Goal: Task Accomplishment & Management: Manage account settings

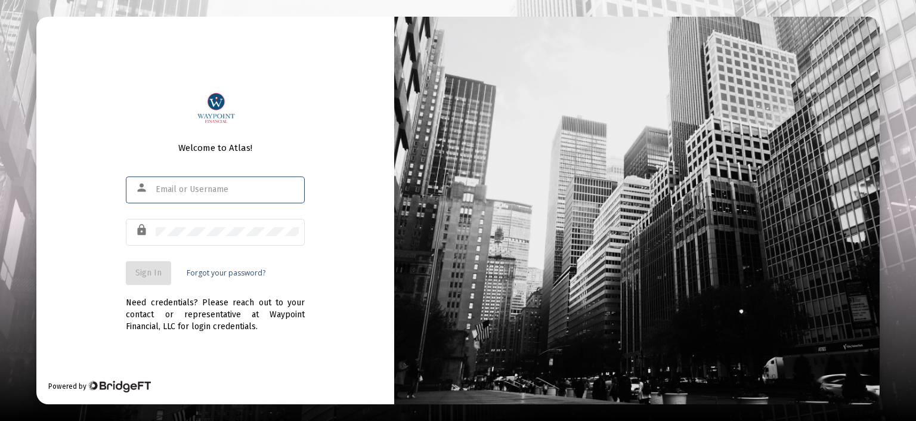
click at [206, 192] on input "text" at bounding box center [227, 190] width 143 height 10
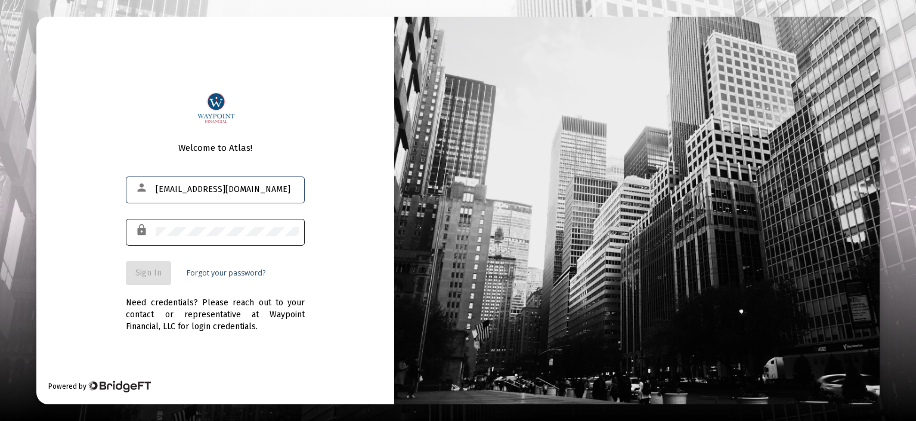
type input "[EMAIL_ADDRESS][DOMAIN_NAME]"
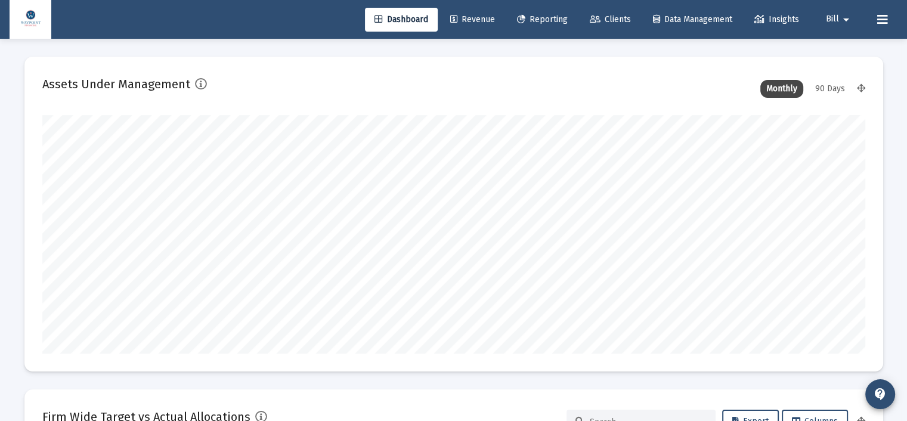
scroll to position [238, 823]
type input "[DATE]"
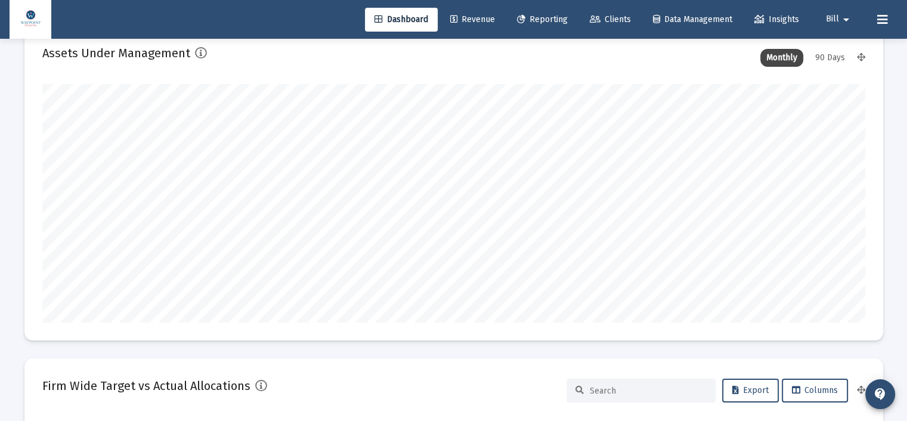
scroll to position [0, 0]
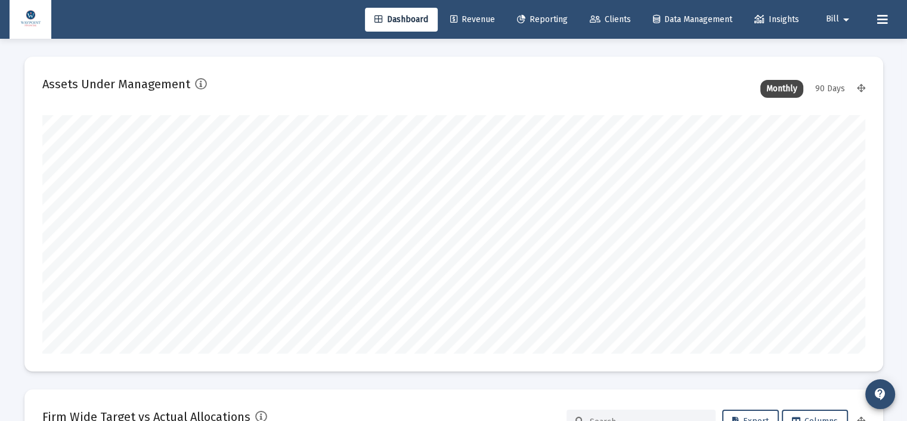
click at [477, 18] on span "Revenue" at bounding box center [472, 19] width 45 height 10
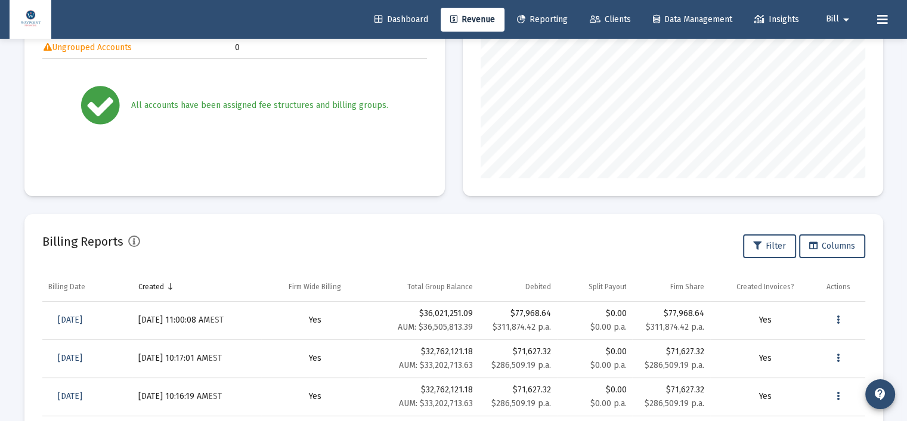
scroll to position [238, 0]
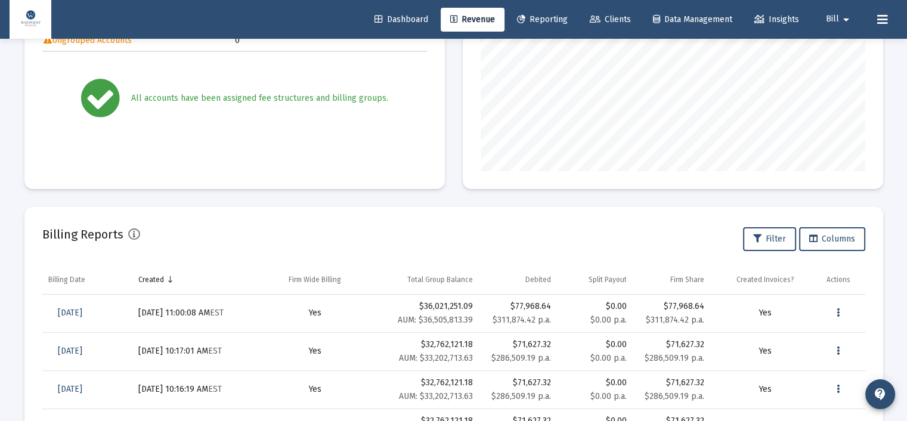
click at [897, 197] on div "Billing Invoices Run One Off Billing Run Firm-Wide Billing Settings Billing Sta…" at bounding box center [454, 177] width 894 height 754
click at [835, 307] on button "Data grid" at bounding box center [838, 313] width 24 height 24
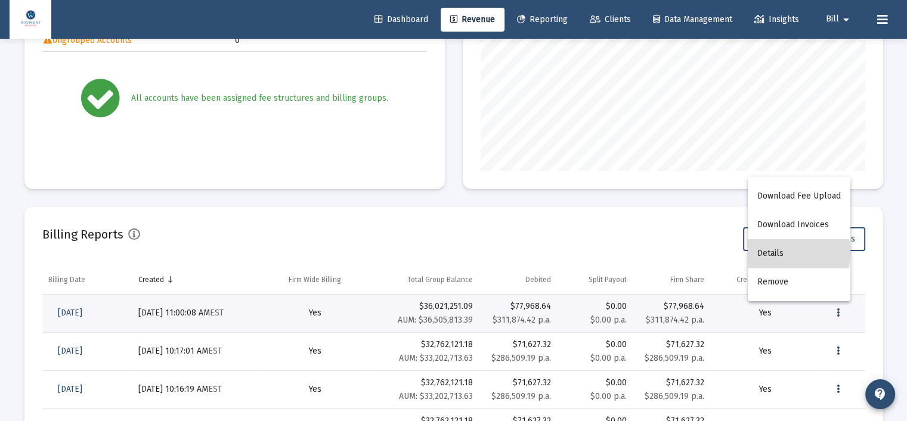
click at [784, 253] on button "Details" at bounding box center [799, 253] width 103 height 29
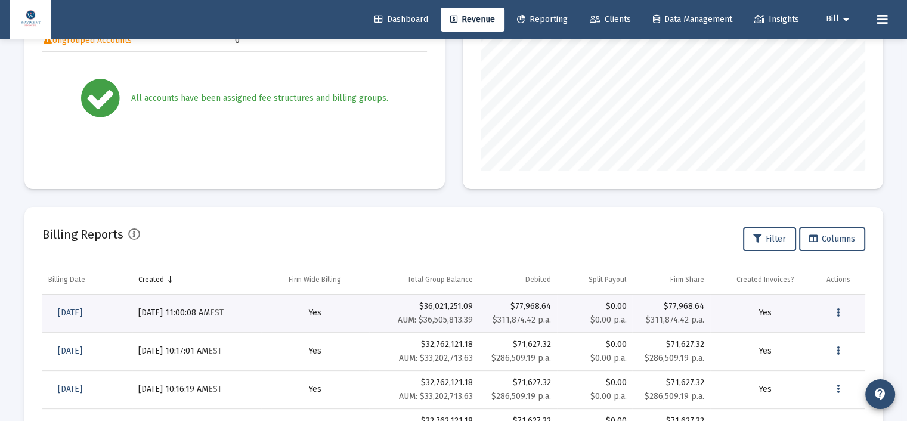
scroll to position [38, 0]
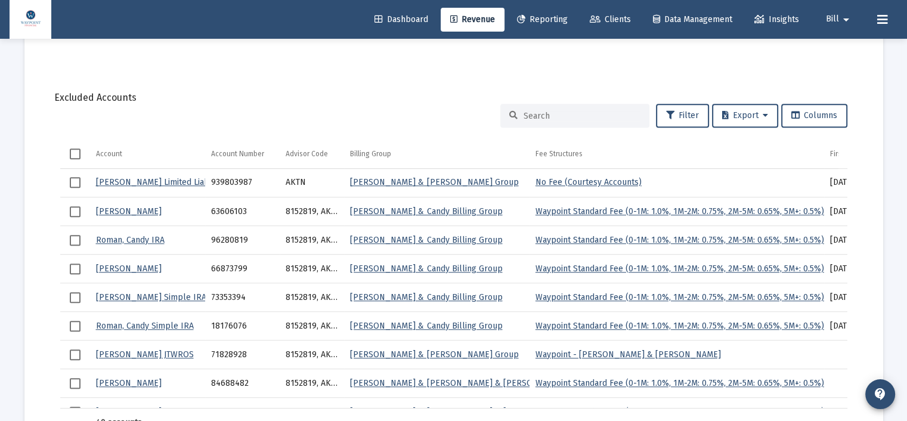
scroll to position [873, 0]
click at [72, 151] on span "Select all" at bounding box center [75, 153] width 11 height 11
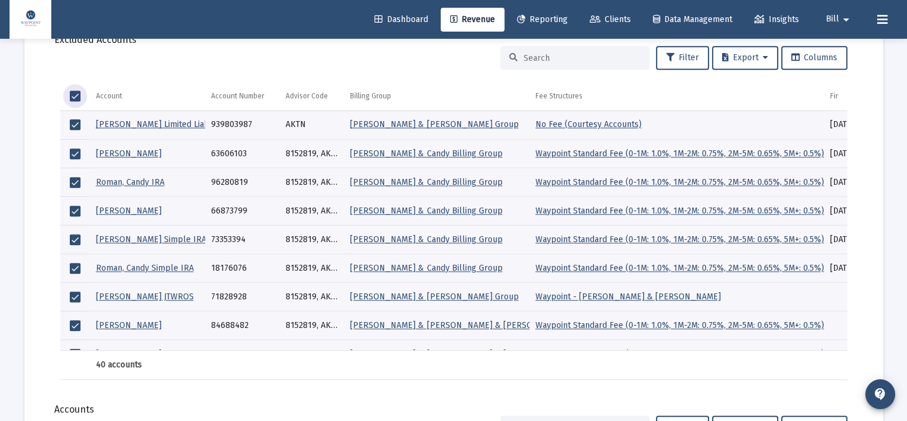
scroll to position [932, 0]
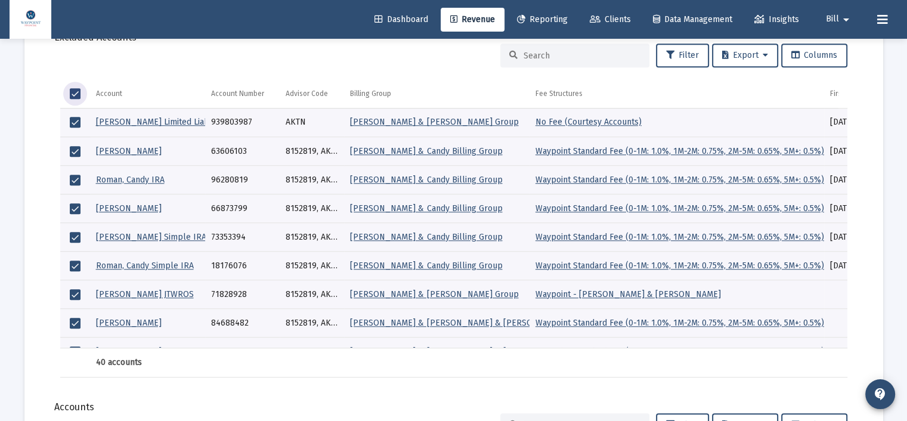
click at [75, 90] on span "Select all" at bounding box center [75, 93] width 11 height 11
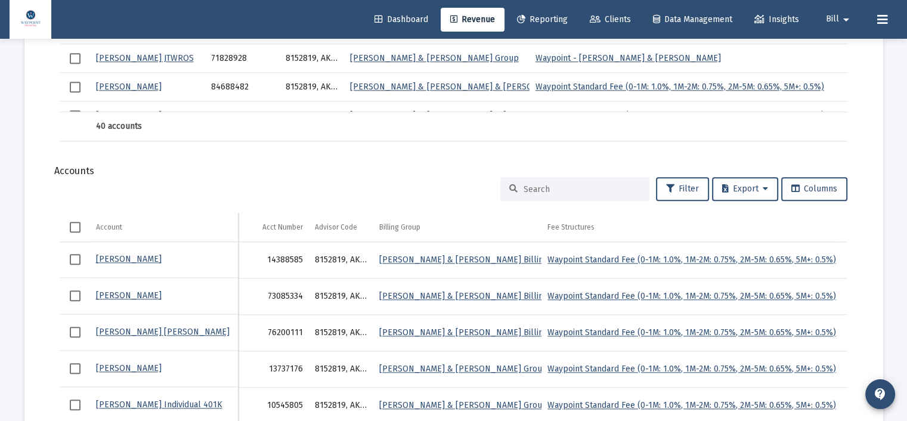
scroll to position [1171, 0]
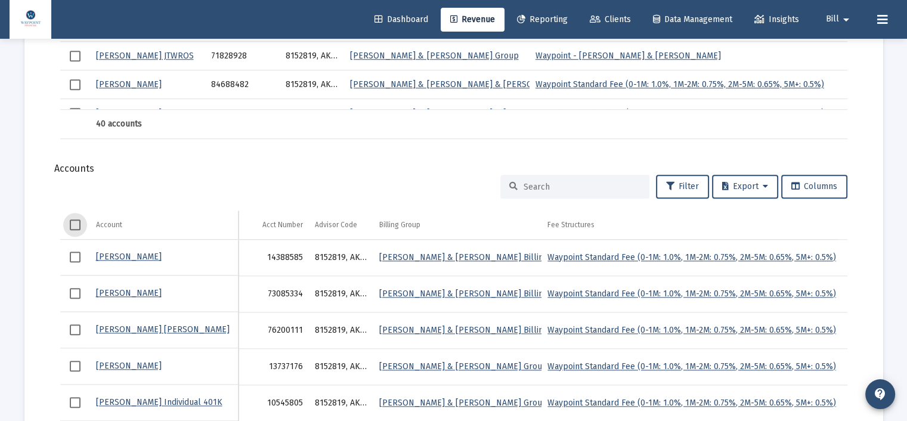
click at [77, 224] on span "Select all" at bounding box center [75, 224] width 11 height 11
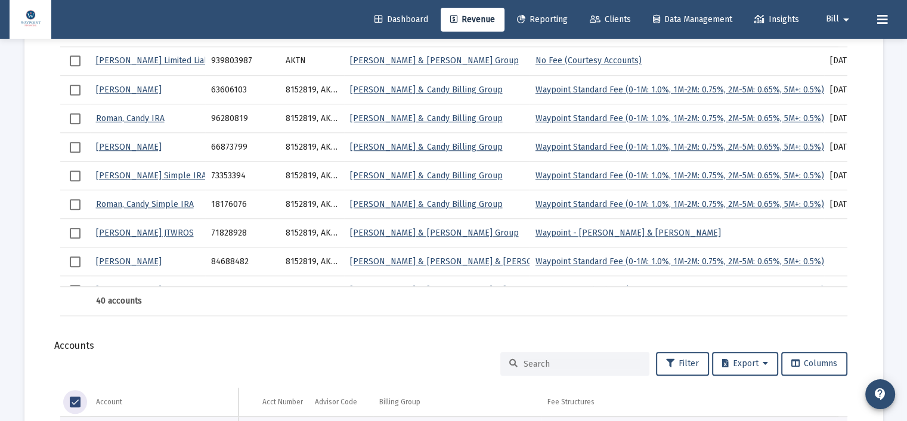
scroll to position [992, 0]
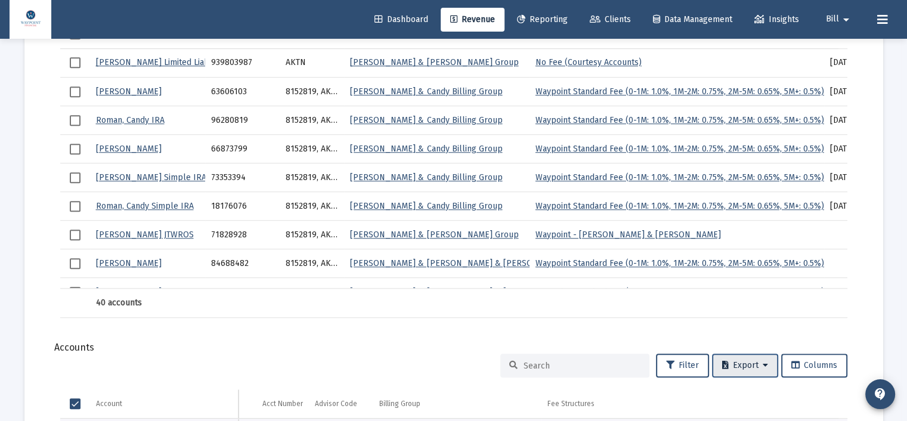
click at [758, 360] on span "Export" at bounding box center [745, 365] width 46 height 10
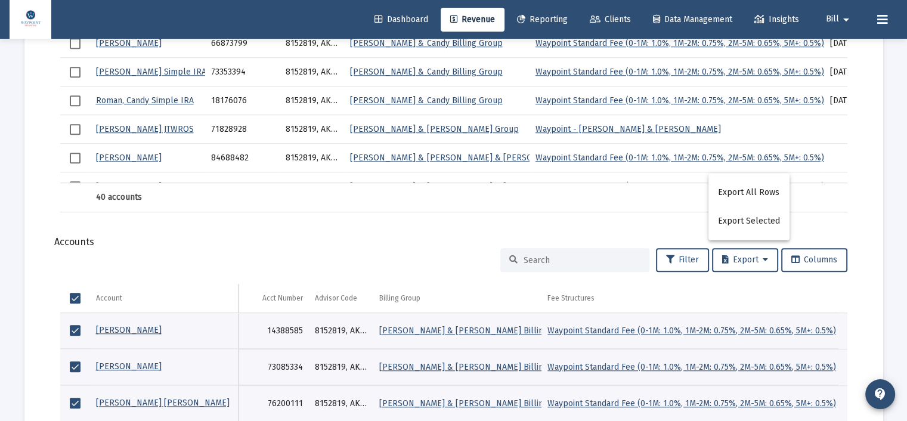
scroll to position [1111, 0]
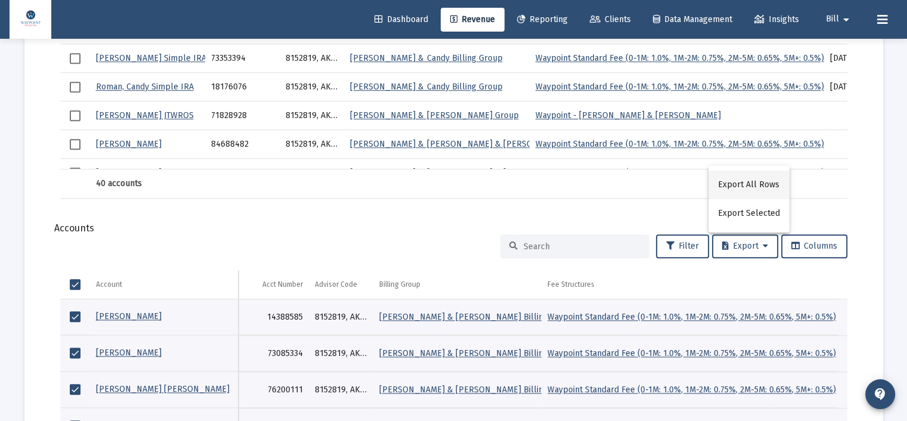
click at [768, 187] on button "Export All Rows" at bounding box center [748, 184] width 81 height 29
click at [53, 238] on div "Filter Export Columns Account Account Acct Number Advisor Code Billing Group Fe…" at bounding box center [453, 401] width 823 height 334
click at [475, 13] on link "Revenue" at bounding box center [473, 20] width 64 height 24
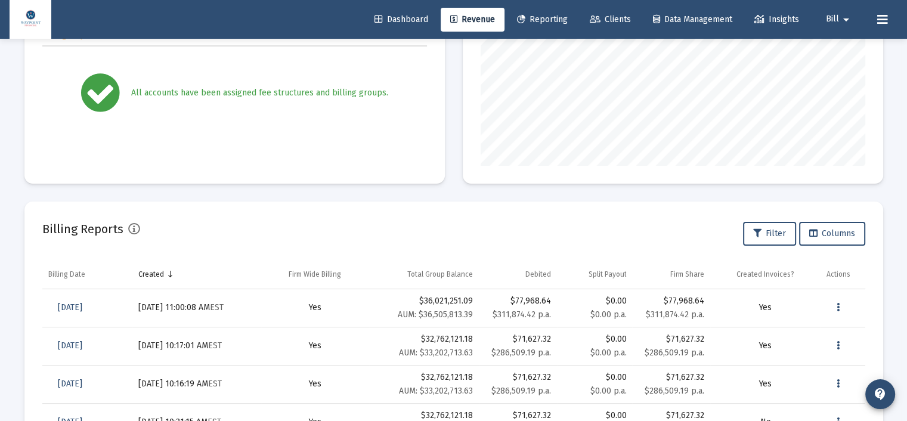
scroll to position [268, 0]
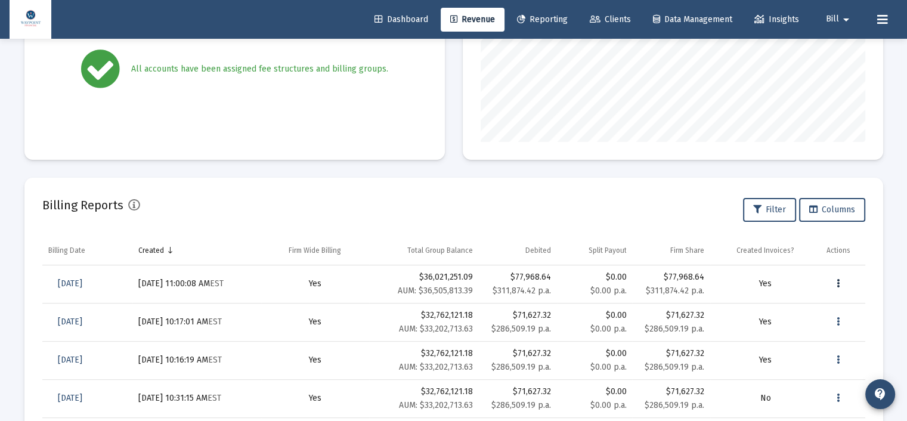
click at [837, 280] on icon "Data grid" at bounding box center [837, 284] width 3 height 14
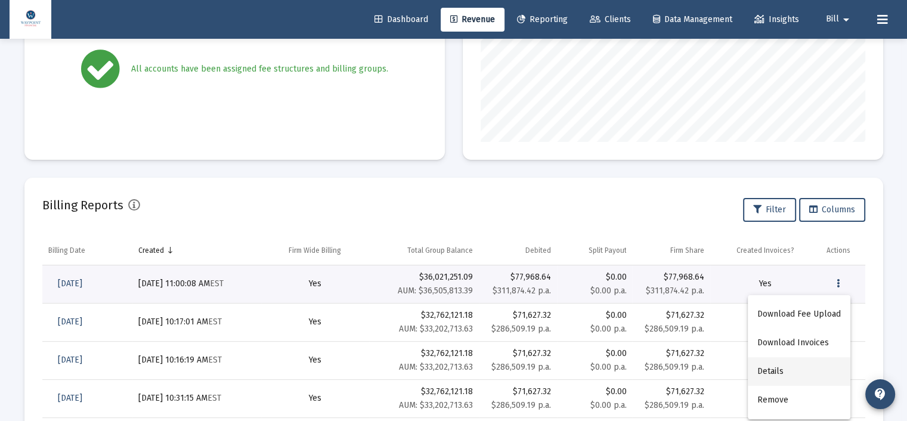
click at [782, 369] on button "Details" at bounding box center [799, 371] width 103 height 29
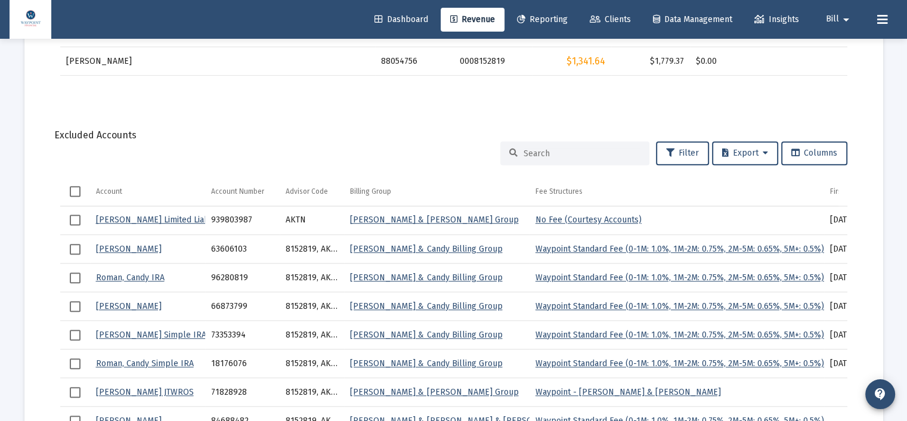
click at [315, 107] on mat-card "Report Created: [DATE] Billing Snapshot Date: [DATE] Fees Total Debited Fee $77…" at bounding box center [453, 63] width 858 height 1623
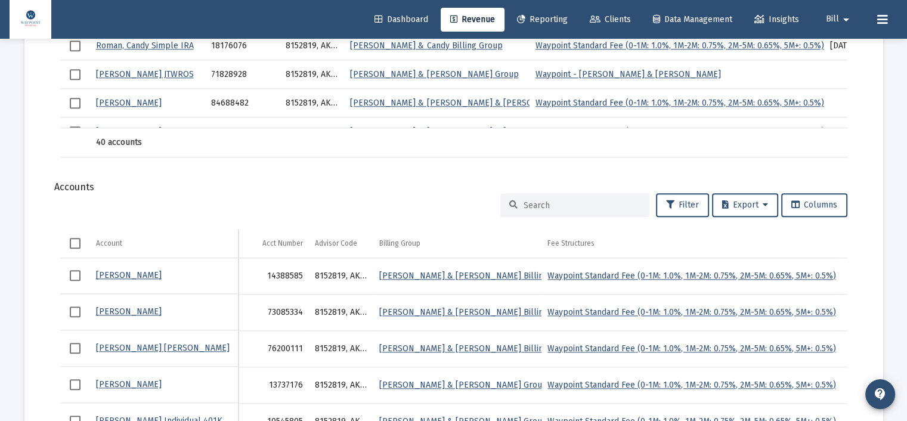
scroll to position [1192, 0]
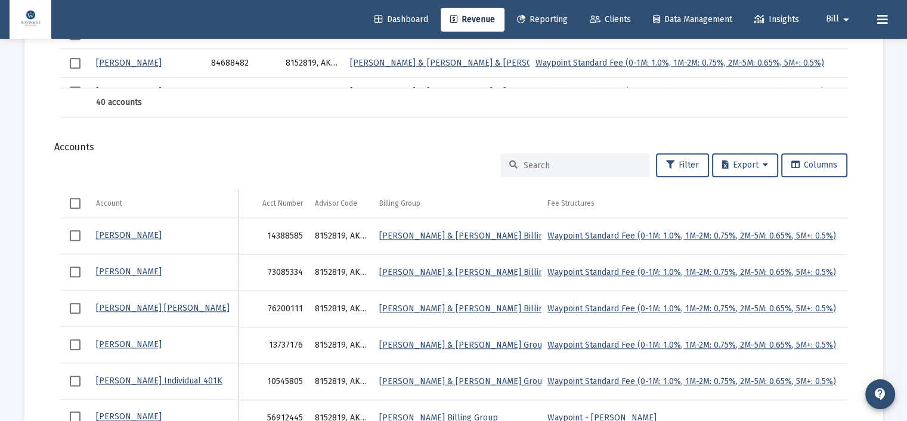
drag, startPoint x: 39, startPoint y: 175, endPoint x: 63, endPoint y: 173, distance: 23.4
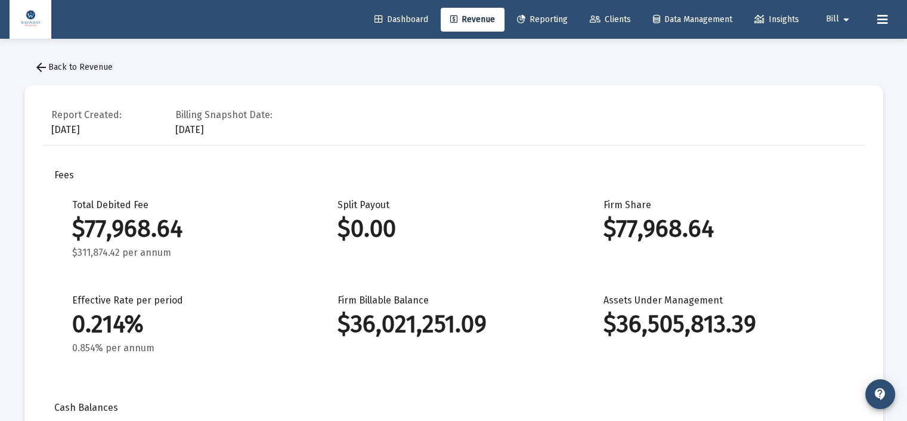
scroll to position [0, 0]
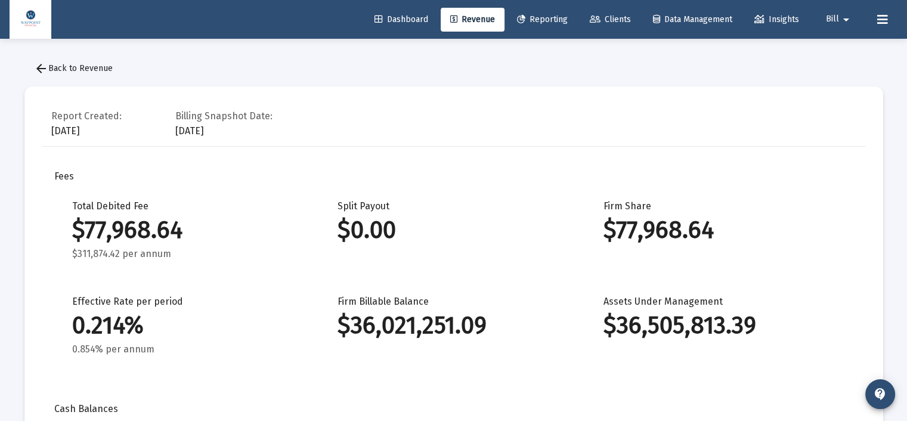
click at [66, 67] on span "arrow_back Back to Revenue" at bounding box center [73, 68] width 79 height 10
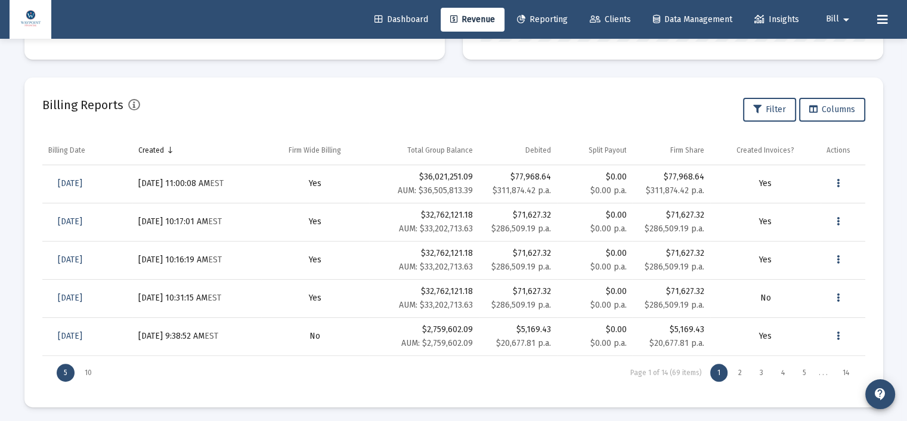
scroll to position [371, 0]
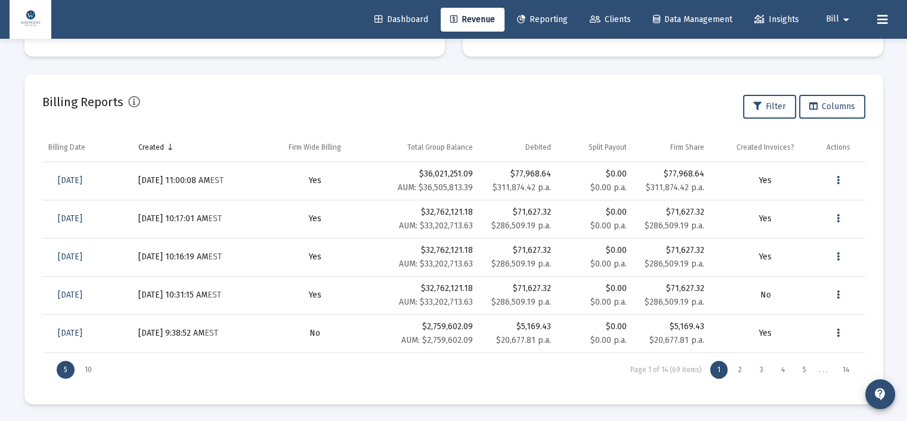
click at [475, 15] on span "Revenue" at bounding box center [472, 19] width 45 height 10
click at [842, 176] on button "Data grid" at bounding box center [838, 181] width 24 height 24
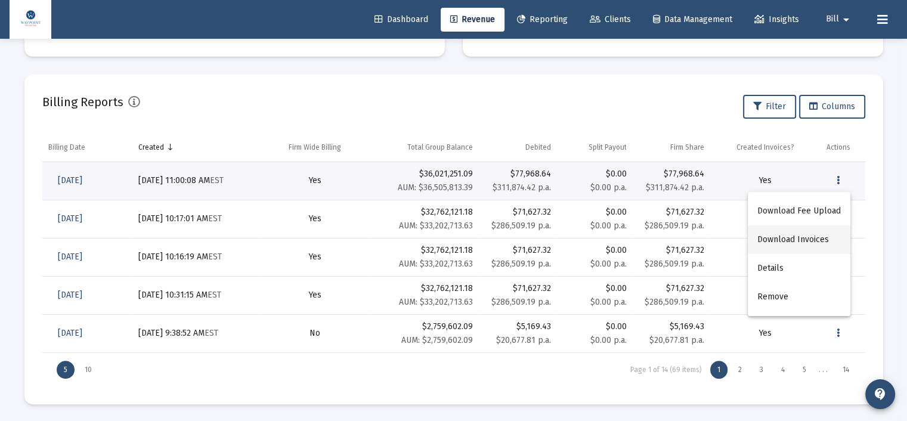
click at [785, 246] on button "Download Invoices" at bounding box center [799, 239] width 103 height 29
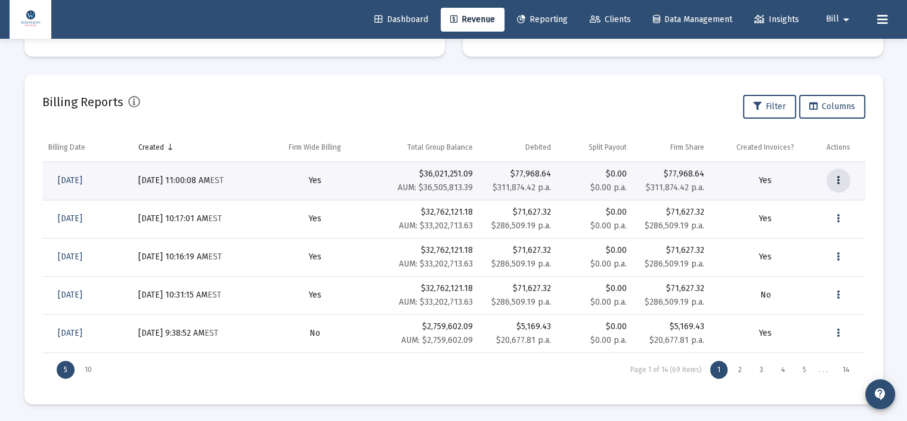
click at [836, 176] on icon "Data grid" at bounding box center [837, 180] width 3 height 14
click at [827, 176] on div at bounding box center [453, 210] width 907 height 421
click at [839, 178] on icon "Data grid" at bounding box center [837, 180] width 3 height 14
click at [806, 209] on button "Download Fee Upload" at bounding box center [799, 211] width 103 height 29
click at [884, 153] on div "Billing Invoices Run One Off Billing Run Firm-Wide Billing Settings Billing Sta…" at bounding box center [454, 45] width 894 height 754
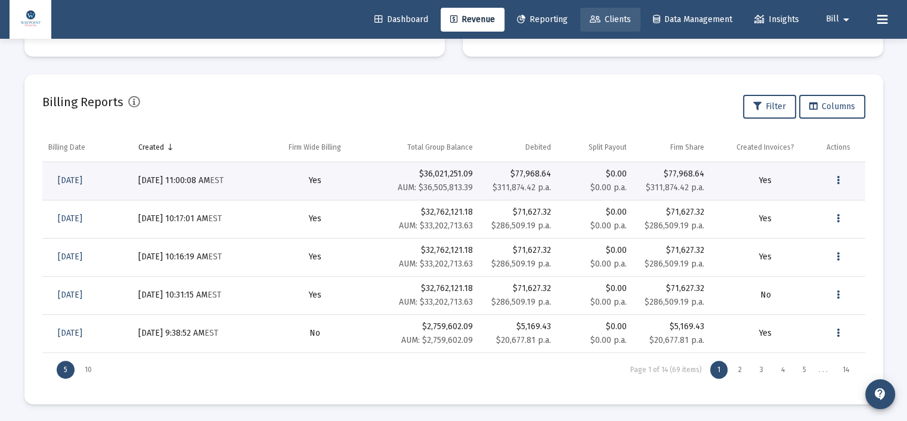
click at [595, 18] on icon at bounding box center [595, 19] width 11 height 8
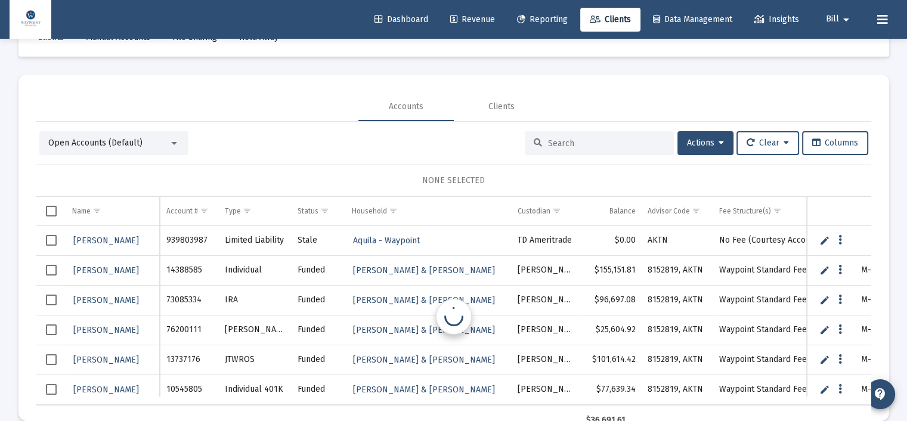
scroll to position [56, 0]
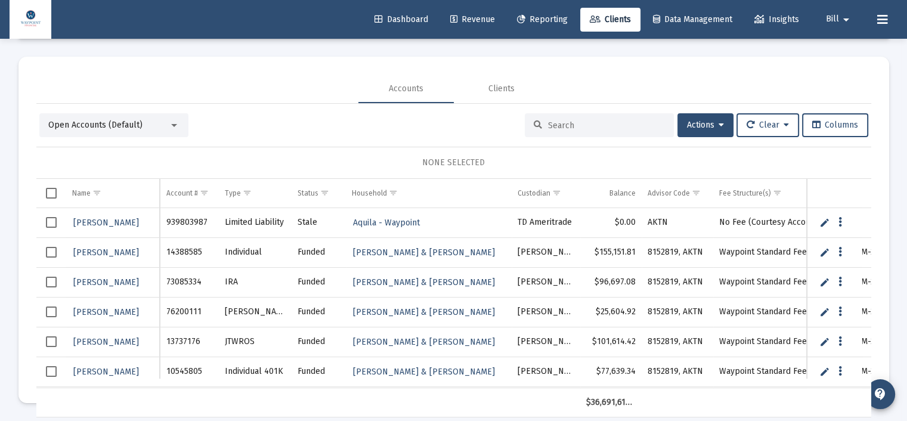
click at [140, 125] on div "Open Accounts (Default)" at bounding box center [108, 125] width 120 height 12
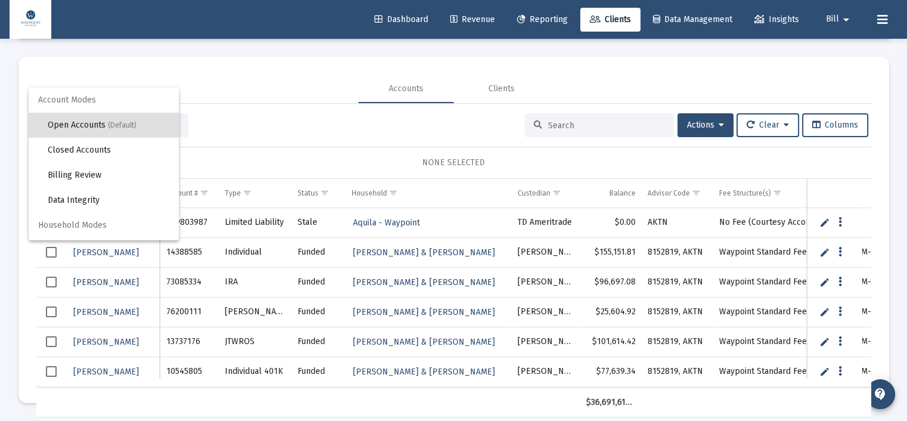
scroll to position [22, 0]
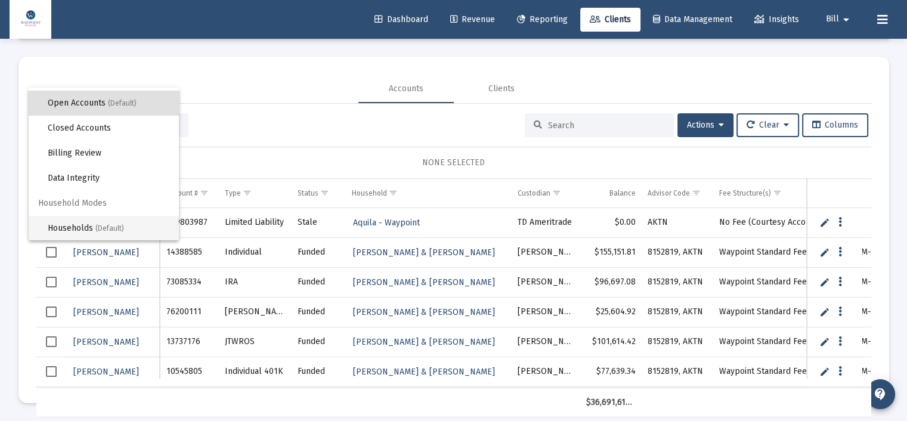
click at [85, 230] on span "Households (Default)" at bounding box center [109, 228] width 122 height 25
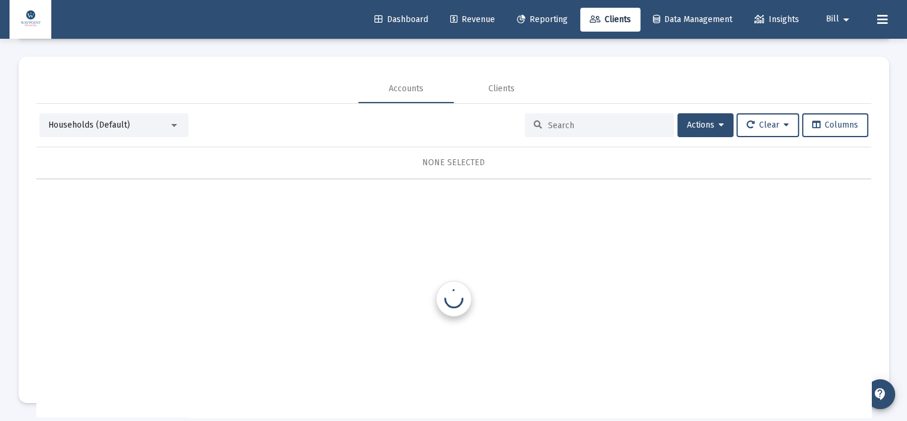
scroll to position [0, 0]
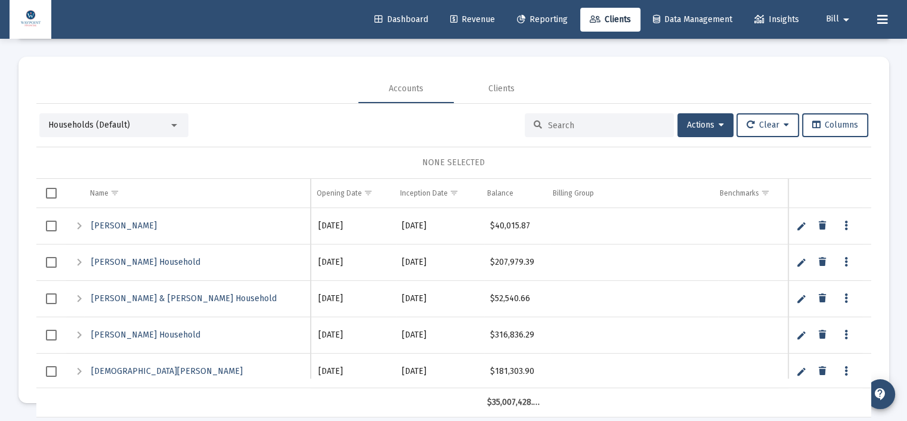
click at [579, 129] on input at bounding box center [606, 125] width 117 height 10
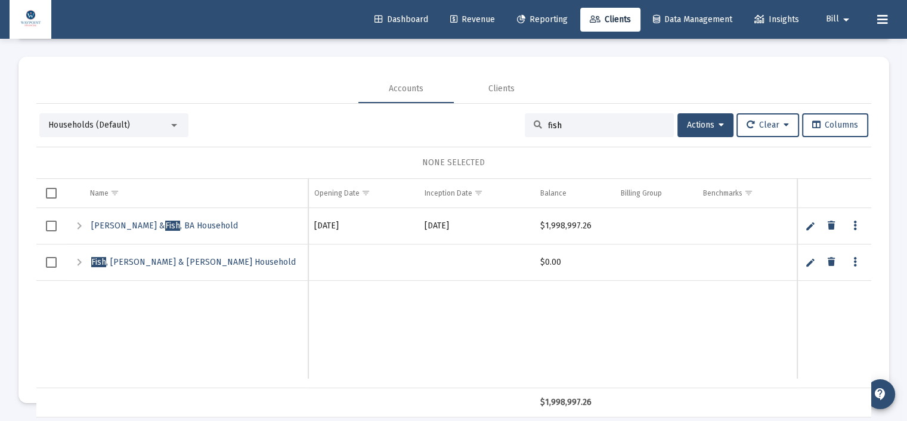
type input "fish"
click at [153, 266] on link "[PERSON_NAME] & [PERSON_NAME] Household" at bounding box center [193, 262] width 207 height 18
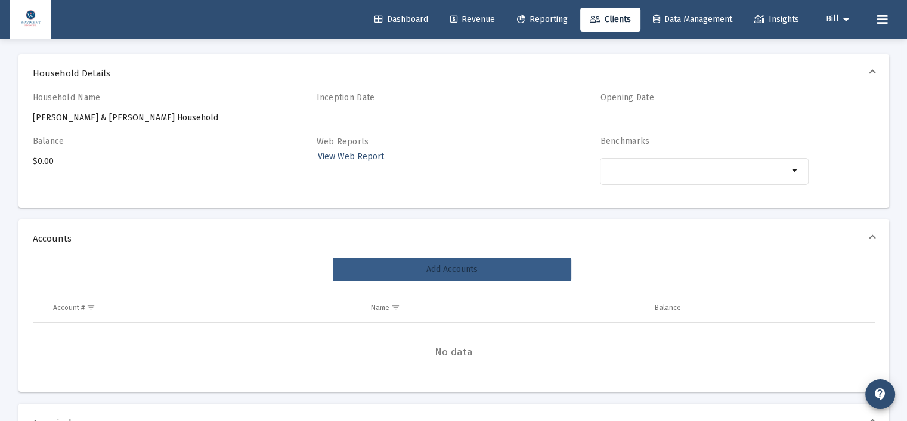
click at [411, 258] on button "Add Accounts" at bounding box center [452, 270] width 238 height 24
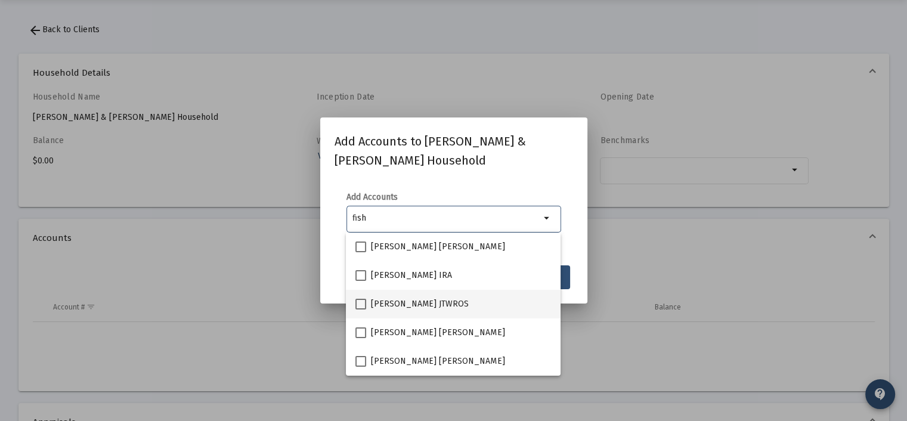
type input "fish"
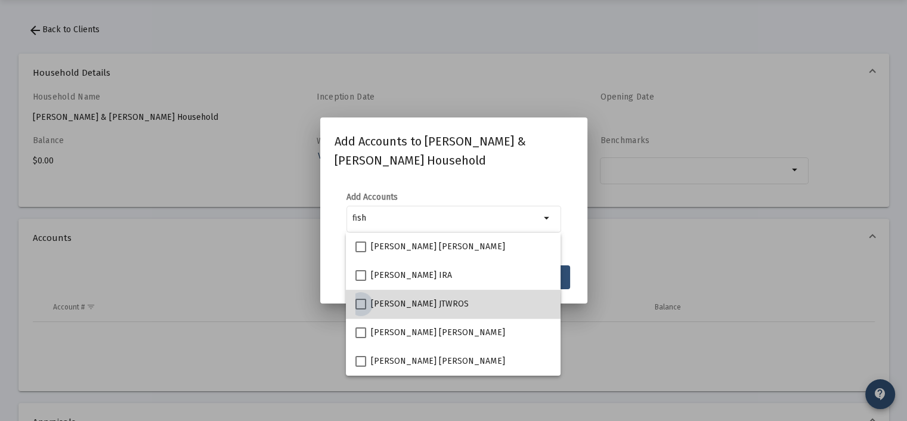
click at [362, 305] on span at bounding box center [360, 304] width 11 height 11
click at [361, 309] on input "[PERSON_NAME] JTWROS" at bounding box center [360, 309] width 1 height 1
checkbox input "true"
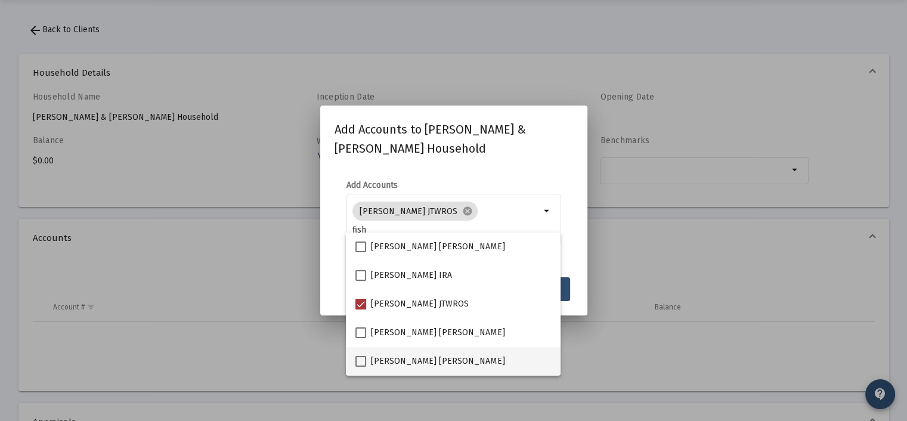
click at [360, 362] on span at bounding box center [360, 361] width 11 height 11
click at [360, 367] on input "[PERSON_NAME] [PERSON_NAME]" at bounding box center [360, 367] width 1 height 1
checkbox input "true"
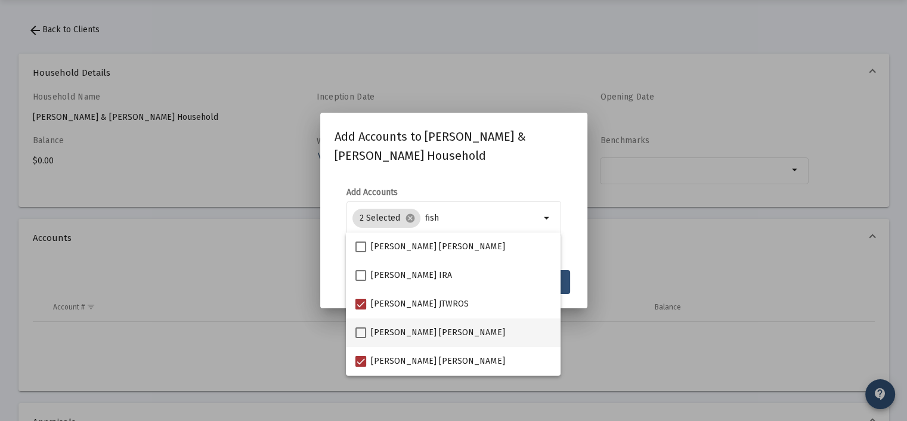
click at [362, 333] on span at bounding box center [360, 332] width 11 height 11
click at [361, 338] on input "[PERSON_NAME] [PERSON_NAME]" at bounding box center [360, 338] width 1 height 1
checkbox input "true"
click at [336, 272] on div "Cancel Save" at bounding box center [453, 282] width 238 height 24
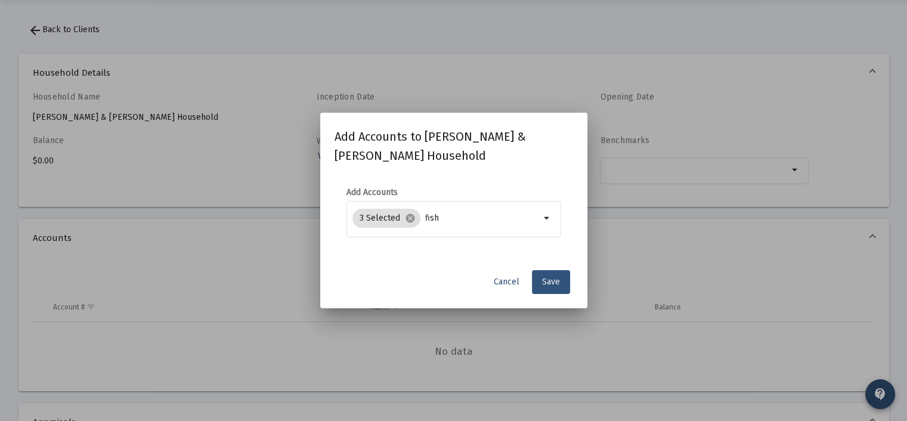
click at [558, 278] on span "Save" at bounding box center [551, 282] width 18 height 10
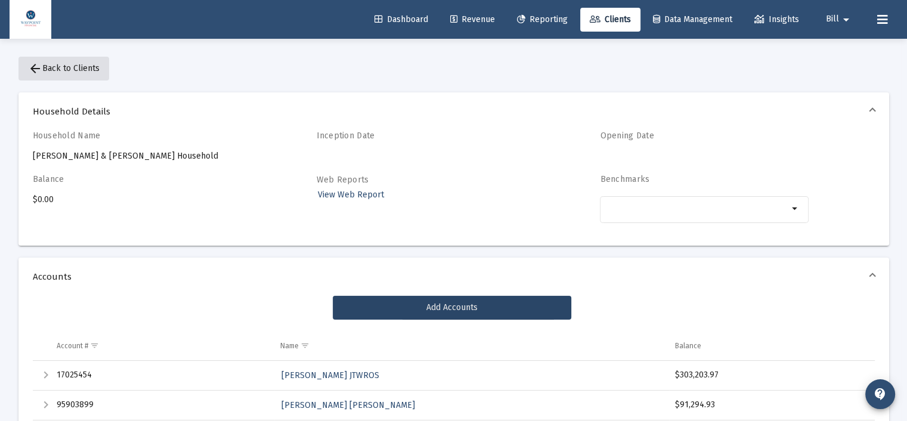
click at [80, 69] on span "arrow_back Back to Clients" at bounding box center [64, 68] width 72 height 10
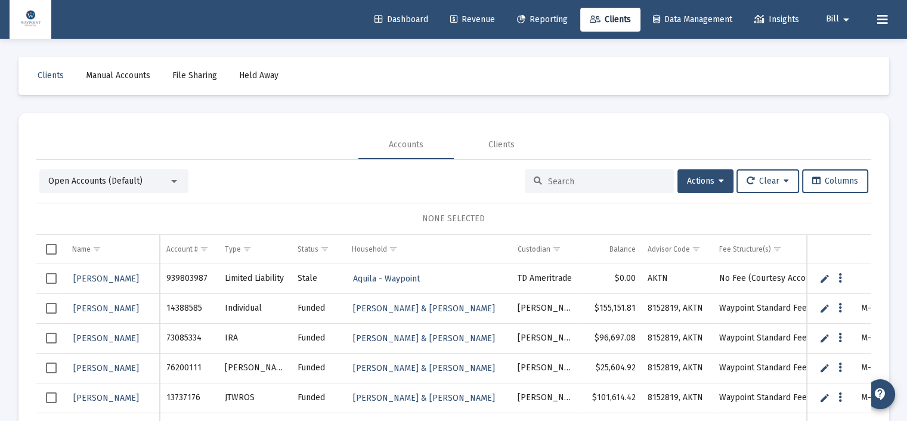
click at [568, 178] on input at bounding box center [606, 181] width 117 height 10
click at [554, 184] on input at bounding box center [606, 181] width 117 height 10
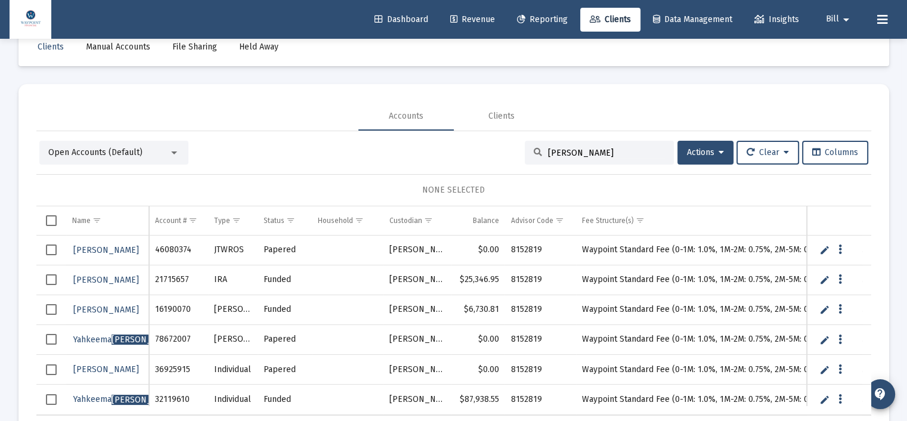
scroll to position [56, 0]
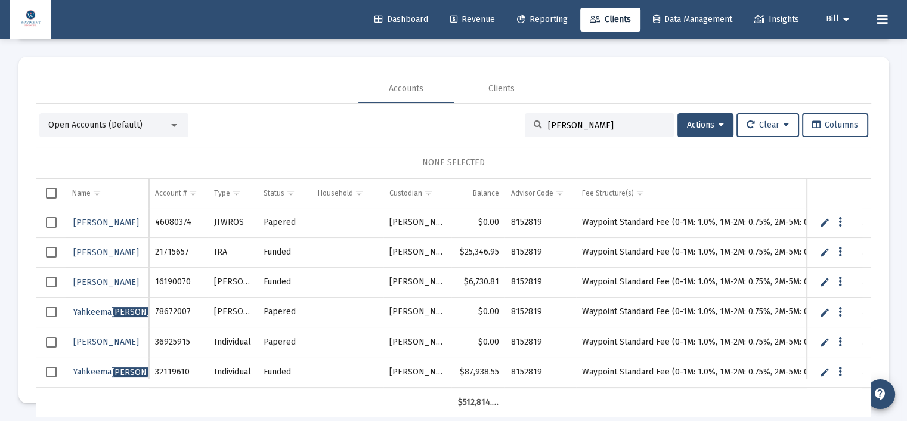
click at [174, 124] on div at bounding box center [174, 125] width 6 height 3
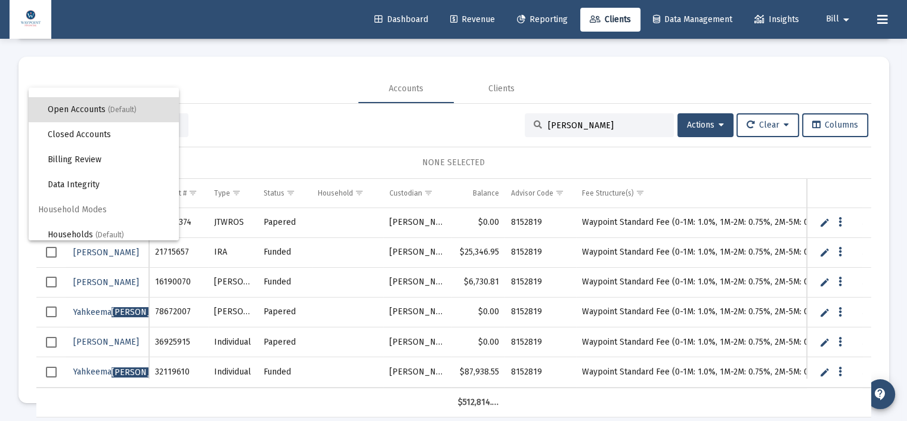
scroll to position [22, 0]
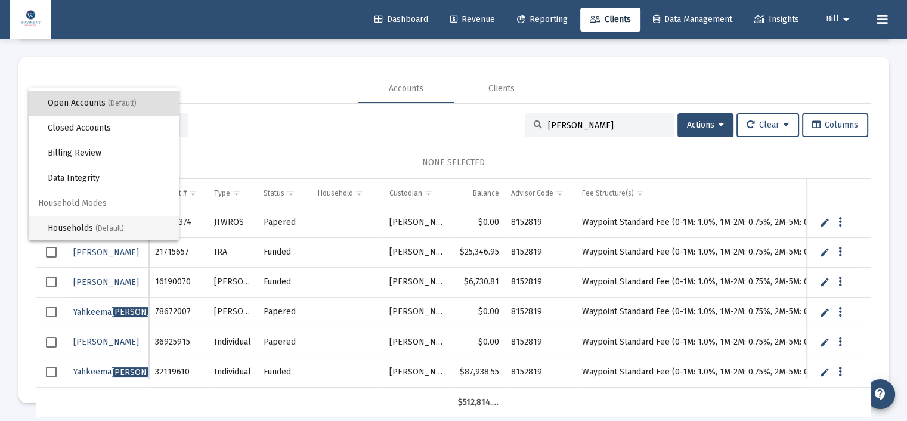
click at [81, 224] on span "Households (Default)" at bounding box center [109, 228] width 122 height 25
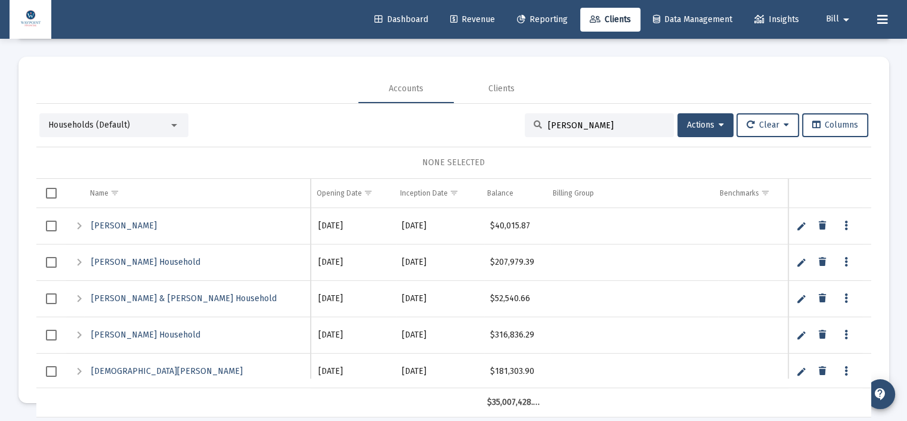
click at [606, 121] on input "[PERSON_NAME]" at bounding box center [606, 125] width 117 height 10
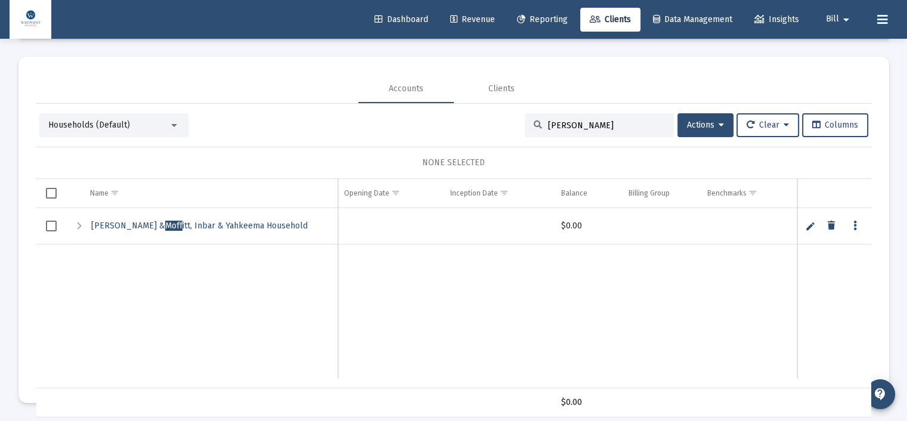
type input "[PERSON_NAME]"
click at [207, 221] on span "[PERSON_NAME] & [PERSON_NAME] & Yahkeema Household" at bounding box center [219, 226] width 257 height 10
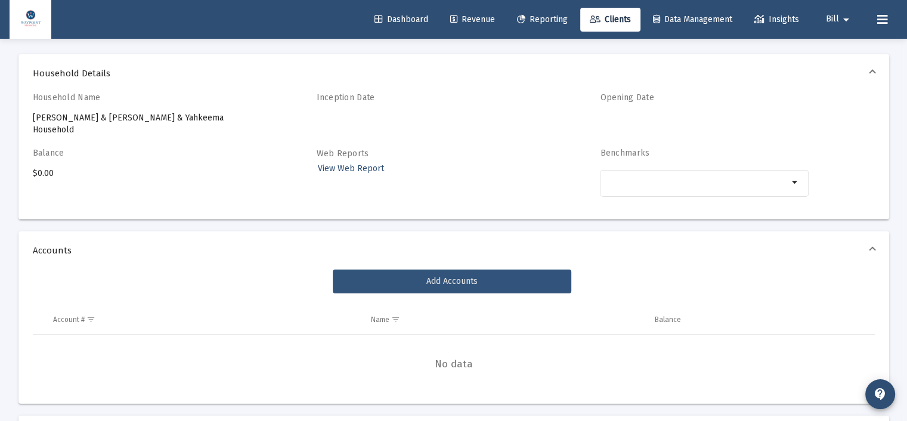
click at [373, 272] on button "Add Accounts" at bounding box center [452, 281] width 238 height 24
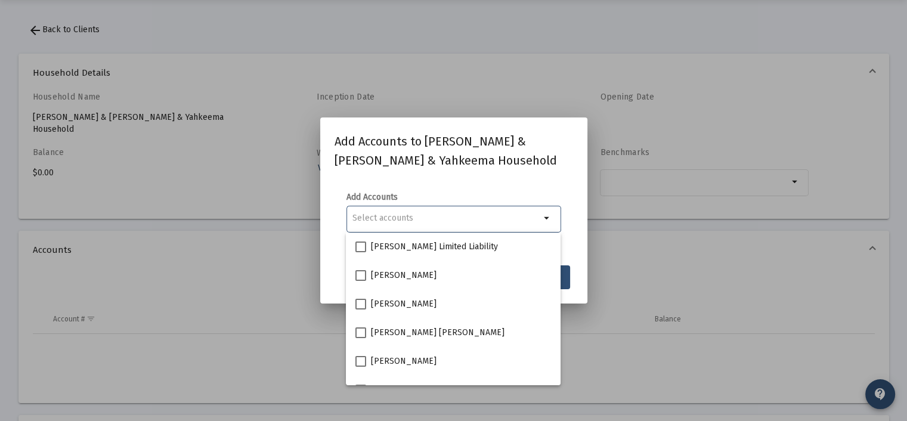
click at [391, 223] on div "Selection" at bounding box center [446, 218] width 193 height 14
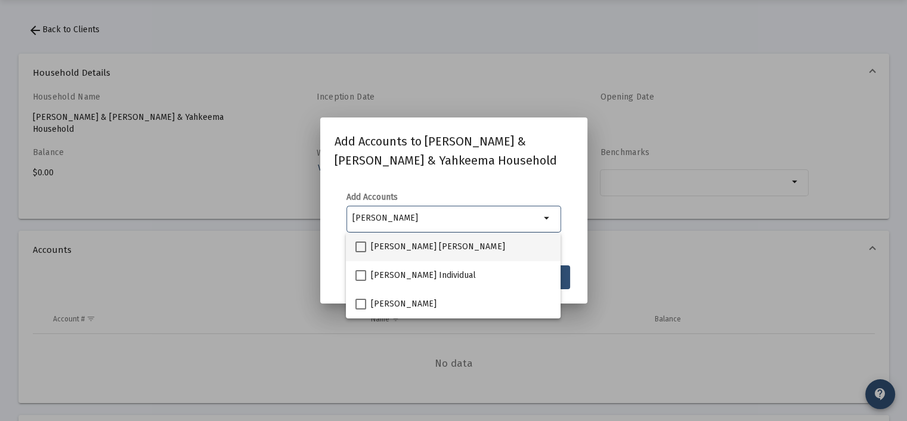
type input "[PERSON_NAME]"
click at [362, 246] on span at bounding box center [360, 246] width 11 height 11
click at [361, 252] on input "[PERSON_NAME] [PERSON_NAME]" at bounding box center [360, 252] width 1 height 1
checkbox input "true"
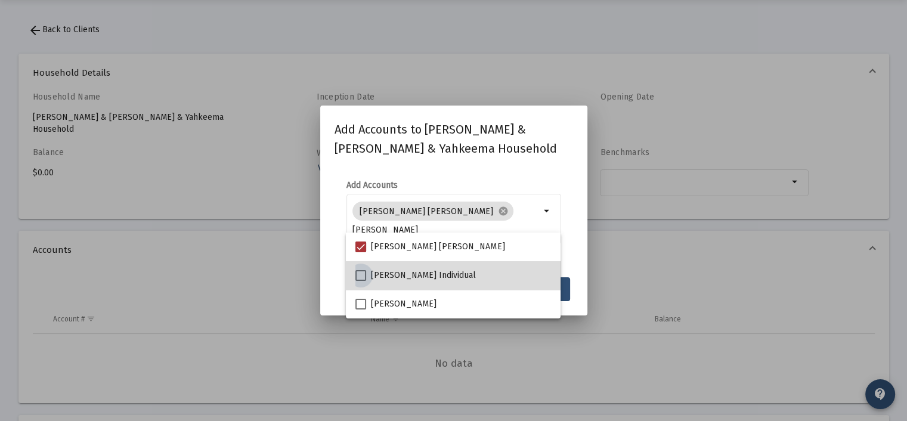
click at [362, 272] on span at bounding box center [360, 275] width 11 height 11
click at [361, 281] on input "[PERSON_NAME] Individual" at bounding box center [360, 281] width 1 height 1
checkbox input "true"
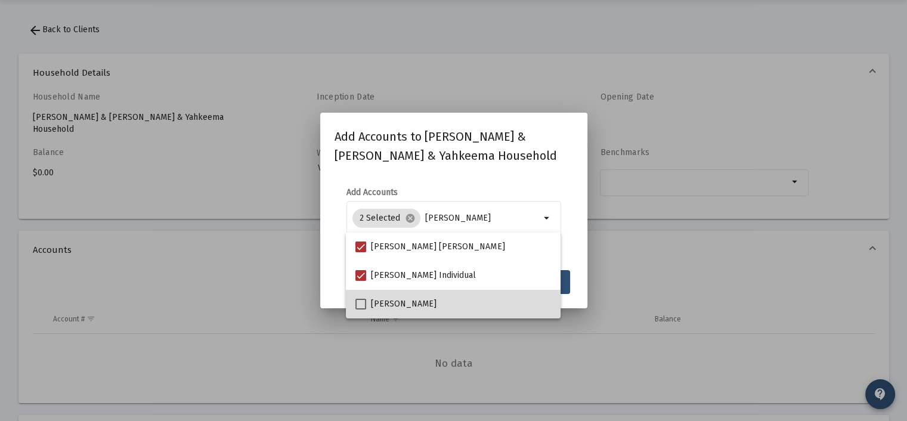
click at [361, 295] on mat-checkbox "[PERSON_NAME]" at bounding box center [395, 304] width 81 height 29
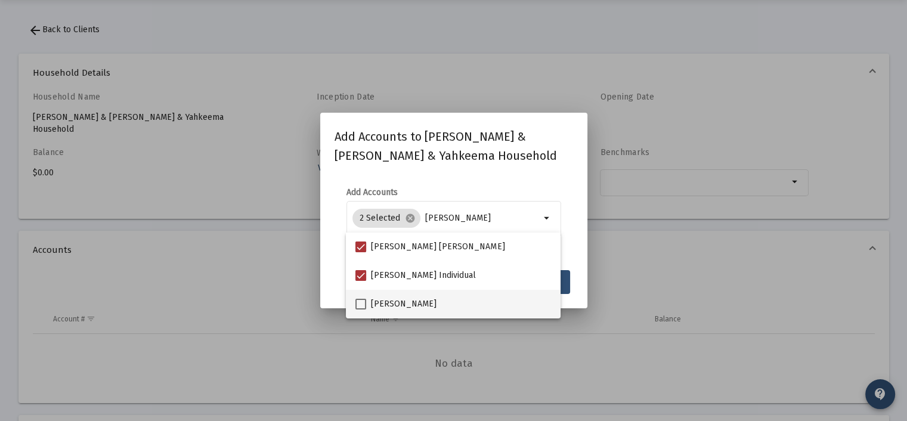
click at [351, 305] on mat-option "[PERSON_NAME]" at bounding box center [453, 304] width 215 height 29
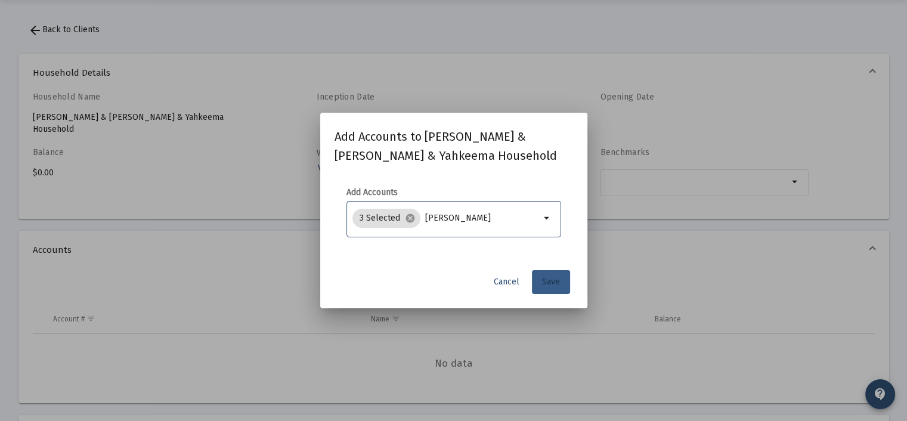
click at [551, 286] on span "Save" at bounding box center [551, 282] width 18 height 10
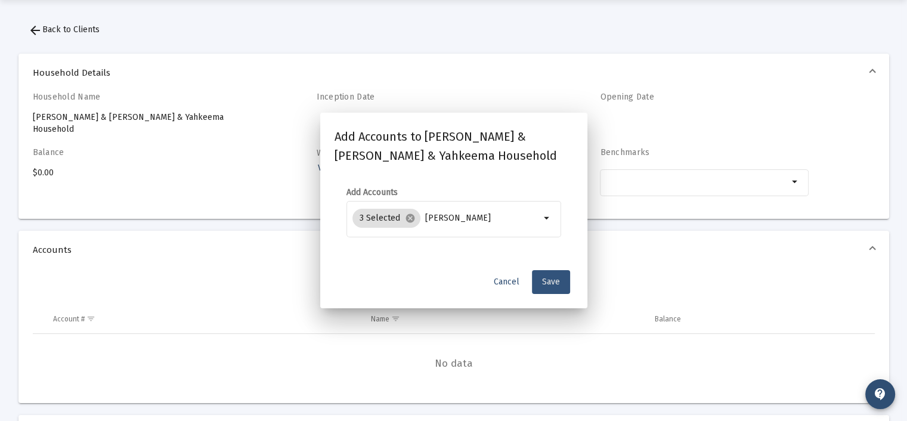
scroll to position [38, 0]
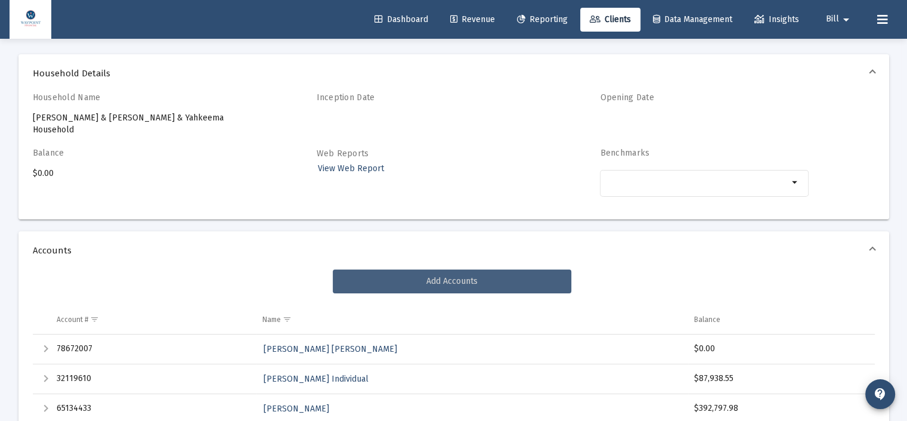
click at [482, 275] on button "Add Accounts" at bounding box center [452, 281] width 238 height 24
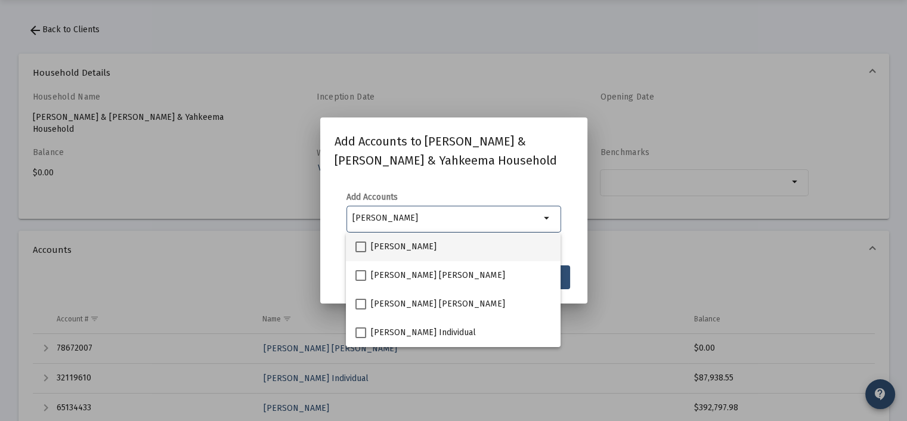
type input "[PERSON_NAME]"
click at [359, 247] on span at bounding box center [360, 246] width 11 height 11
click at [360, 252] on input "[PERSON_NAME]" at bounding box center [360, 252] width 1 height 1
checkbox input "true"
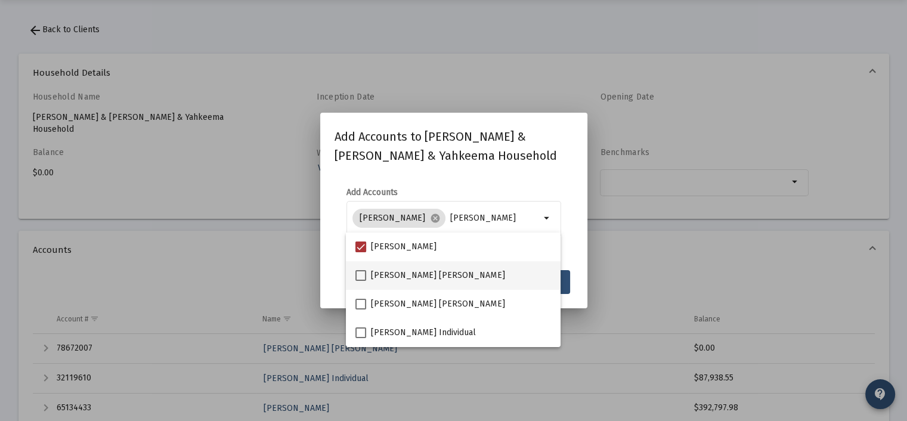
drag, startPoint x: 358, startPoint y: 275, endPoint x: 364, endPoint y: 289, distance: 15.0
click at [358, 275] on span at bounding box center [360, 275] width 11 height 11
click at [360, 281] on input "[PERSON_NAME] [PERSON_NAME]" at bounding box center [360, 281] width 1 height 1
checkbox input "true"
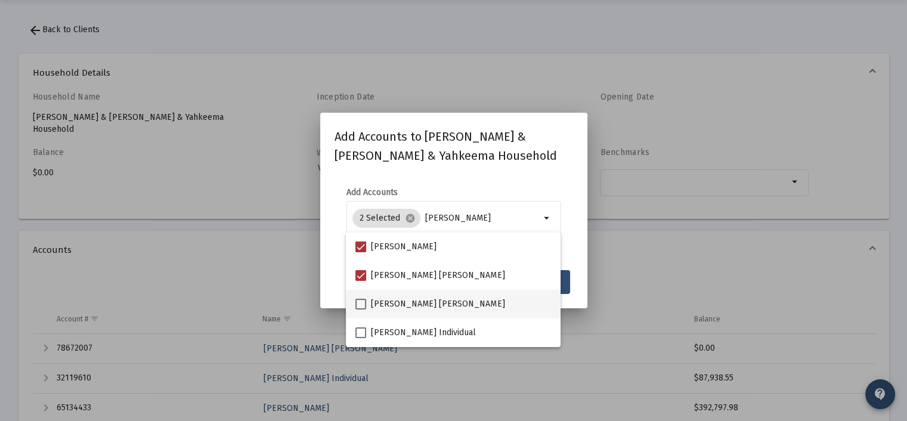
click at [362, 302] on span at bounding box center [360, 304] width 11 height 11
click at [361, 309] on input "[PERSON_NAME] [PERSON_NAME]" at bounding box center [360, 309] width 1 height 1
checkbox input "true"
click at [362, 331] on span at bounding box center [360, 332] width 11 height 11
click at [361, 338] on input "[PERSON_NAME] Individual" at bounding box center [360, 338] width 1 height 1
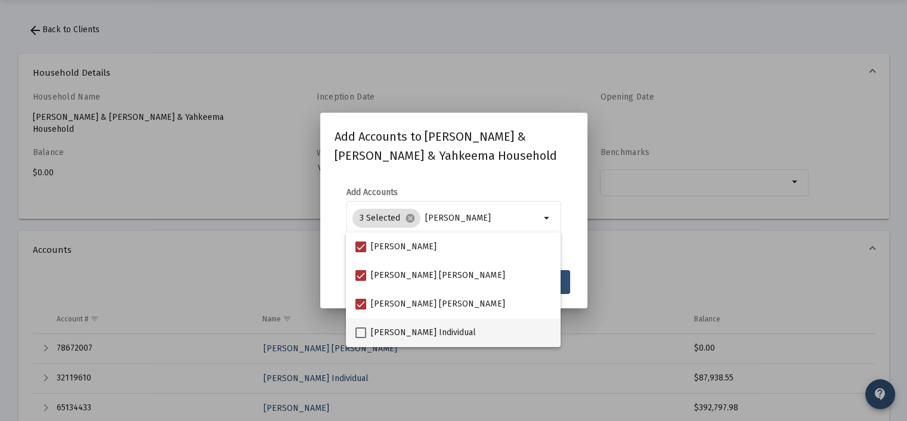
checkbox input "true"
click at [491, 184] on mat-dialog-content "Add Accounts 4 Selected cancel [PERSON_NAME]" at bounding box center [453, 219] width 267 height 88
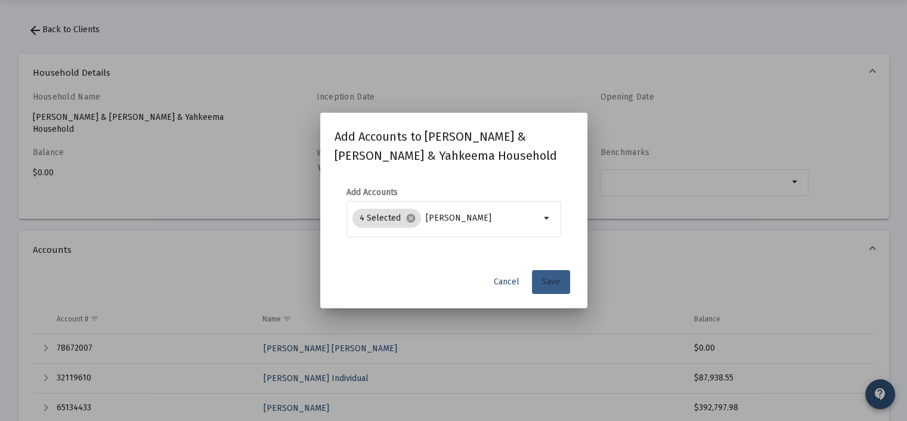
click at [552, 280] on span "Save" at bounding box center [551, 282] width 18 height 10
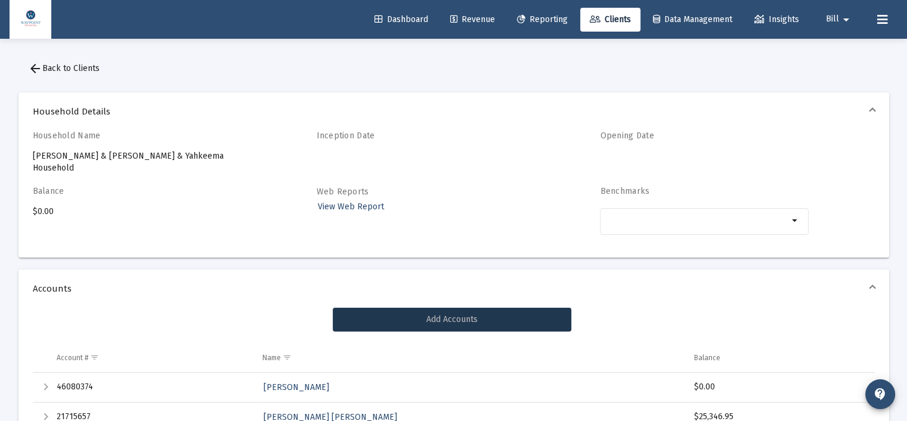
click at [65, 64] on span "arrow_back Back to Clients" at bounding box center [64, 68] width 72 height 10
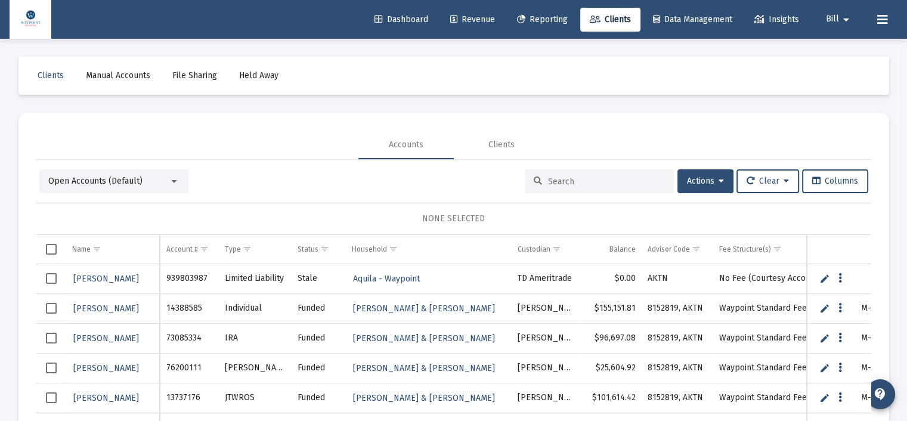
click at [557, 183] on input at bounding box center [606, 181] width 117 height 10
click at [164, 176] on div "Open Accounts (Default)" at bounding box center [108, 181] width 120 height 12
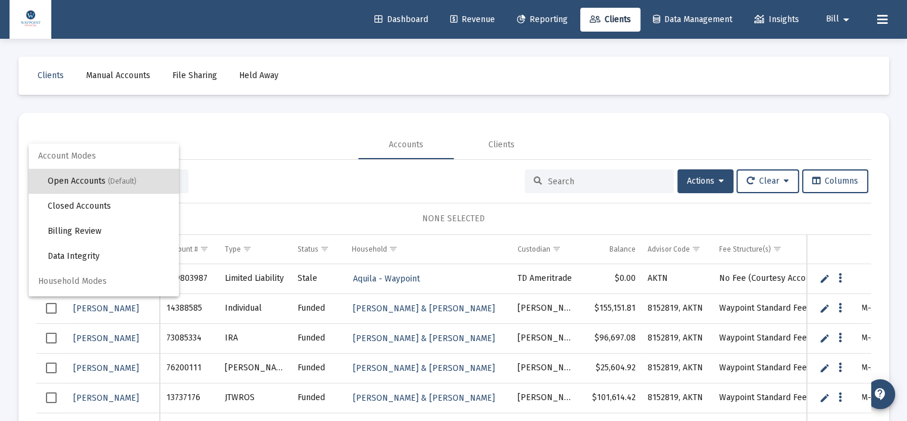
scroll to position [22, 0]
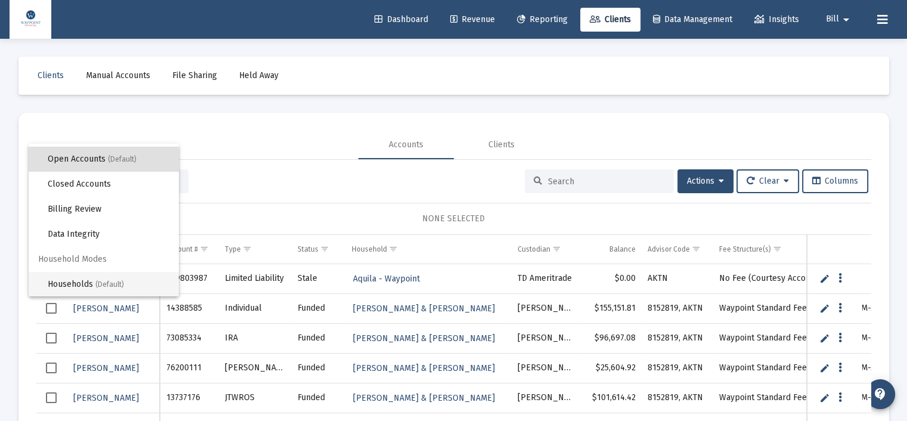
click at [69, 287] on span "Households (Default)" at bounding box center [109, 284] width 122 height 25
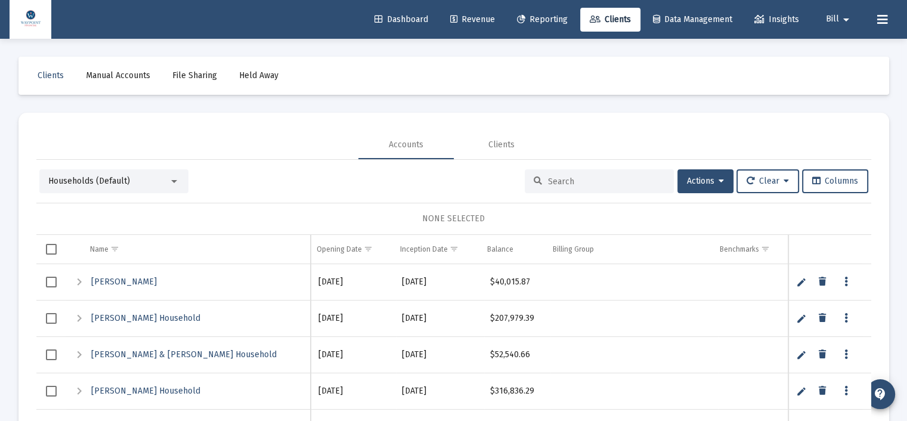
click at [575, 185] on input at bounding box center [606, 181] width 117 height 10
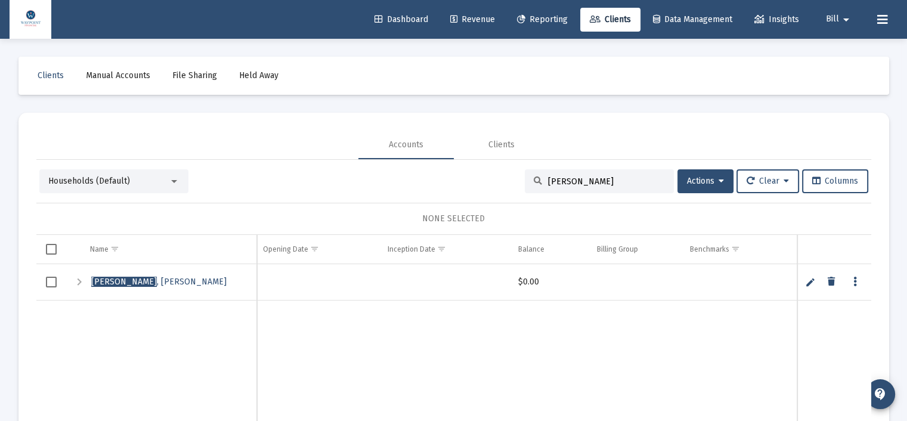
type input "[PERSON_NAME]"
click at [128, 279] on span "[PERSON_NAME]" at bounding box center [158, 282] width 135 height 10
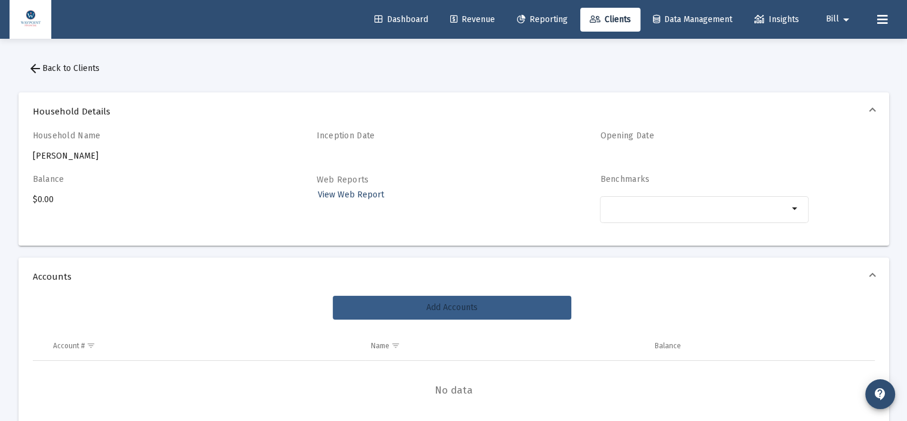
click at [417, 300] on button "Add Accounts" at bounding box center [452, 308] width 238 height 24
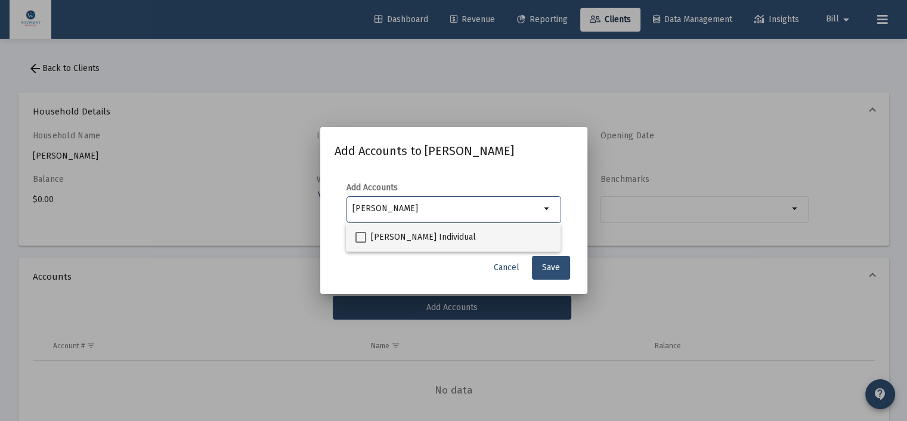
type input "[PERSON_NAME]"
click at [360, 235] on span at bounding box center [360, 237] width 11 height 11
click at [360, 243] on input "[PERSON_NAME] Individual" at bounding box center [360, 243] width 1 height 1
checkbox input "true"
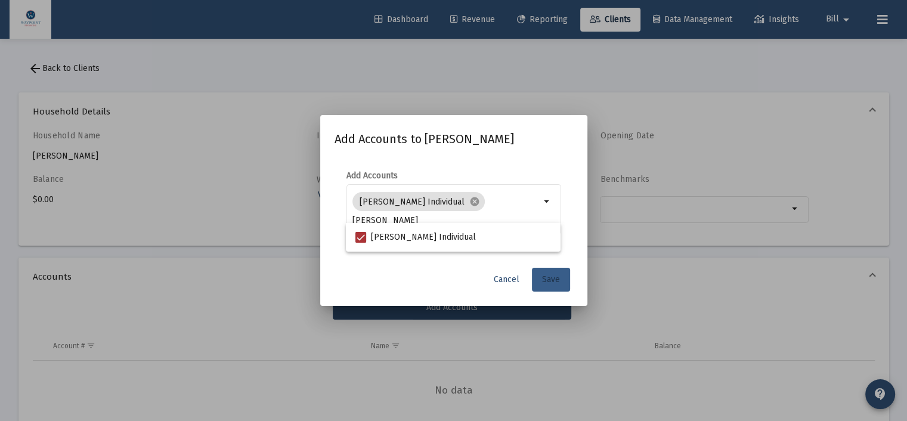
click at [543, 281] on span "Save" at bounding box center [551, 279] width 18 height 10
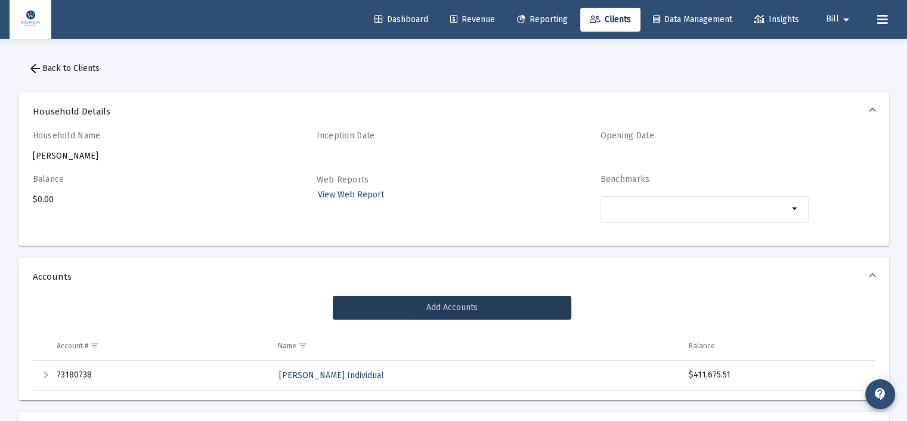
click at [69, 65] on span "arrow_back Back to Clients" at bounding box center [64, 68] width 72 height 10
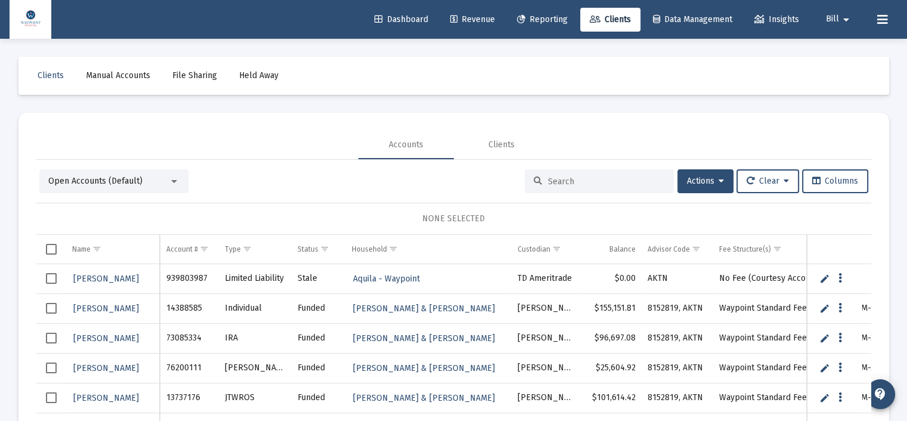
click at [112, 177] on span "Open Accounts (Default)" at bounding box center [95, 181] width 94 height 10
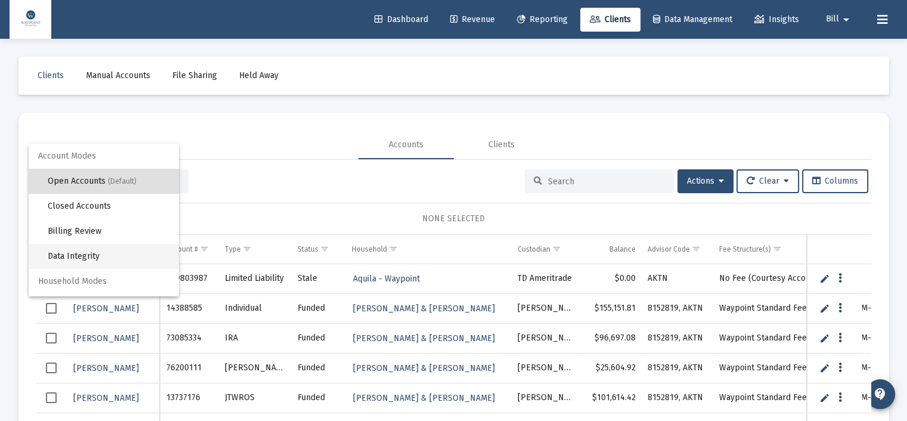
scroll to position [22, 0]
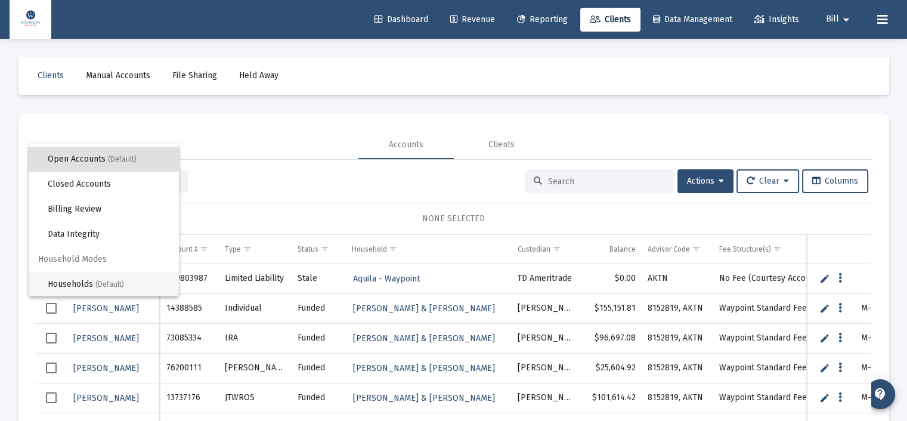
click at [86, 284] on span "Households (Default)" at bounding box center [109, 284] width 122 height 25
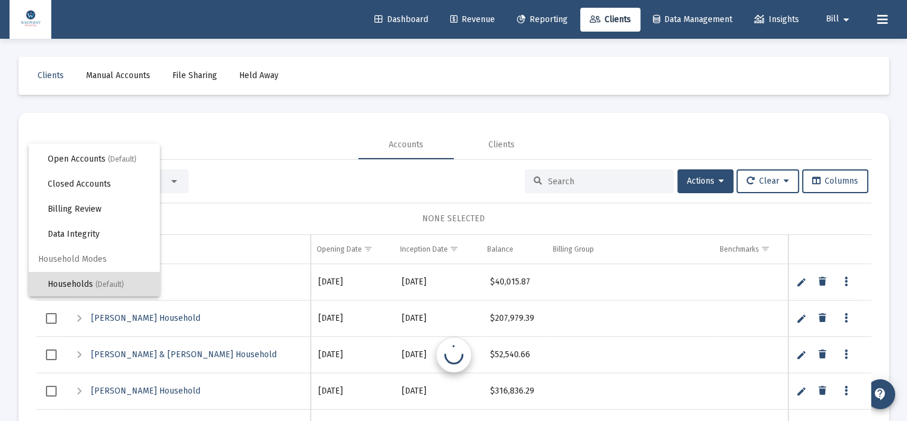
scroll to position [0, 0]
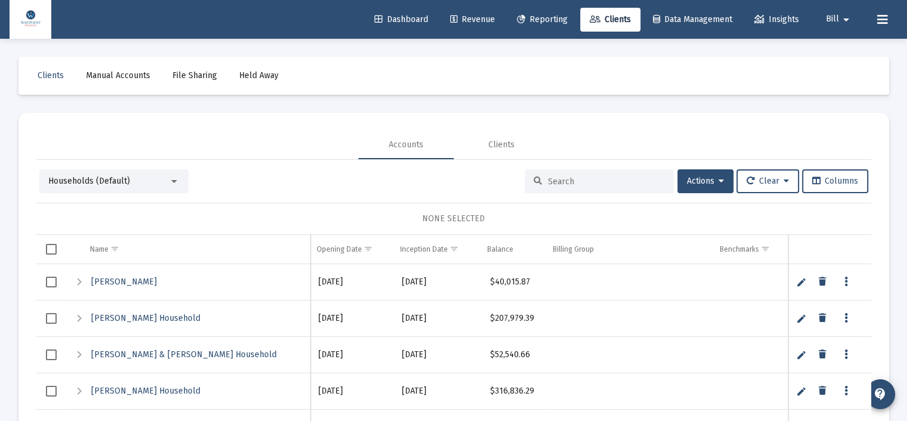
click at [553, 187] on div at bounding box center [599, 181] width 149 height 24
click at [553, 181] on input at bounding box center [606, 181] width 117 height 10
type input "[PERSON_NAME]"
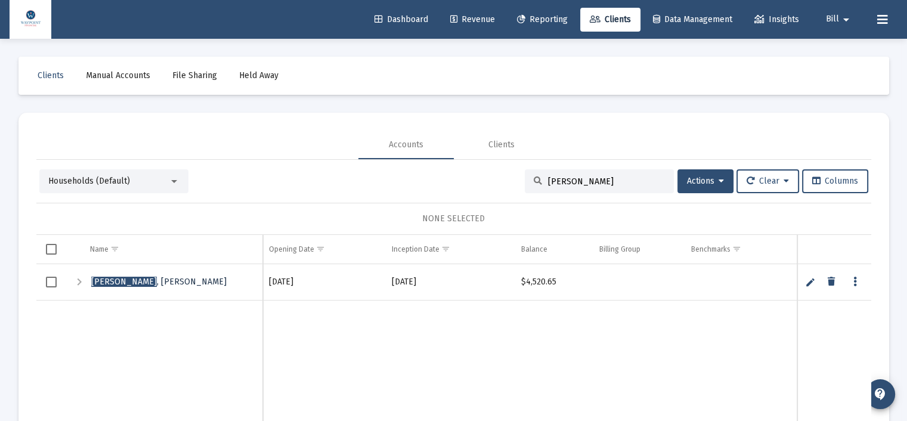
click at [137, 280] on span "[PERSON_NAME]" at bounding box center [158, 282] width 135 height 10
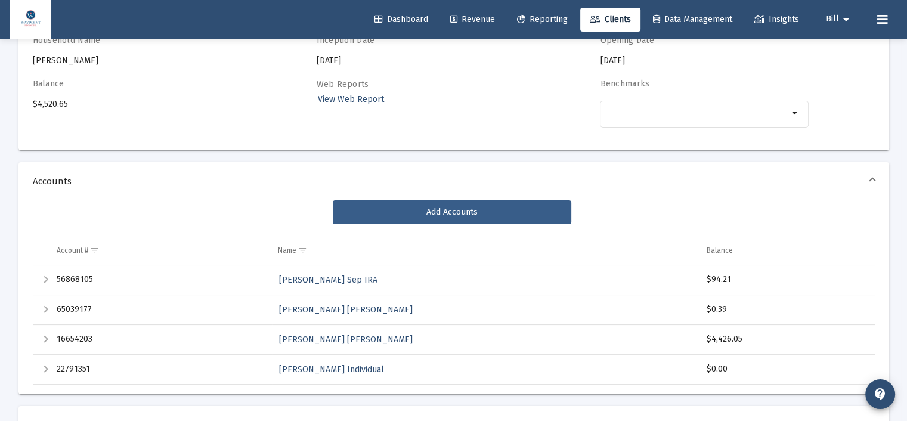
scroll to position [119, 0]
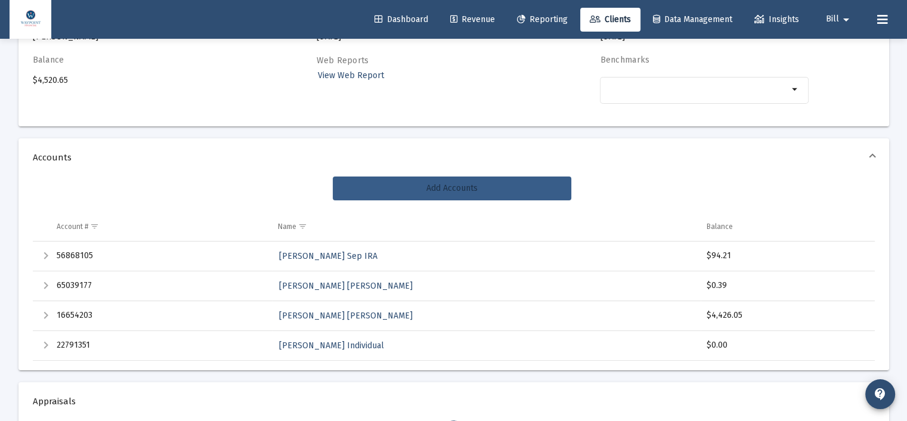
click at [404, 188] on button "Add Accounts" at bounding box center [452, 188] width 238 height 24
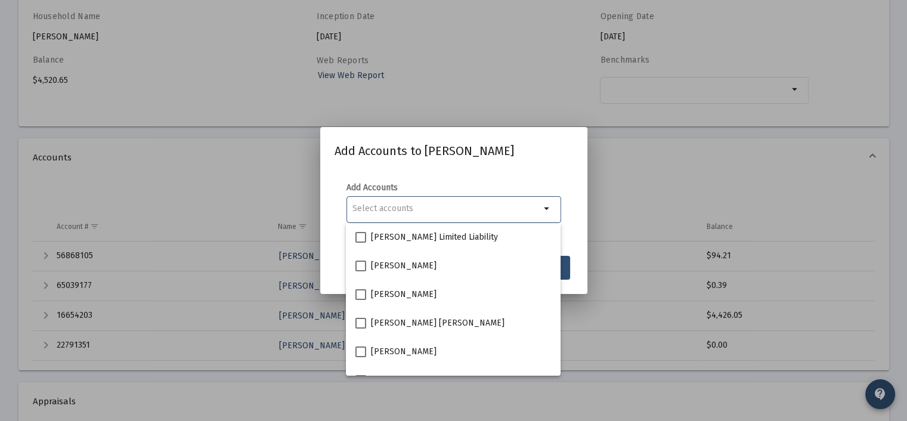
click at [401, 209] on input "Selection" at bounding box center [446, 209] width 188 height 10
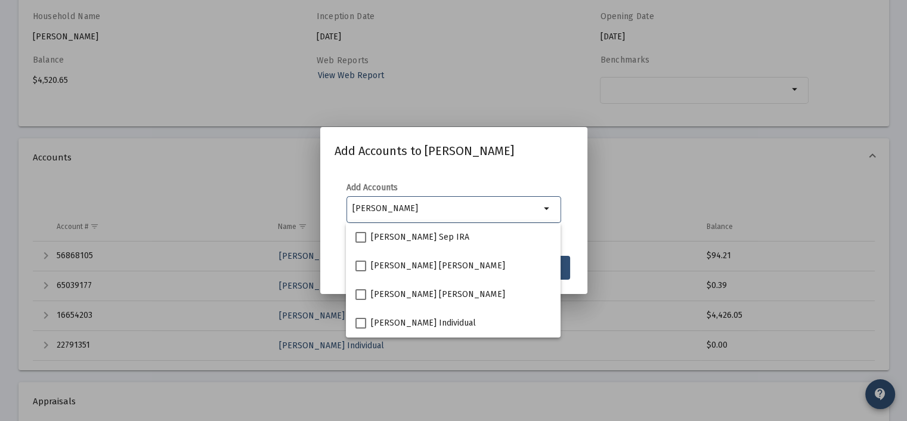
type input "[PERSON_NAME]"
click at [259, 171] on div at bounding box center [453, 210] width 907 height 421
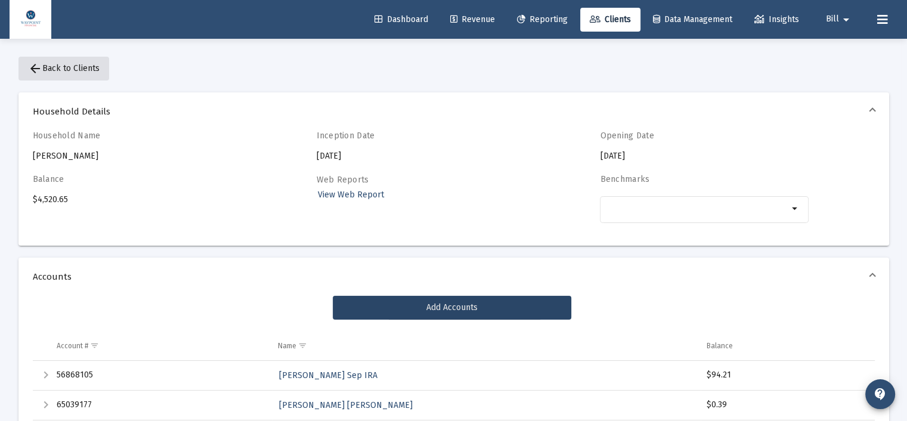
click at [76, 71] on span "arrow_back Back to Clients" at bounding box center [64, 68] width 72 height 10
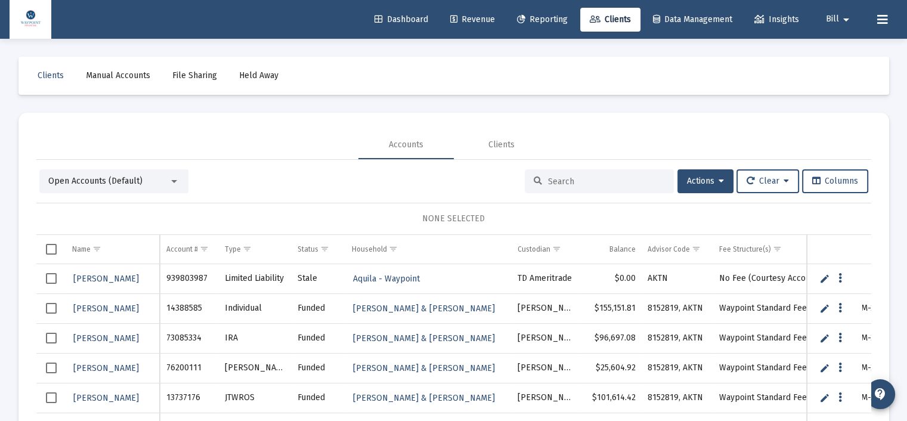
click at [113, 175] on div "Open Accounts (Default)" at bounding box center [108, 181] width 120 height 12
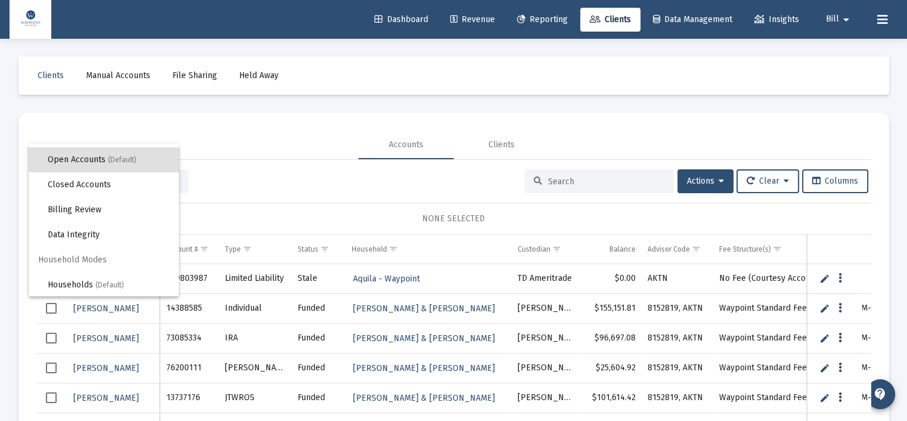
scroll to position [22, 0]
click at [101, 281] on span "(Default)" at bounding box center [109, 284] width 29 height 8
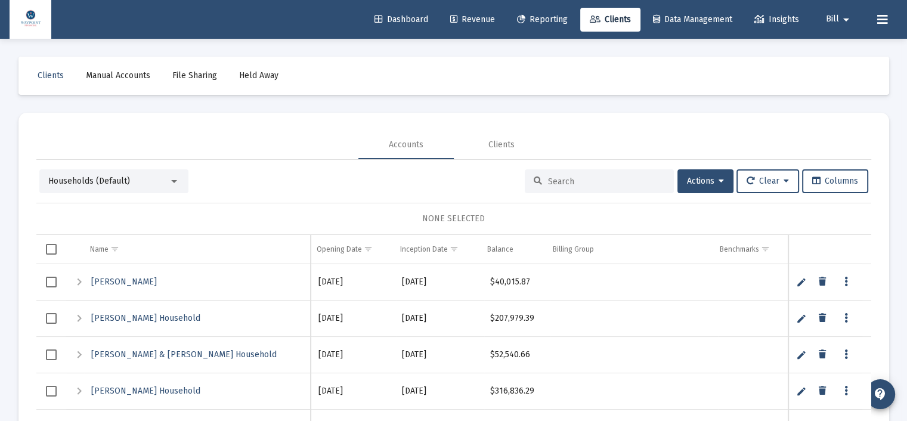
click at [565, 176] on input at bounding box center [606, 181] width 117 height 10
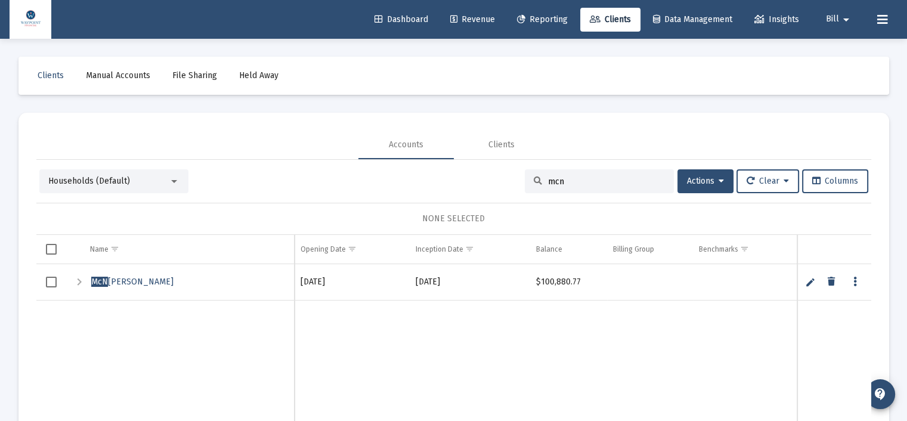
type input "mcn"
click at [173, 278] on span "[PERSON_NAME]" at bounding box center [132, 282] width 82 height 10
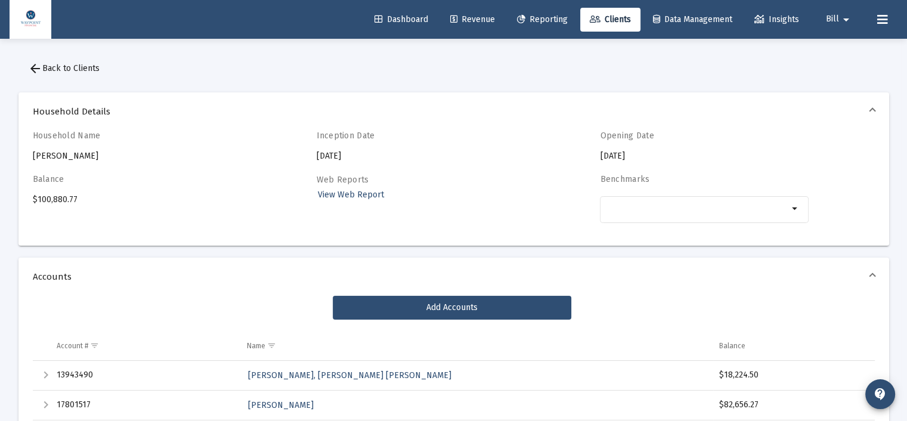
click at [72, 64] on span "arrow_back Back to Clients" at bounding box center [64, 68] width 72 height 10
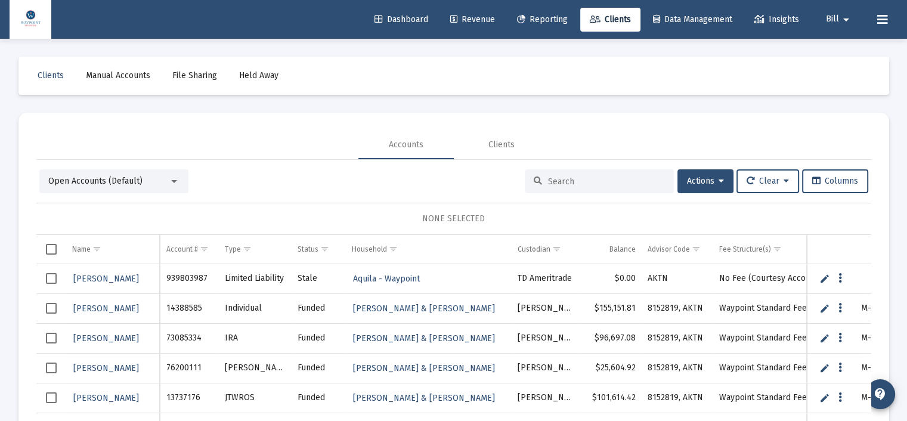
click at [548, 180] on input at bounding box center [606, 181] width 117 height 10
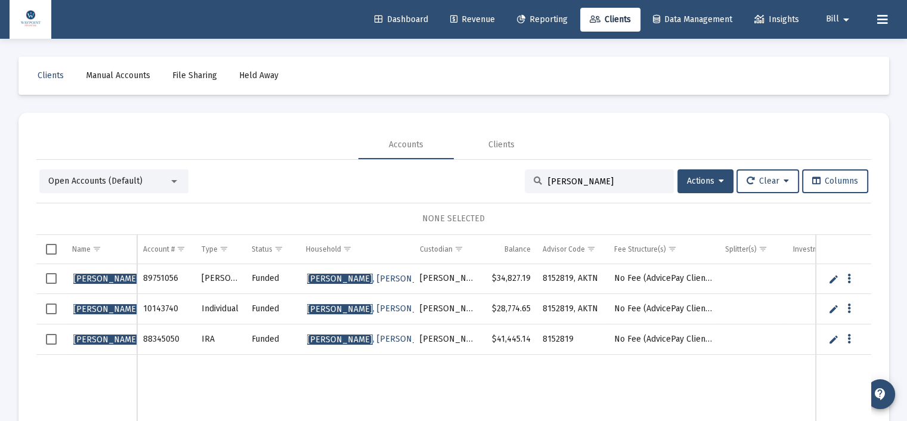
click at [558, 181] on input "[PERSON_NAME]" at bounding box center [606, 181] width 117 height 10
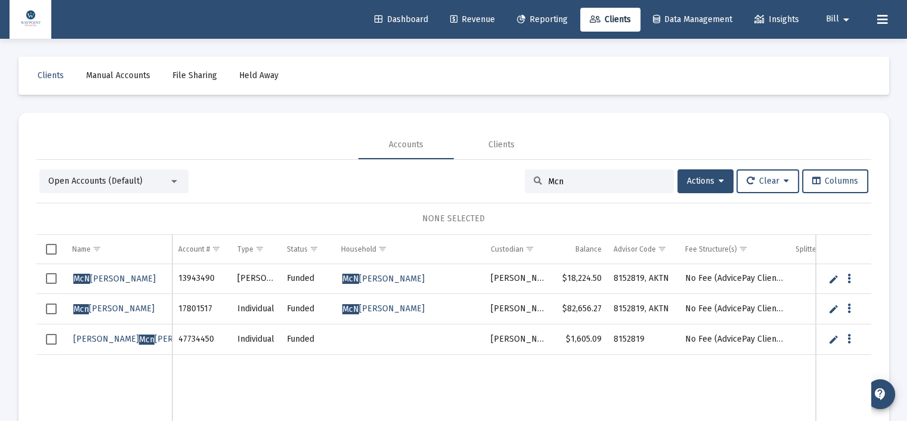
click at [169, 178] on div at bounding box center [174, 181] width 11 height 10
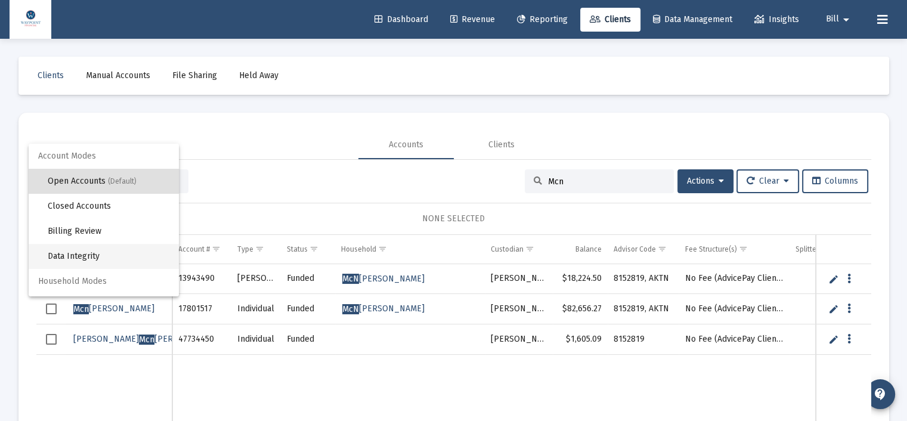
scroll to position [22, 0]
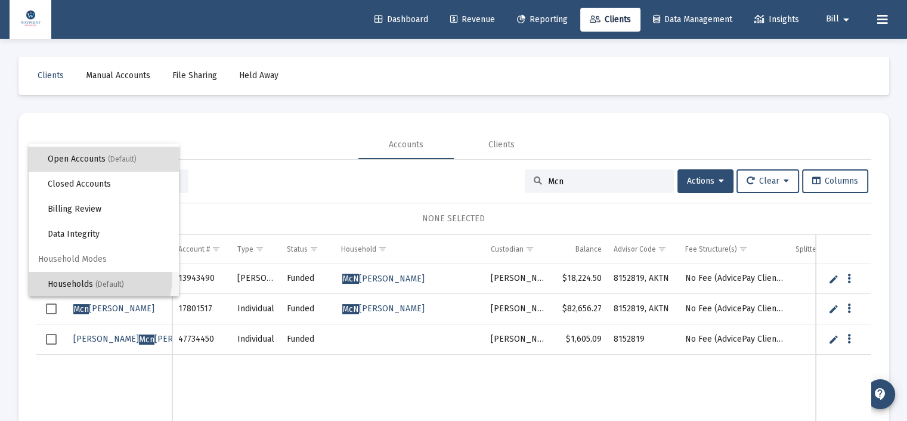
click at [83, 277] on span "Households (Default)" at bounding box center [109, 284] width 122 height 25
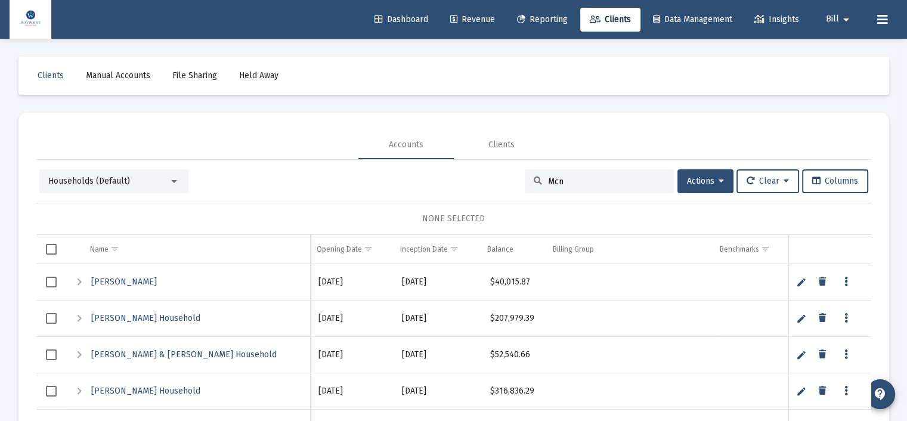
click at [576, 182] on input "Mcn" at bounding box center [606, 181] width 117 height 10
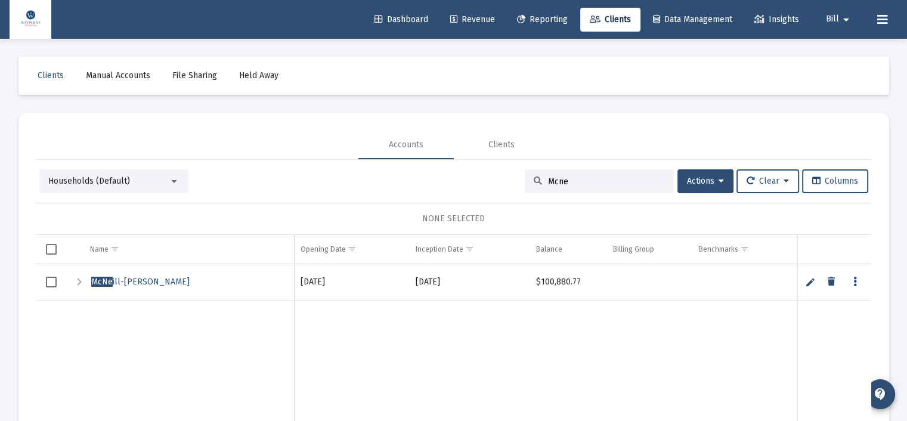
type input "Mcne"
click at [139, 284] on span "McNe ill-[PERSON_NAME]" at bounding box center [140, 282] width 98 height 10
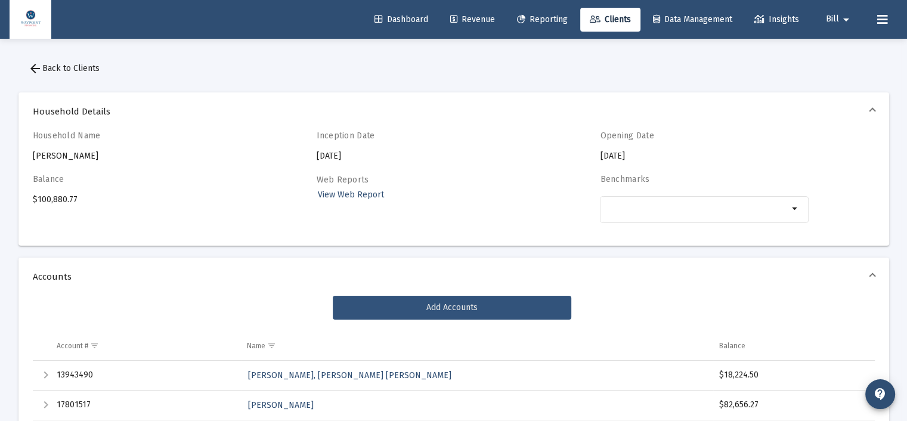
click at [453, 314] on button "Add Accounts" at bounding box center [452, 308] width 238 height 24
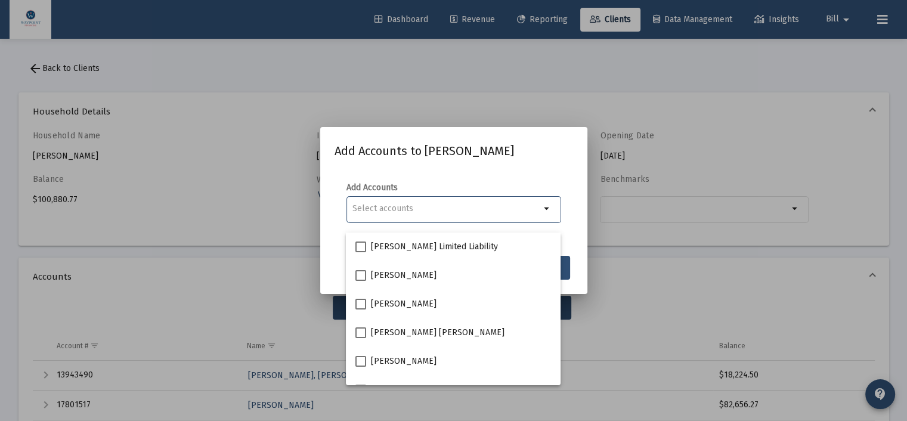
click at [417, 216] on div "Selection" at bounding box center [446, 208] width 193 height 14
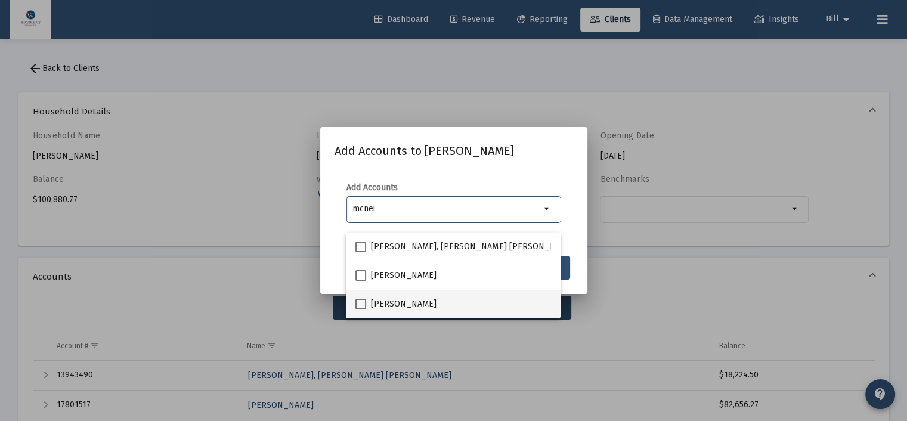
type input "mcnei"
click at [362, 297] on label "[PERSON_NAME]" at bounding box center [395, 304] width 81 height 14
click at [361, 309] on input "[PERSON_NAME]" at bounding box center [360, 309] width 1 height 1
checkbox input "true"
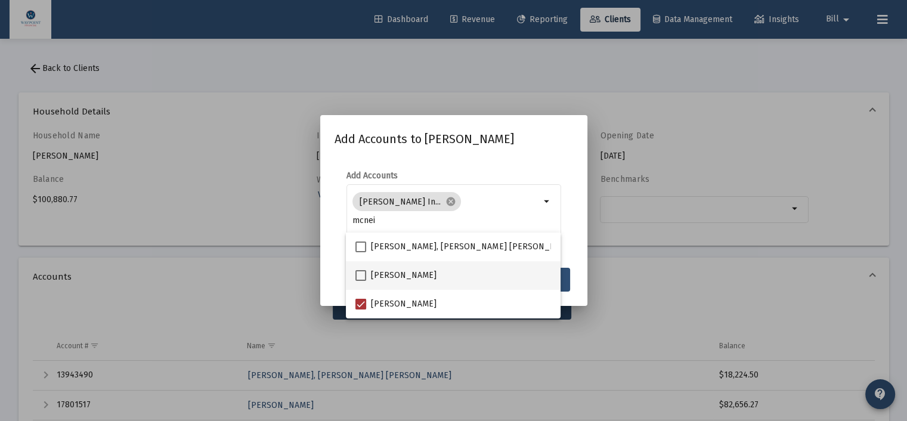
click at [360, 277] on span at bounding box center [360, 275] width 11 height 11
click at [360, 281] on input "[PERSON_NAME]" at bounding box center [360, 281] width 1 height 1
checkbox input "true"
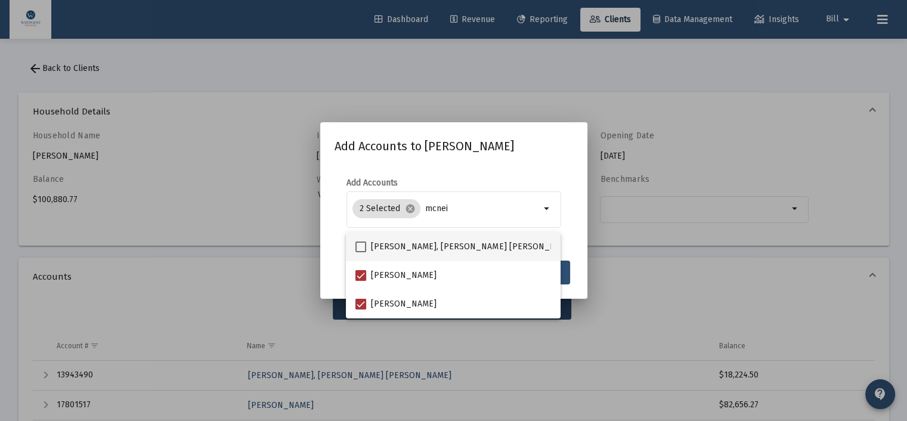
click at [362, 246] on span at bounding box center [360, 246] width 11 height 11
click at [361, 252] on input "[PERSON_NAME], [PERSON_NAME] [PERSON_NAME]" at bounding box center [360, 252] width 1 height 1
checkbox input "true"
click at [435, 175] on mat-dialog-content "Add Accounts 3 Selected cancel mcnei arrow_drop_down" at bounding box center [453, 209] width 267 height 88
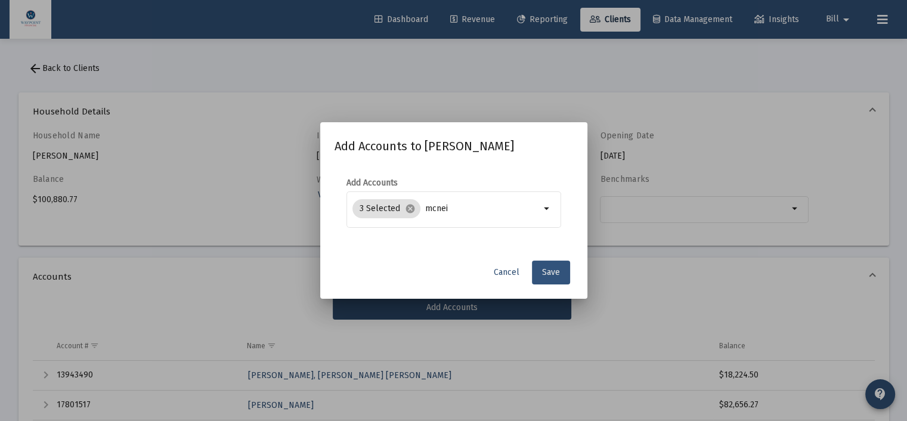
click at [547, 277] on span "Save" at bounding box center [551, 272] width 18 height 10
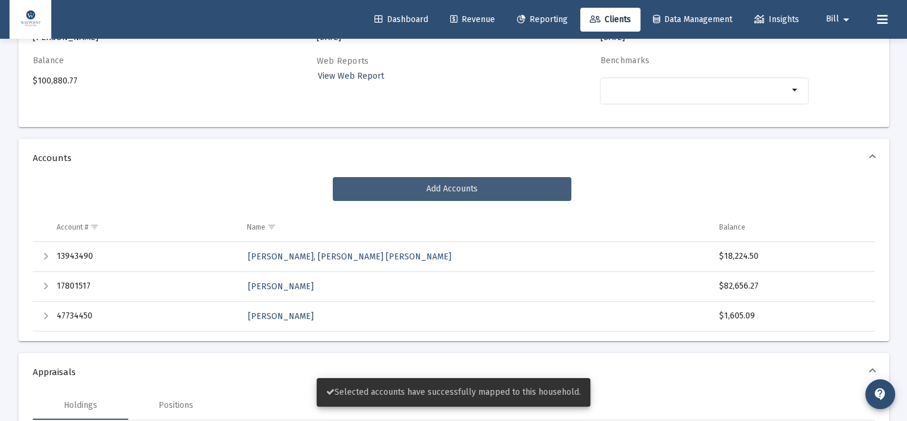
scroll to position [119, 0]
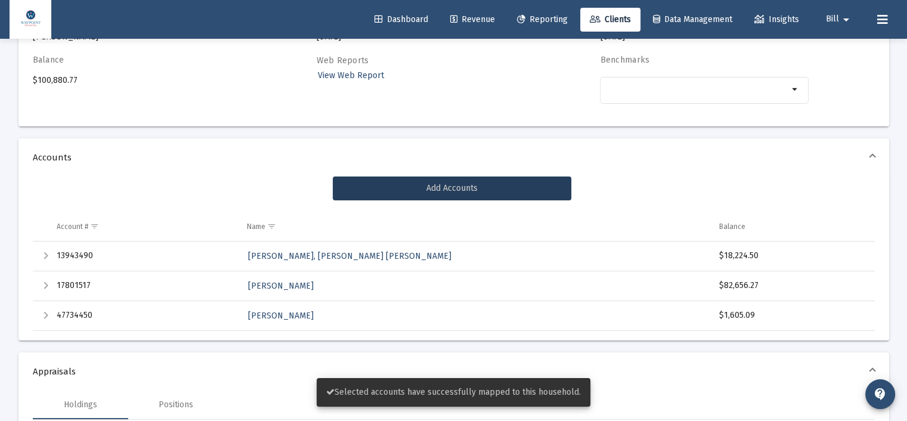
click at [252, 173] on mat-expansion-panel-header "Accounts" at bounding box center [453, 157] width 870 height 38
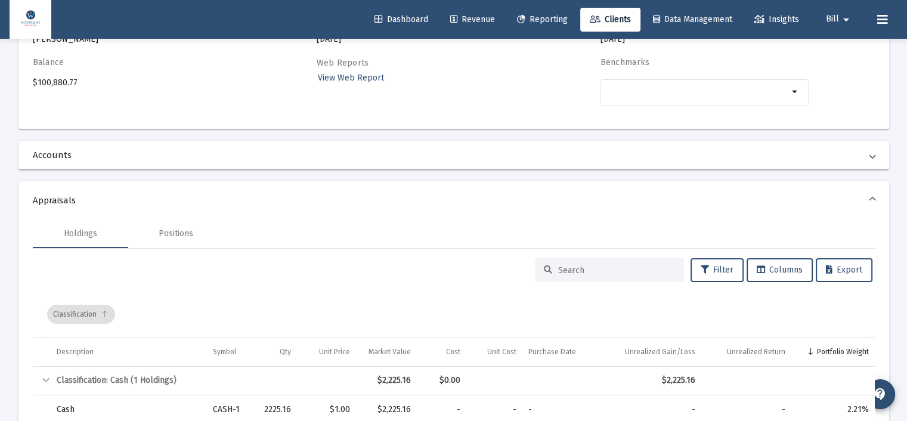
scroll to position [179, 0]
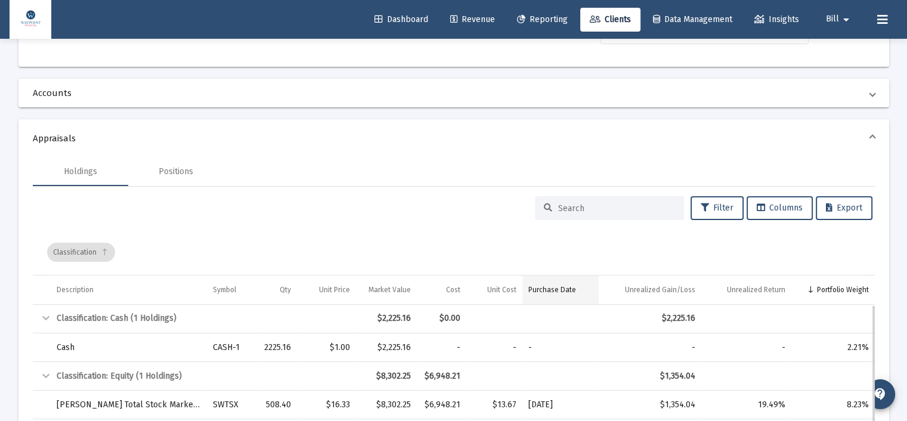
click at [573, 278] on td "Purchase Date" at bounding box center [560, 289] width 76 height 29
click at [537, 243] on div "Classification" at bounding box center [456, 252] width 819 height 45
click at [479, 17] on span "Revenue" at bounding box center [472, 19] width 45 height 10
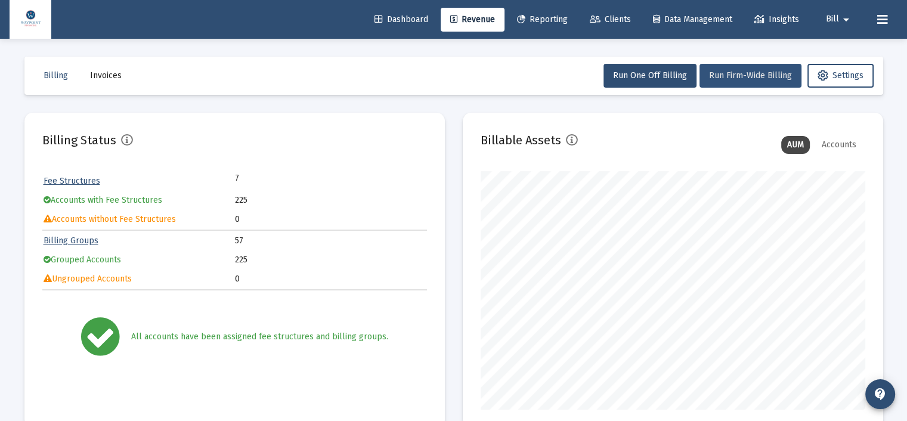
click at [740, 76] on span "Run Firm-Wide Billing" at bounding box center [750, 75] width 83 height 10
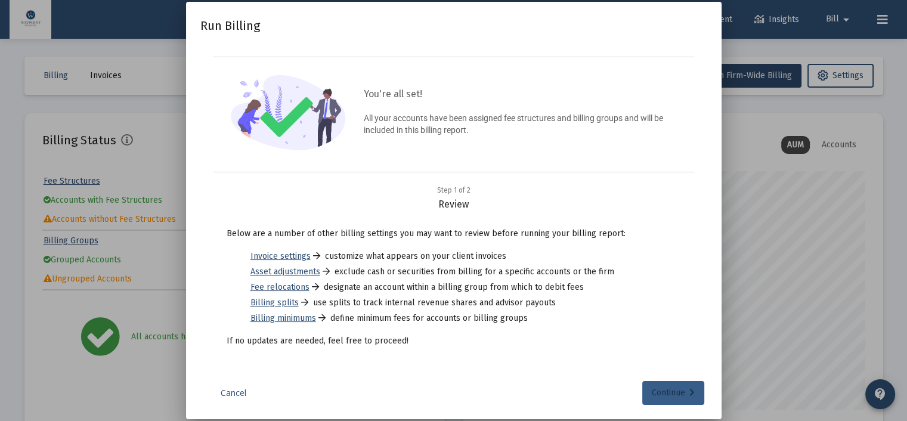
click at [673, 399] on div "Continue" at bounding box center [673, 393] width 43 height 24
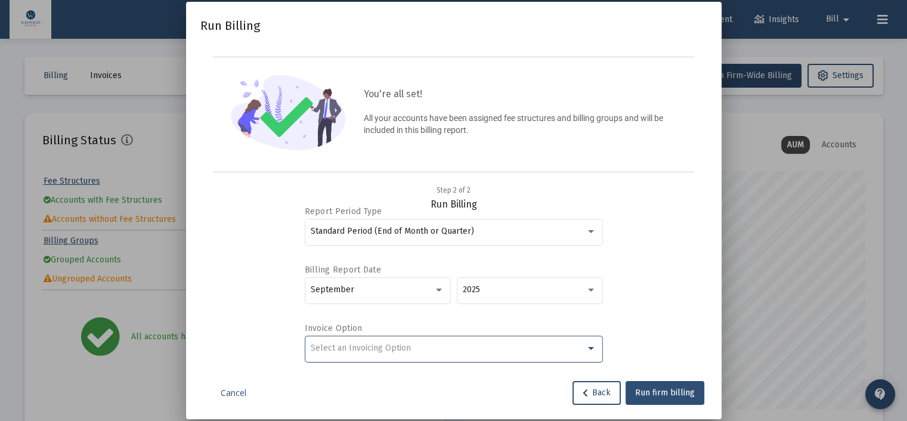
click at [488, 351] on div "Select an Invoicing Option" at bounding box center [448, 348] width 275 height 10
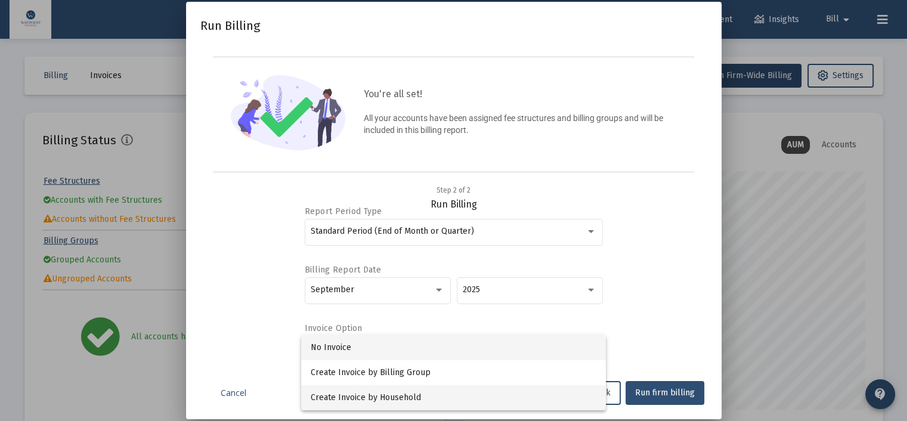
click at [385, 396] on span "Create Invoice by Household" at bounding box center [454, 397] width 286 height 25
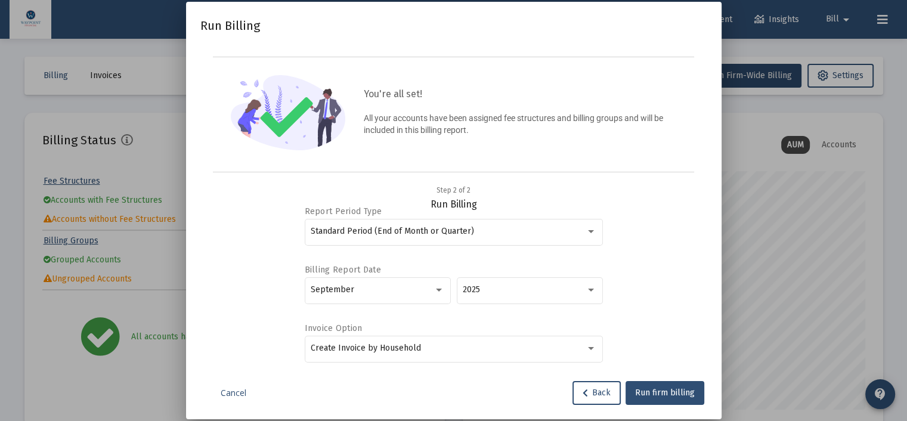
click at [655, 294] on div "Report Period Type Standard Period (End of Month or Quarter) Billing Report Dat…" at bounding box center [454, 284] width 478 height 149
click at [655, 398] on button "Run firm billing" at bounding box center [664, 393] width 79 height 24
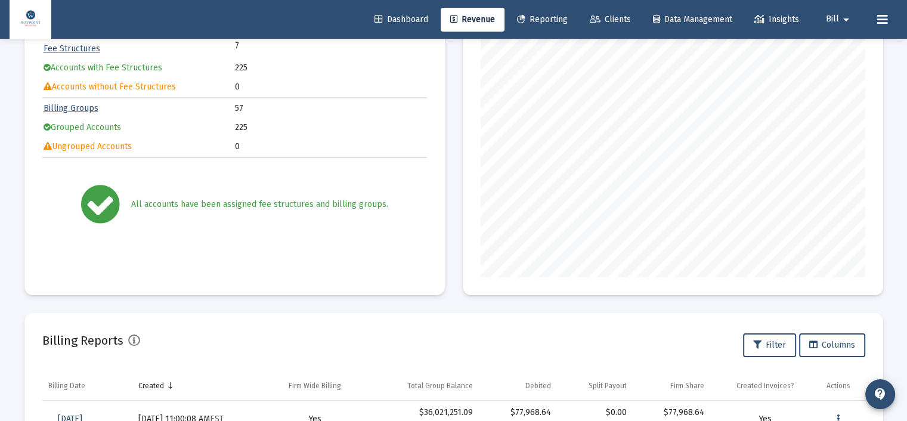
scroll to position [192, 0]
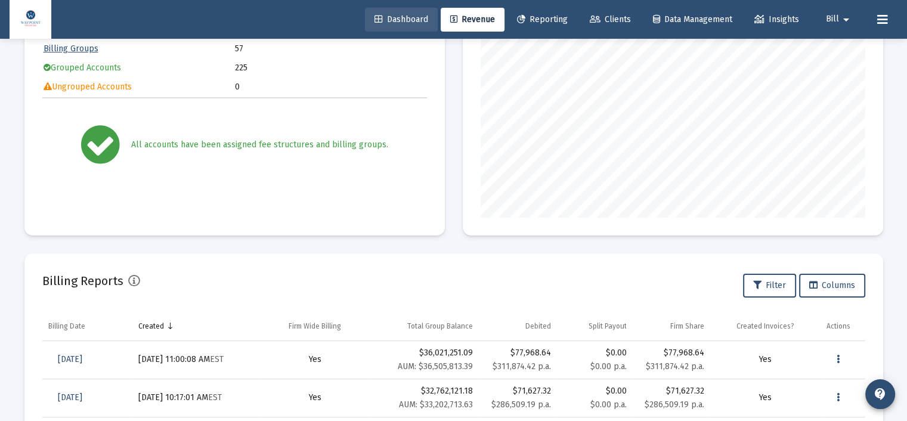
click at [418, 21] on span "Dashboard" at bounding box center [401, 19] width 54 height 10
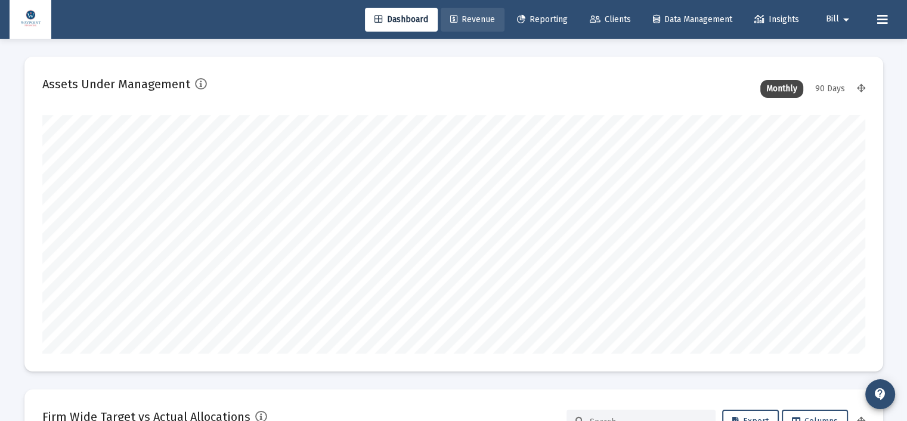
click at [459, 21] on span "Revenue" at bounding box center [472, 19] width 45 height 10
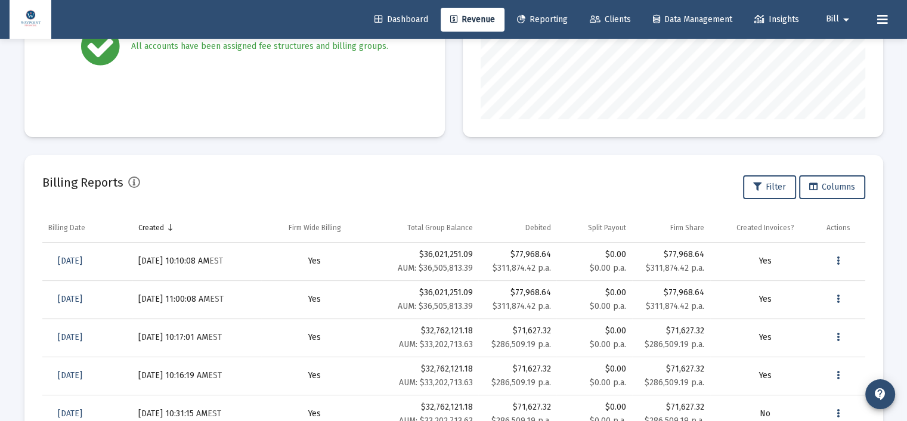
scroll to position [298, 0]
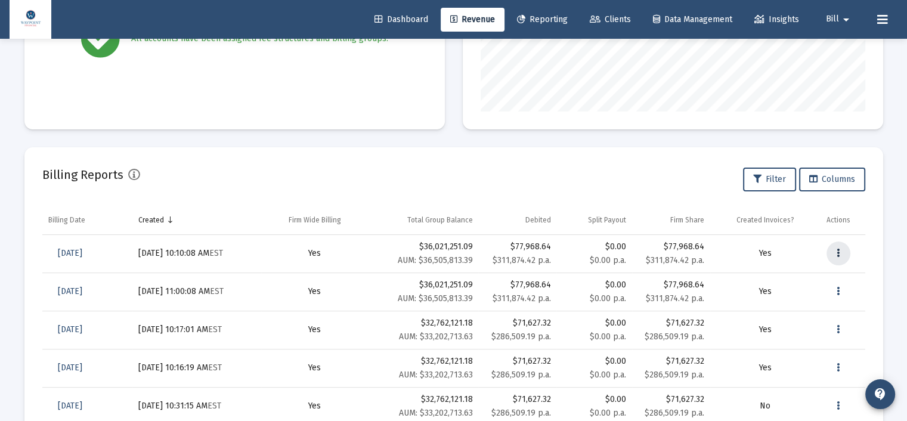
click at [838, 256] on icon "Data grid" at bounding box center [837, 253] width 3 height 14
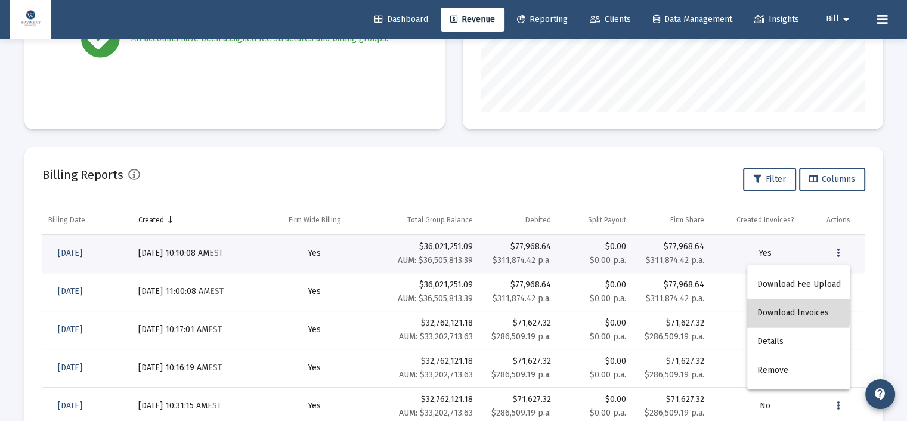
click at [794, 309] on button "Download Invoices" at bounding box center [798, 313] width 103 height 29
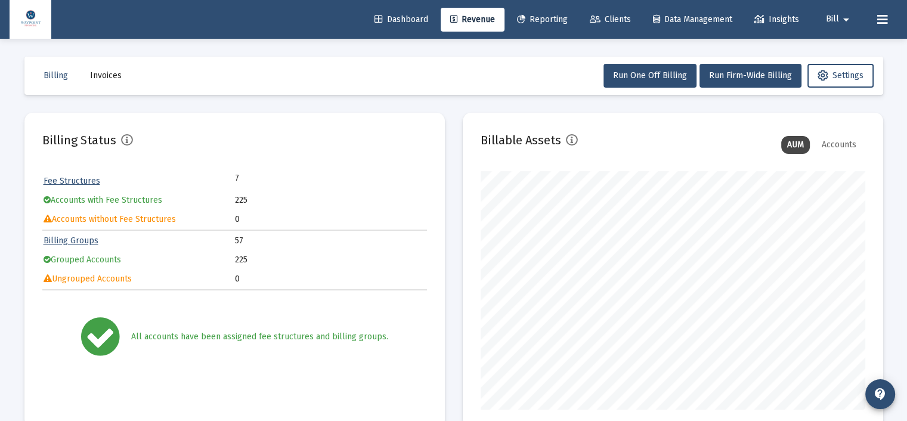
click at [601, 20] on span "Clients" at bounding box center [610, 19] width 41 height 10
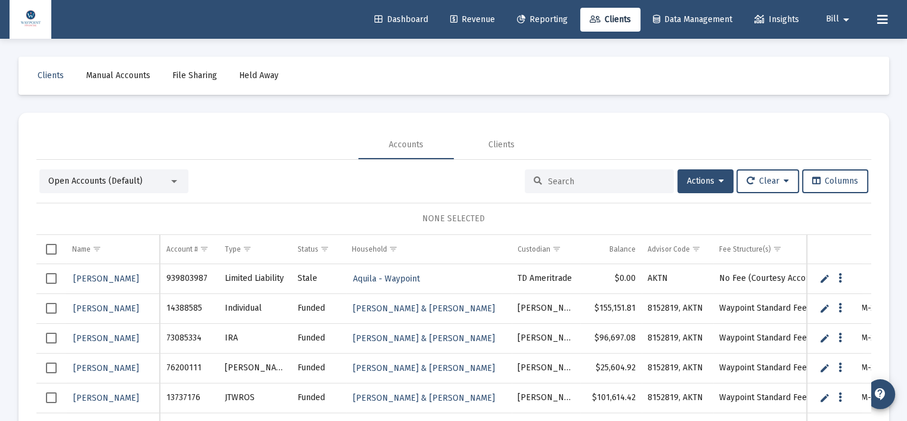
click at [165, 177] on div "Open Accounts (Default)" at bounding box center [108, 181] width 120 height 12
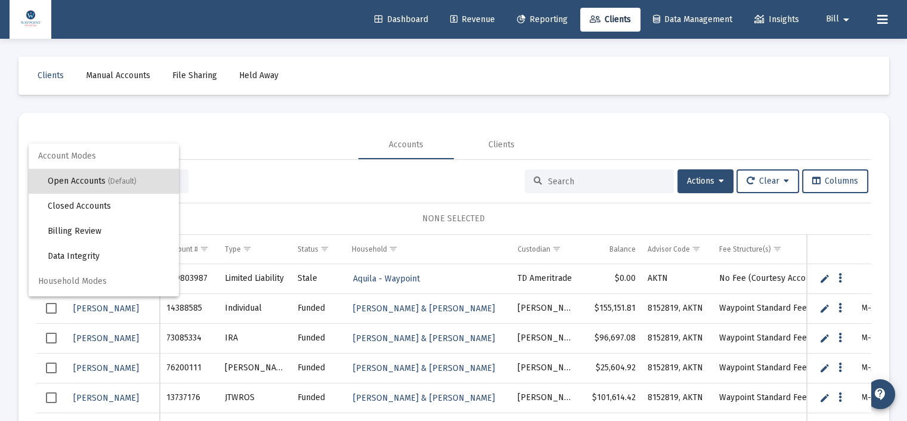
scroll to position [22, 0]
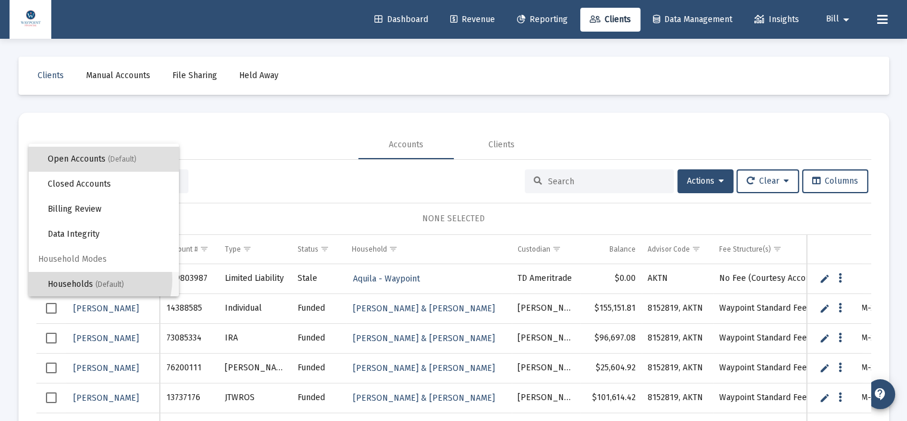
click at [95, 279] on span "Households (Default)" at bounding box center [109, 284] width 122 height 25
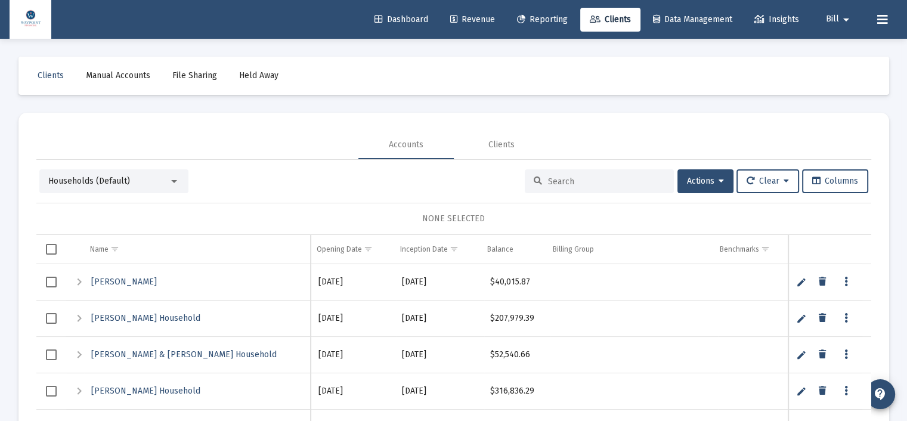
click at [568, 171] on div at bounding box center [599, 181] width 149 height 24
click at [568, 183] on input at bounding box center [606, 181] width 117 height 10
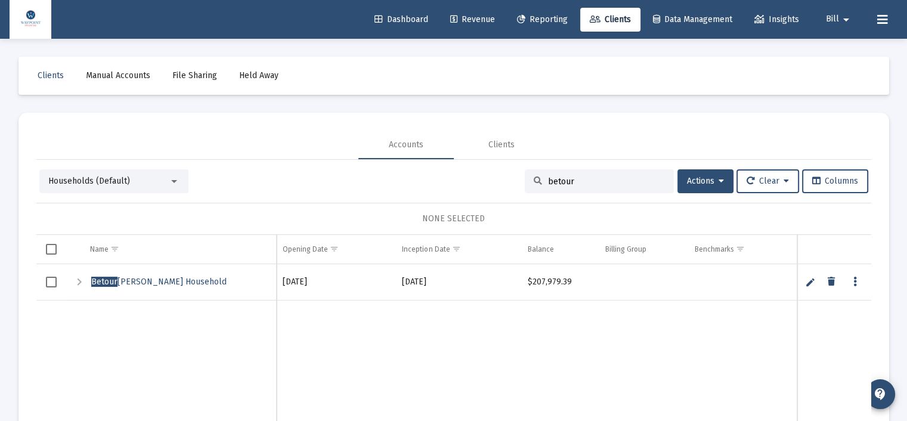
type input "betour"
click at [170, 281] on span "[PERSON_NAME] Household" at bounding box center [158, 282] width 135 height 10
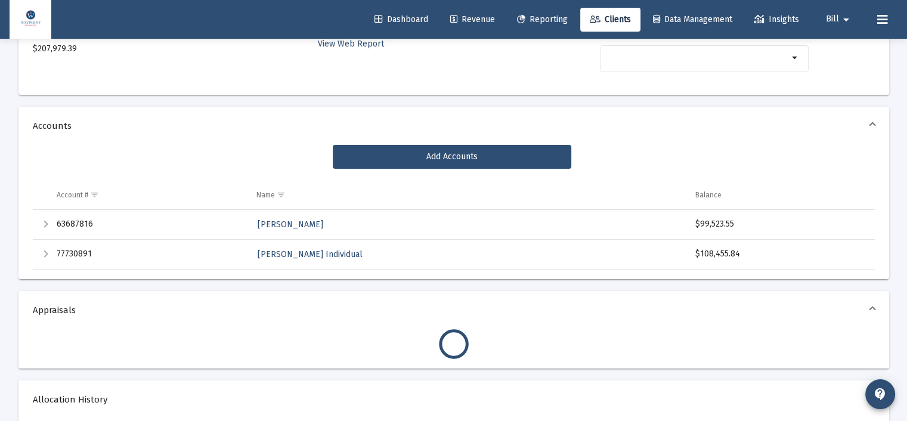
scroll to position [119, 0]
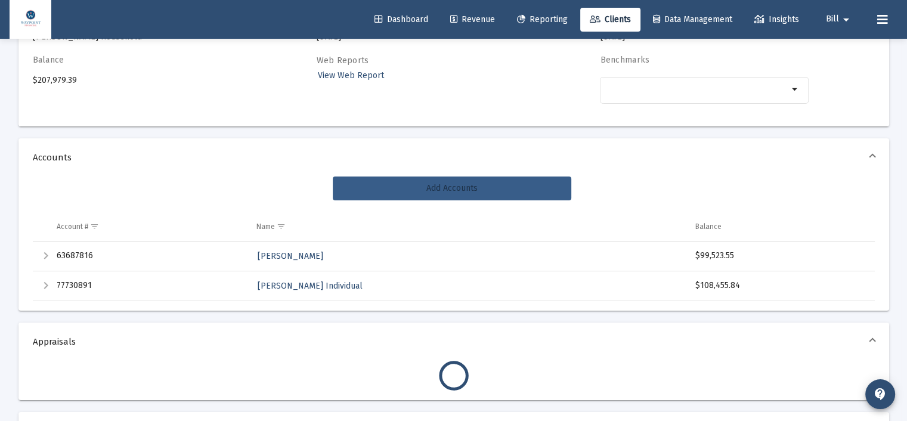
click at [452, 184] on span "Add Accounts" at bounding box center [451, 188] width 51 height 10
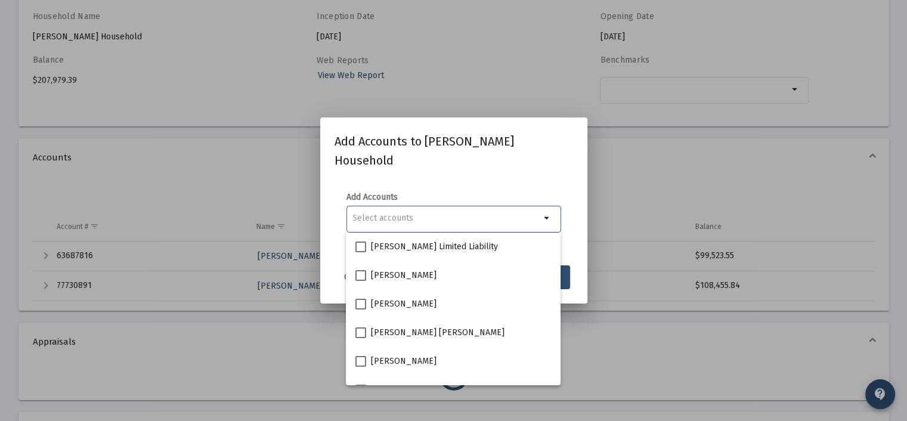
click at [434, 216] on input "Selection" at bounding box center [446, 218] width 188 height 10
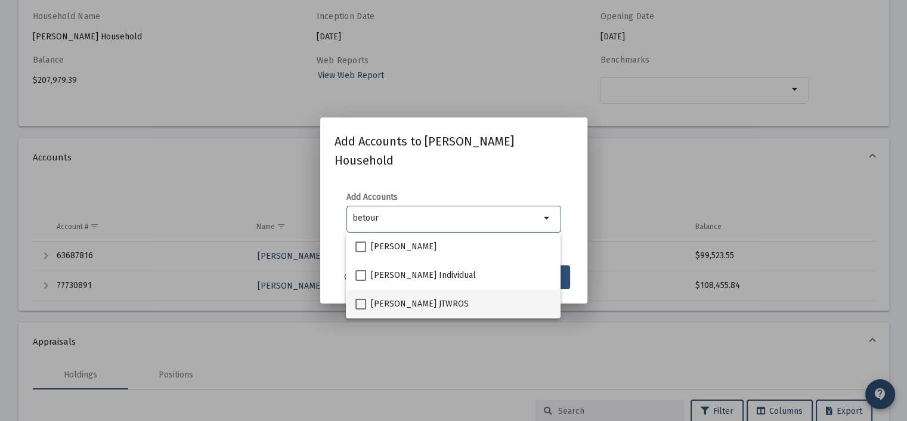
type input "betour"
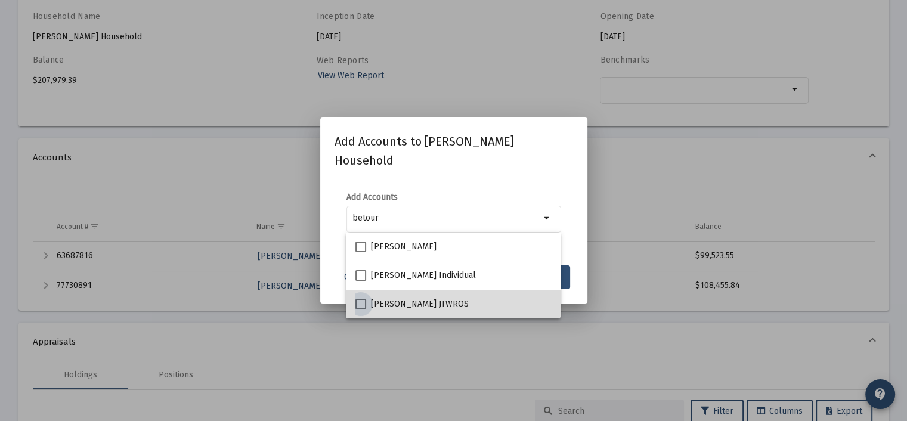
click at [361, 305] on span at bounding box center [360, 304] width 11 height 11
click at [361, 309] on input "[PERSON_NAME] JTWROS" at bounding box center [360, 309] width 1 height 1
checkbox input "true"
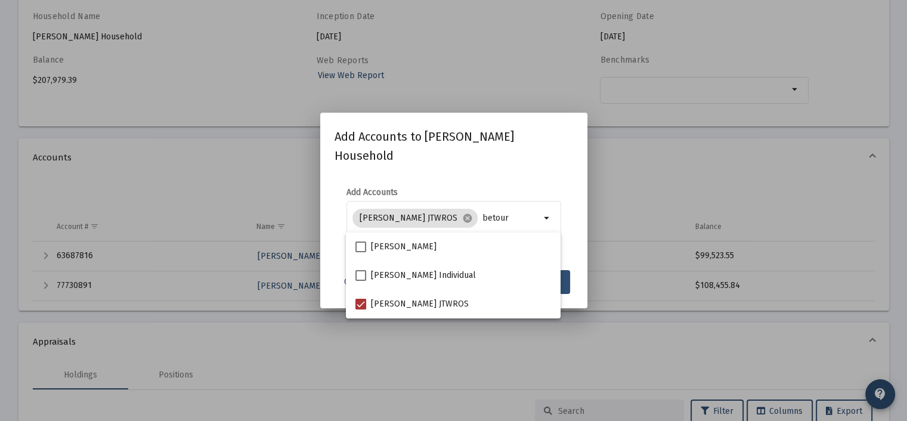
click at [569, 184] on mat-dialog-content "Add Accounts [PERSON_NAME] JTWROS cancel betour arrow_drop_down" at bounding box center [453, 219] width 267 height 88
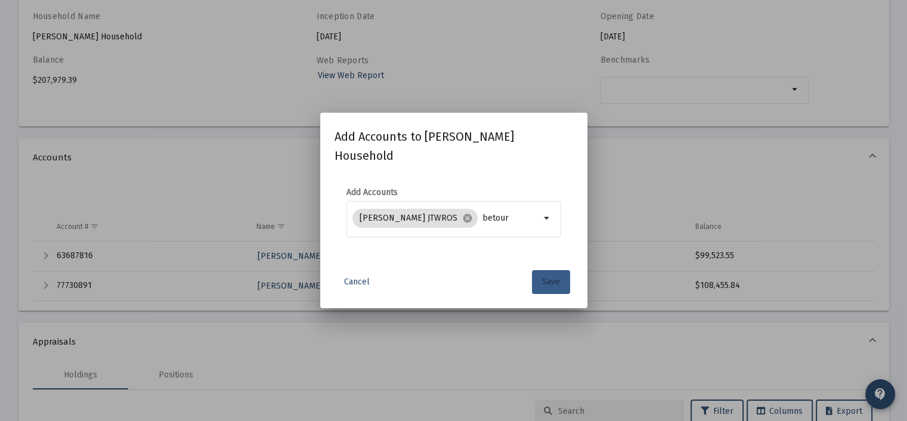
click at [551, 278] on span "Save" at bounding box center [551, 282] width 18 height 10
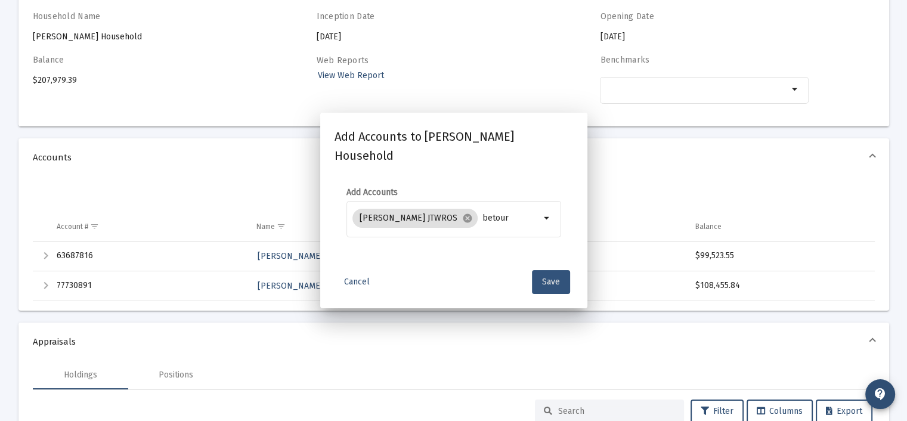
scroll to position [119, 0]
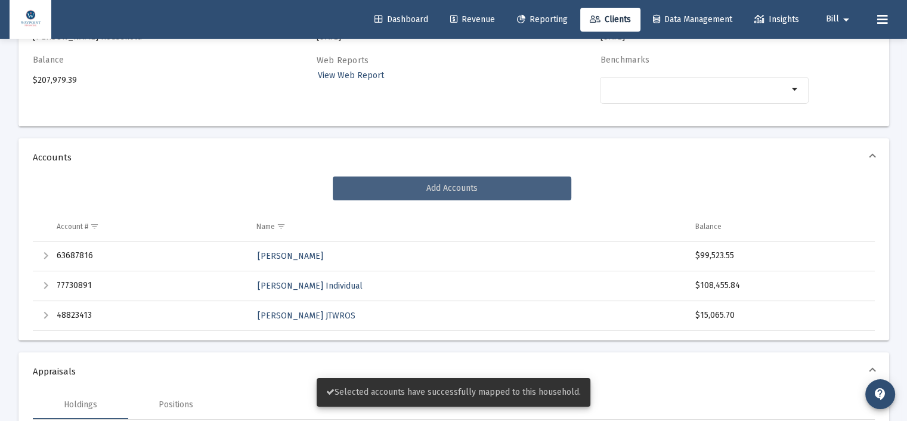
click at [453, 191] on span "Add Accounts" at bounding box center [451, 188] width 51 height 10
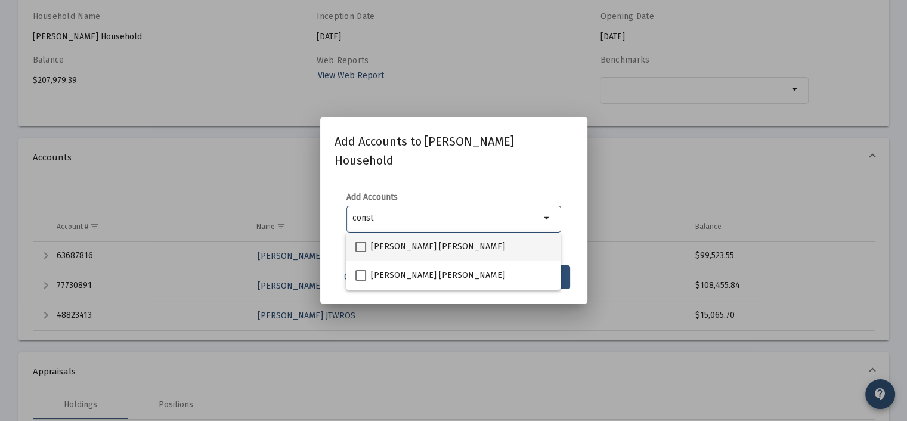
type input "const"
click at [360, 244] on span at bounding box center [360, 246] width 11 height 11
click at [360, 252] on input "[PERSON_NAME] [PERSON_NAME]" at bounding box center [360, 252] width 1 height 1
checkbox input "true"
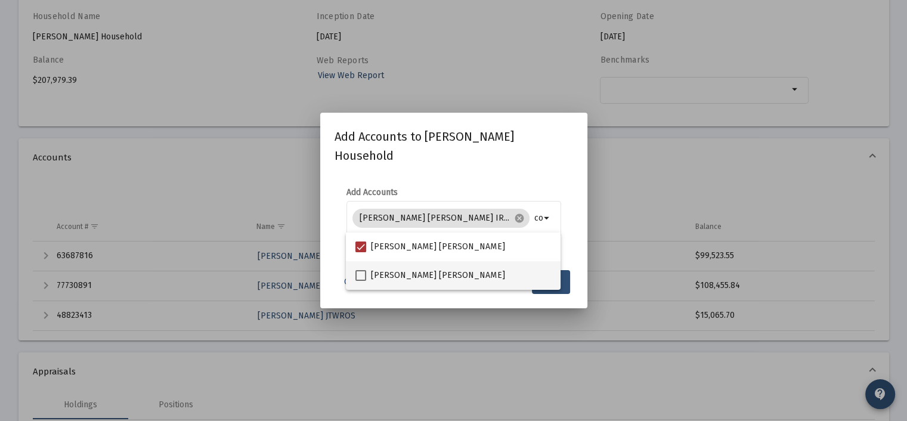
click at [359, 277] on span at bounding box center [360, 275] width 11 height 11
click at [360, 281] on input "[PERSON_NAME] [PERSON_NAME]" at bounding box center [360, 281] width 1 height 1
checkbox input "true"
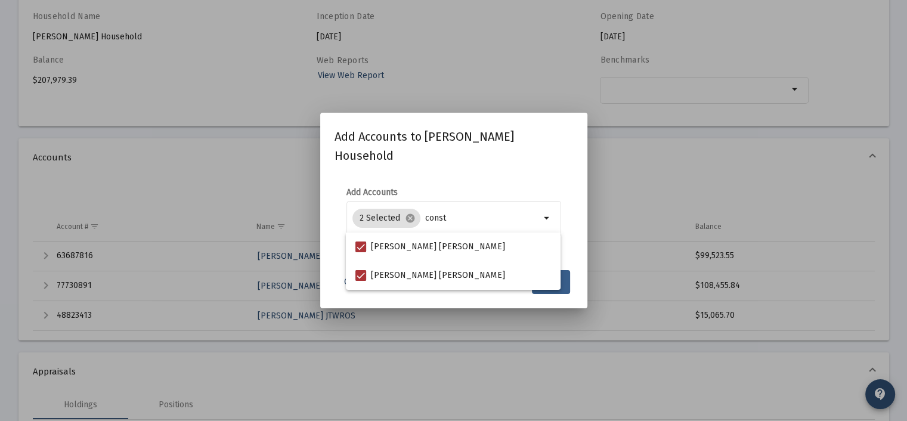
click at [566, 290] on button "Save" at bounding box center [551, 282] width 38 height 24
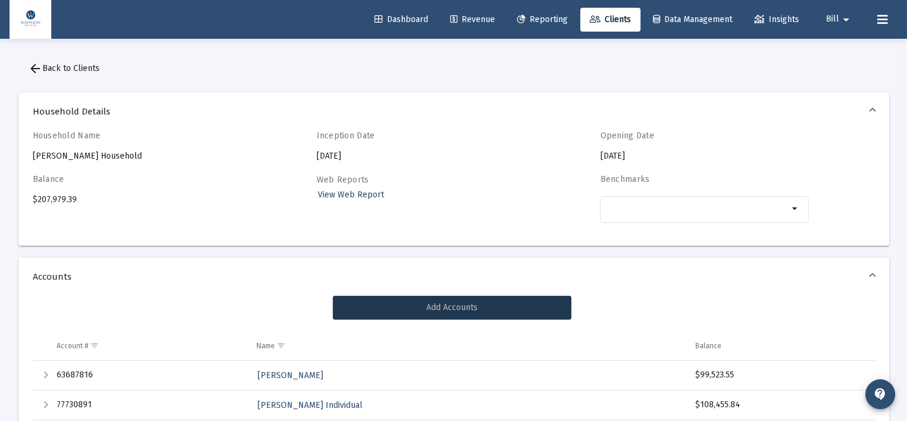
click at [57, 66] on span "arrow_back Back to Clients" at bounding box center [64, 68] width 72 height 10
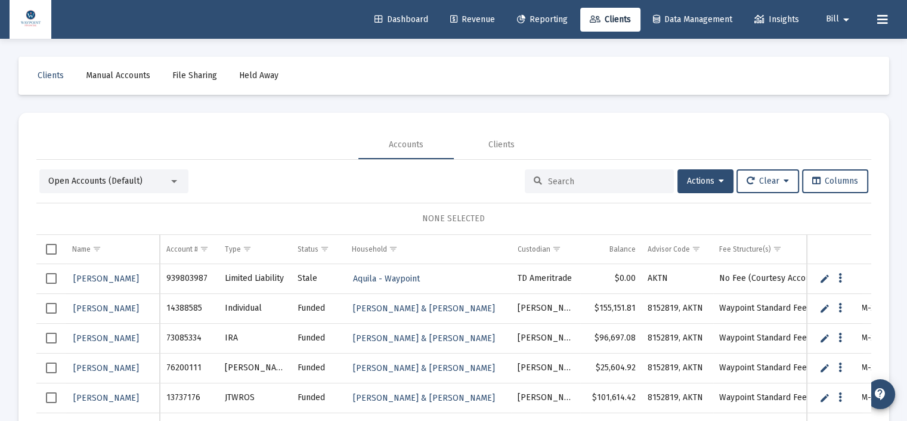
click at [599, 188] on div at bounding box center [599, 181] width 149 height 24
click at [131, 178] on span "Open Accounts (Default)" at bounding box center [95, 181] width 94 height 10
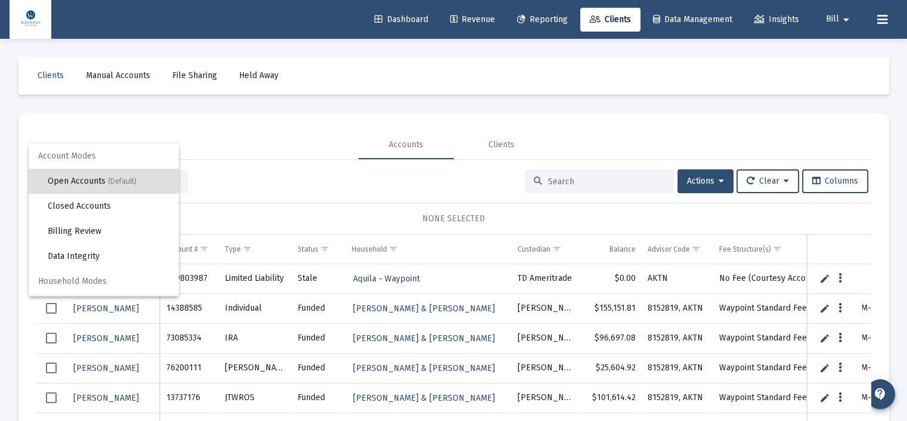
scroll to position [22, 0]
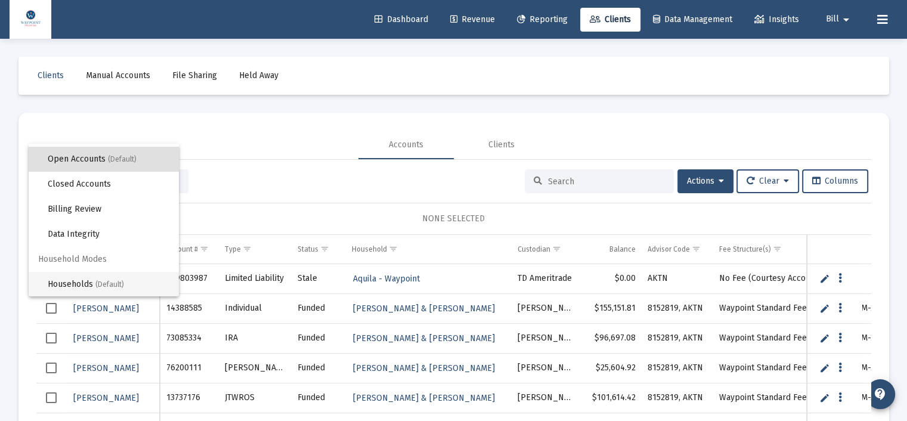
click at [101, 283] on span "(Default)" at bounding box center [109, 284] width 29 height 8
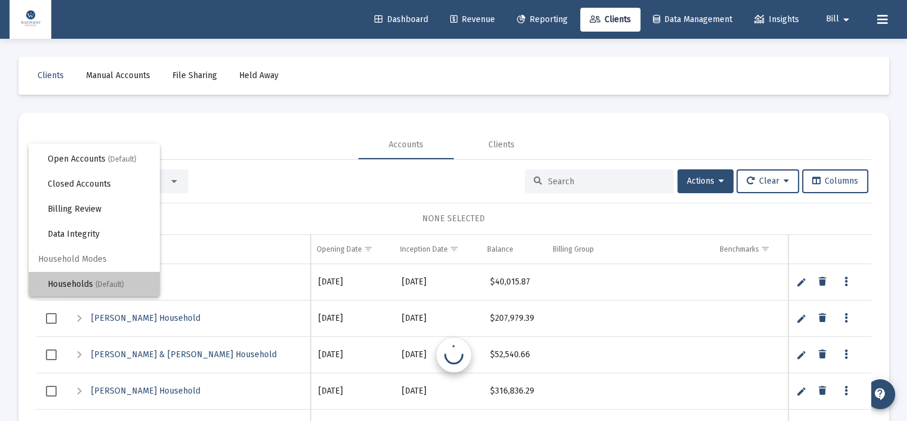
scroll to position [0, 0]
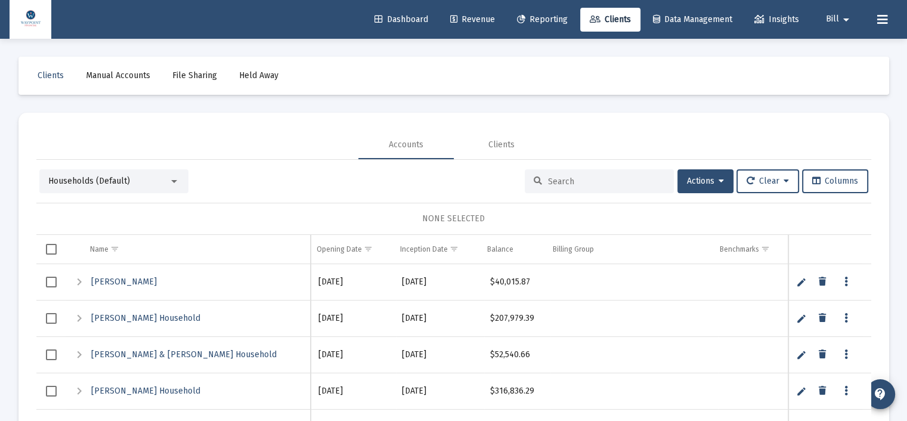
click at [567, 171] on div at bounding box center [599, 181] width 149 height 24
click at [800, 320] on link "Edit" at bounding box center [801, 318] width 11 height 11
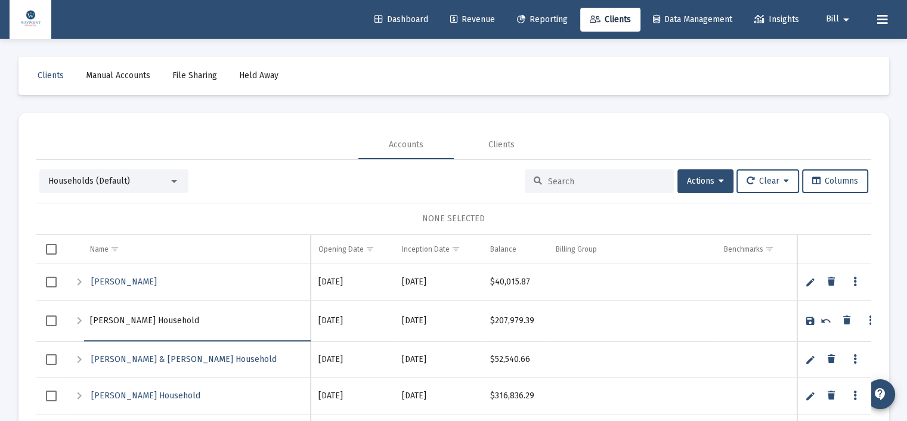
click at [126, 321] on input "[PERSON_NAME] Household" at bounding box center [197, 320] width 215 height 29
click at [217, 317] on input "[PERSON_NAME] & [PERSON_NAME] Household" at bounding box center [197, 320] width 215 height 29
type input "[PERSON_NAME] & [PERSON_NAME] & [PERSON_NAME]"
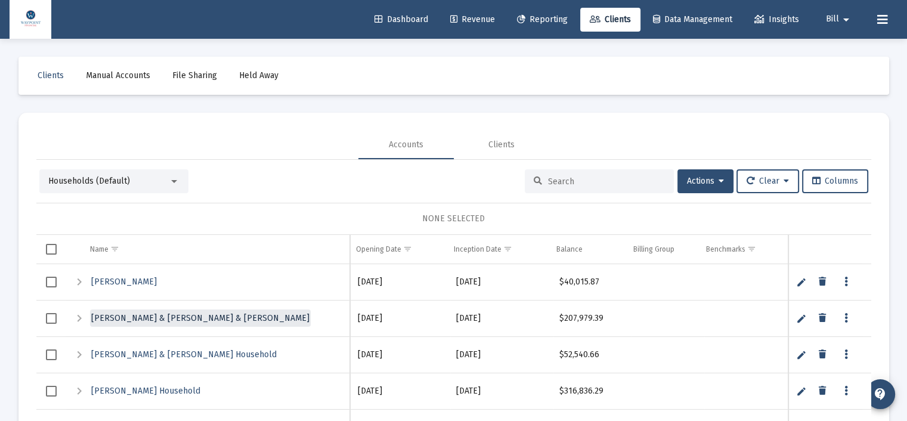
click at [220, 318] on span "[PERSON_NAME] & [PERSON_NAME] & [PERSON_NAME]" at bounding box center [200, 318] width 218 height 10
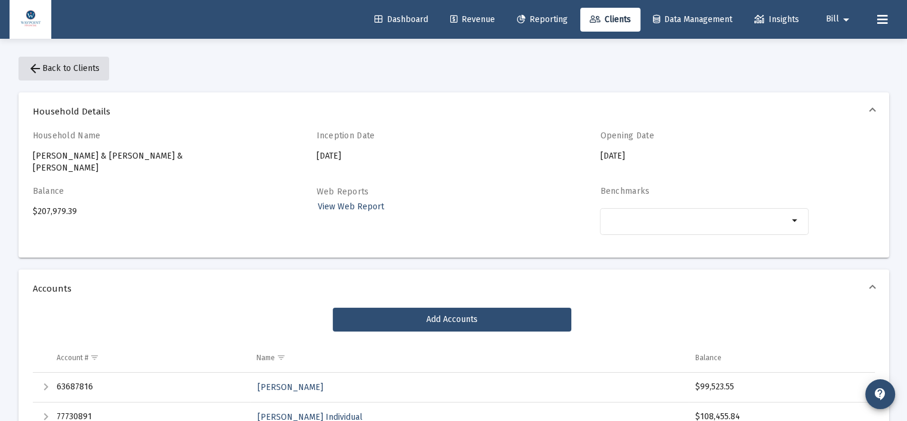
click at [95, 63] on button "arrow_back Back to Clients" at bounding box center [63, 69] width 91 height 24
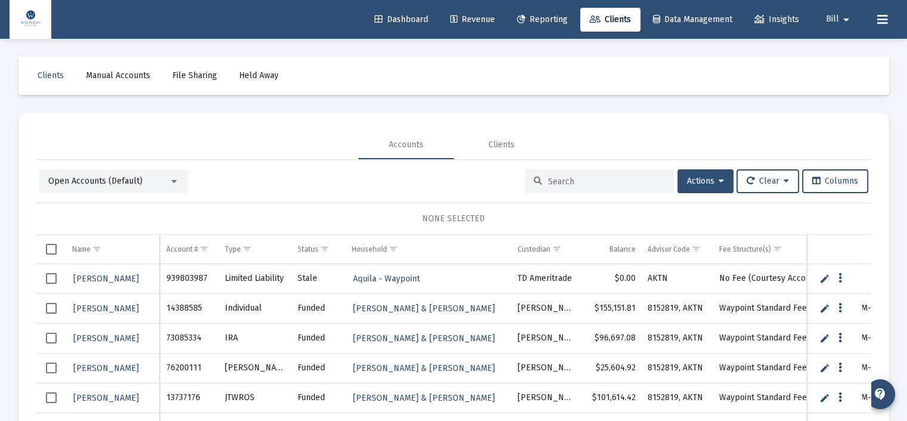
click at [89, 120] on mat-card "Accounts Clients Open Accounts (Default) Actions Clear Columns NONE SELECTED Na…" at bounding box center [453, 286] width 870 height 346
click at [600, 182] on input at bounding box center [606, 181] width 117 height 10
click at [117, 186] on div "Open Accounts (Default)" at bounding box center [108, 181] width 120 height 12
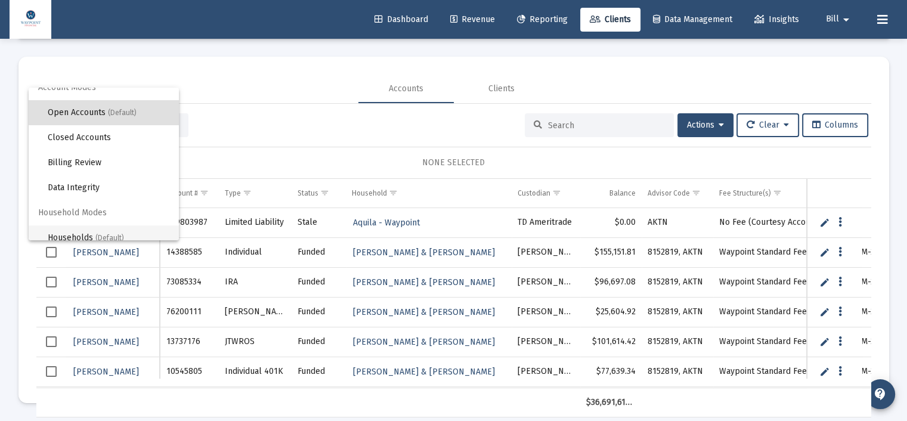
scroll to position [22, 0]
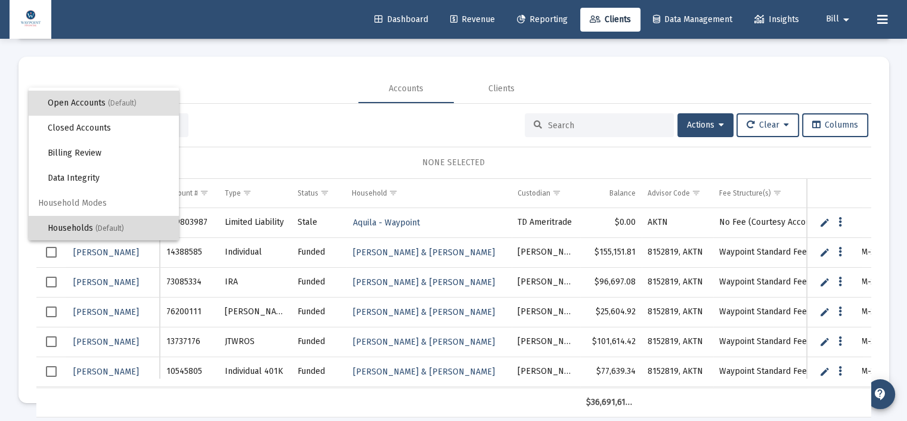
click at [105, 224] on span "(Default)" at bounding box center [109, 228] width 29 height 8
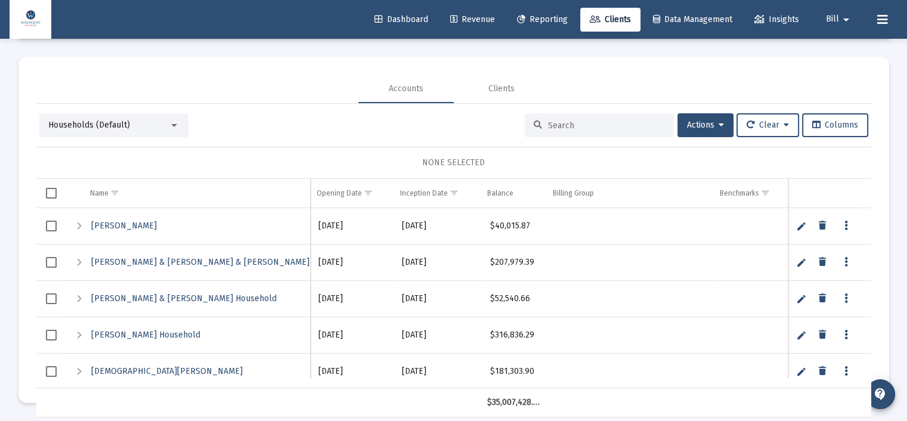
click at [558, 126] on input at bounding box center [606, 125] width 117 height 10
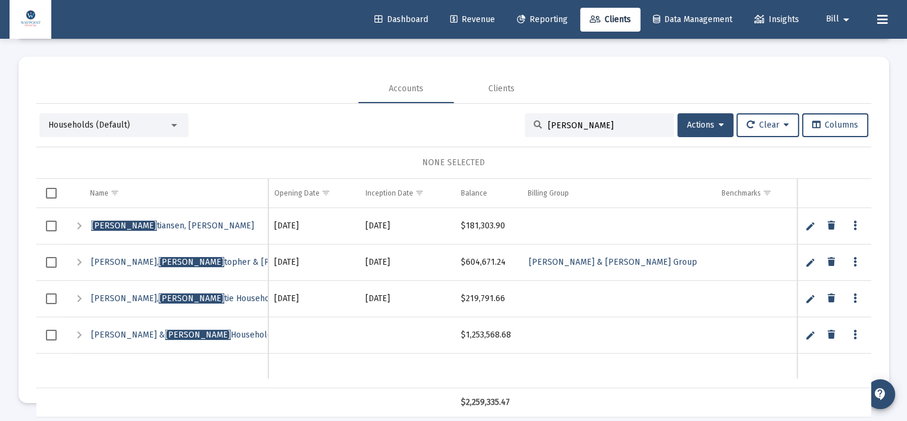
type input "[PERSON_NAME]"
click at [141, 221] on span "[PERSON_NAME], [PERSON_NAME]" at bounding box center [172, 226] width 163 height 10
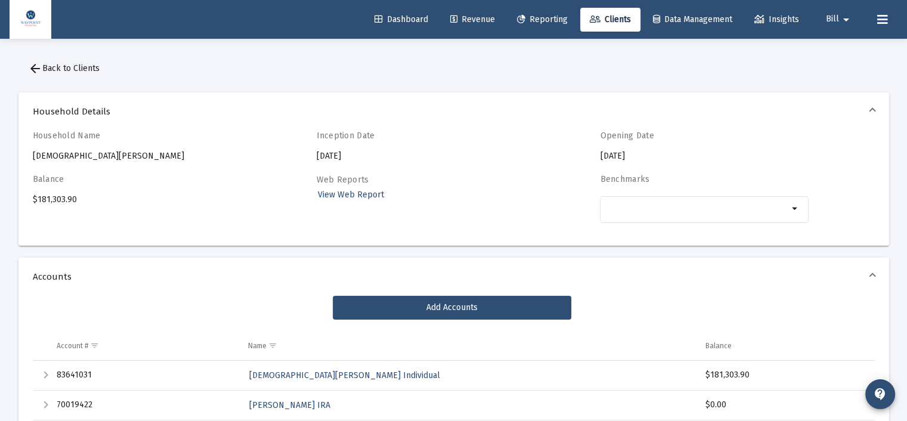
scroll to position [60, 0]
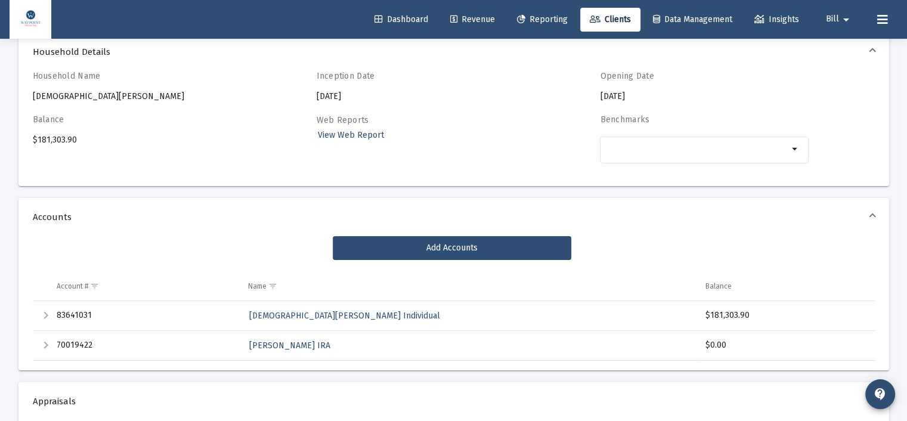
click at [142, 225] on mat-expansion-panel-header "Accounts" at bounding box center [453, 217] width 870 height 38
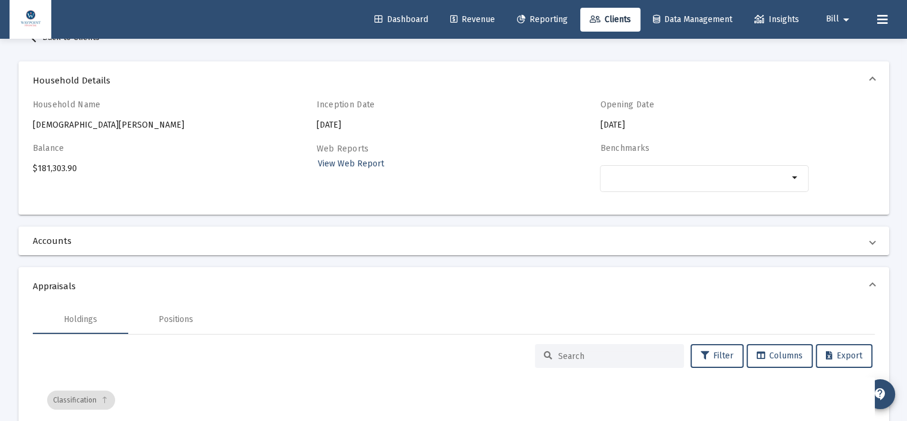
scroll to position [0, 0]
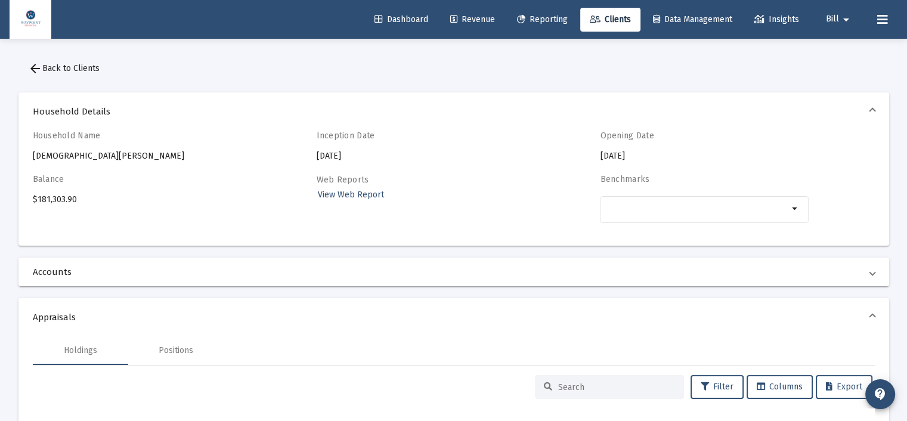
click at [54, 63] on button "arrow_back Back to Clients" at bounding box center [63, 69] width 91 height 24
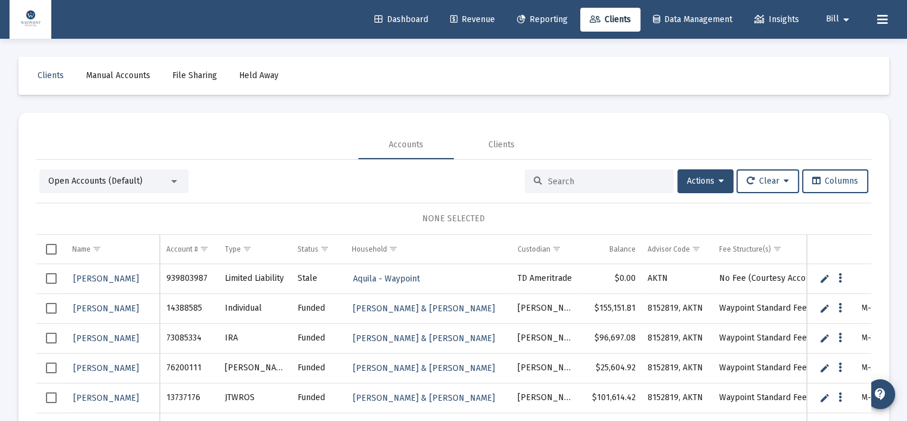
click at [103, 181] on span "Open Accounts (Default)" at bounding box center [95, 181] width 94 height 10
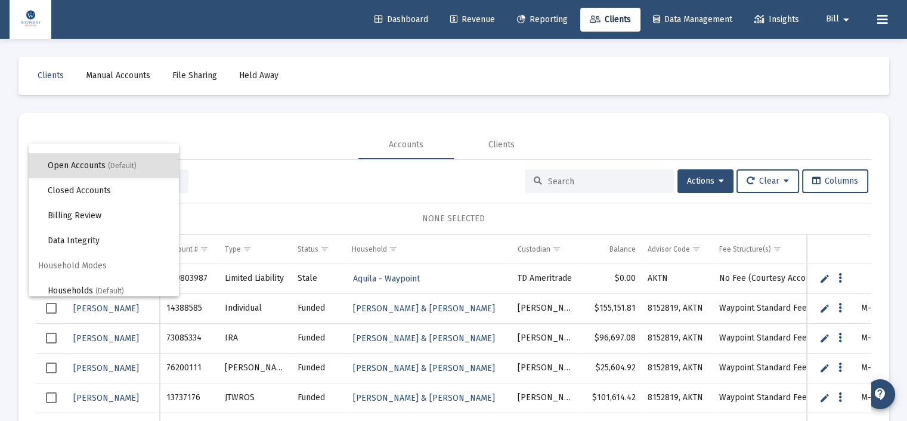
scroll to position [22, 0]
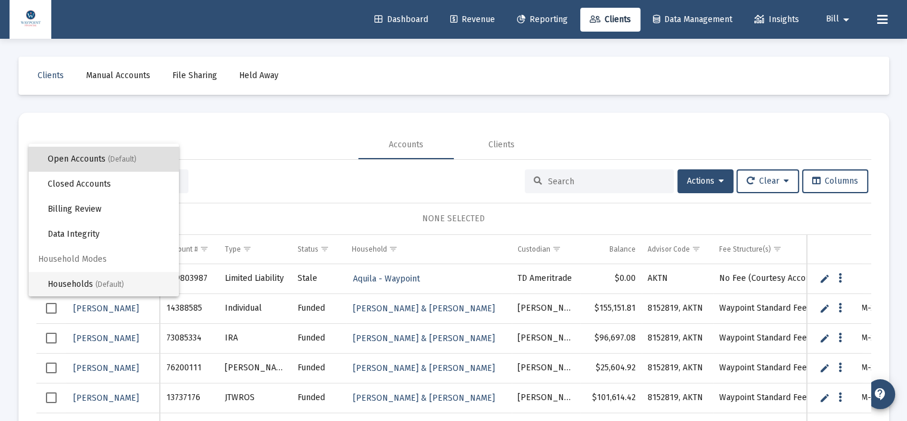
click at [95, 281] on span "Households (Default)" at bounding box center [109, 284] width 122 height 25
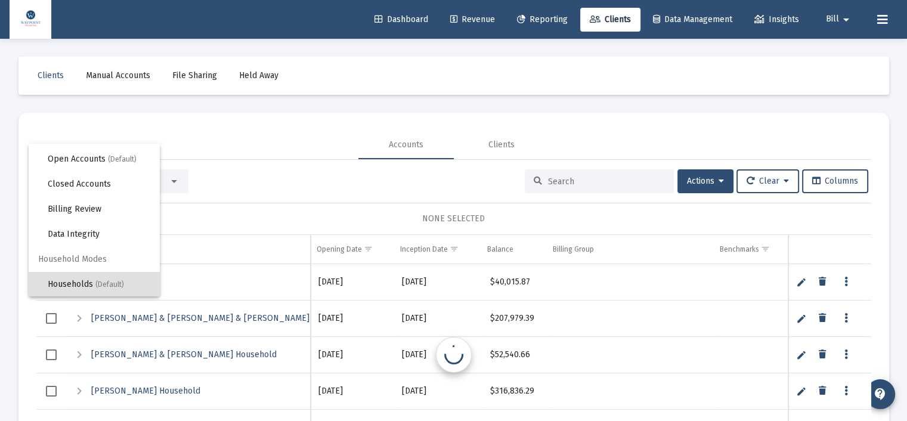
scroll to position [0, 0]
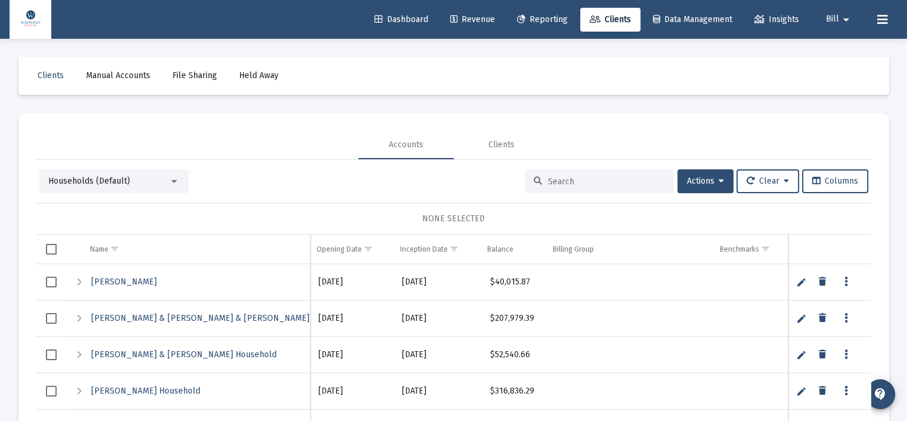
click at [563, 184] on input at bounding box center [606, 181] width 117 height 10
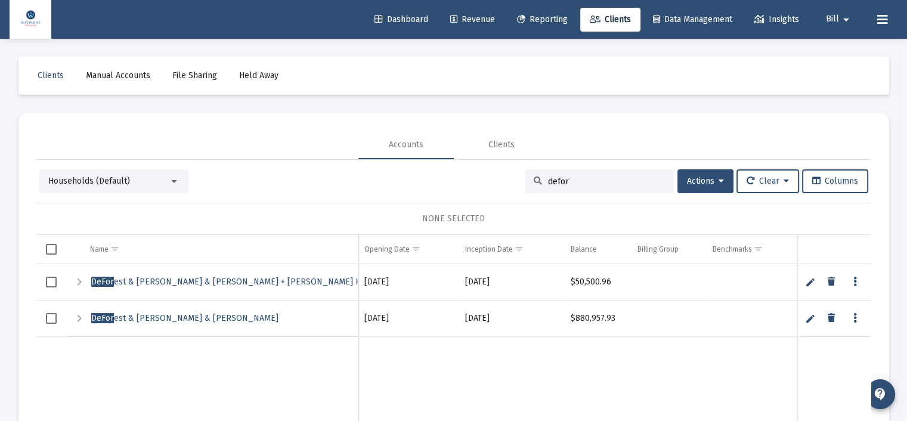
type input "defor"
click at [807, 281] on link "Edit" at bounding box center [810, 282] width 11 height 11
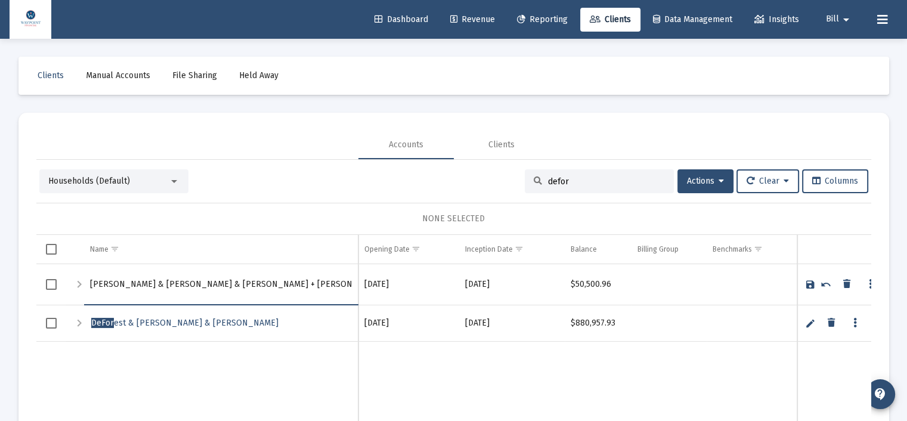
drag, startPoint x: 227, startPoint y: 282, endPoint x: 176, endPoint y: 290, distance: 50.7
click at [124, 282] on input "[PERSON_NAME] & [PERSON_NAME] & [PERSON_NAME] + [PERSON_NAME] Household" at bounding box center [221, 284] width 262 height 29
type input "[PERSON_NAME] Household"
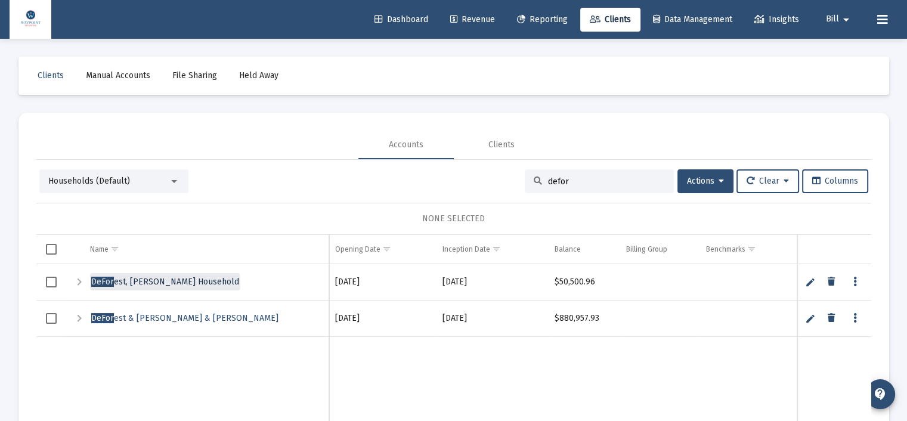
click at [165, 283] on span "DeFor est, [PERSON_NAME] Household" at bounding box center [165, 282] width 148 height 10
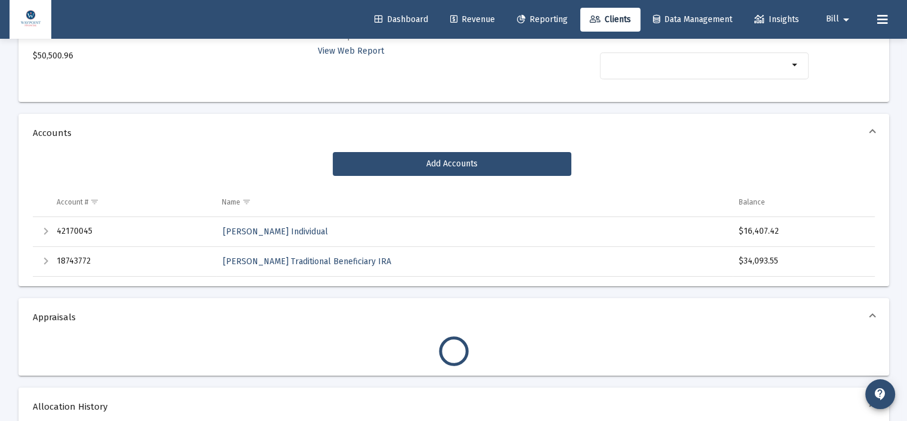
scroll to position [119, 0]
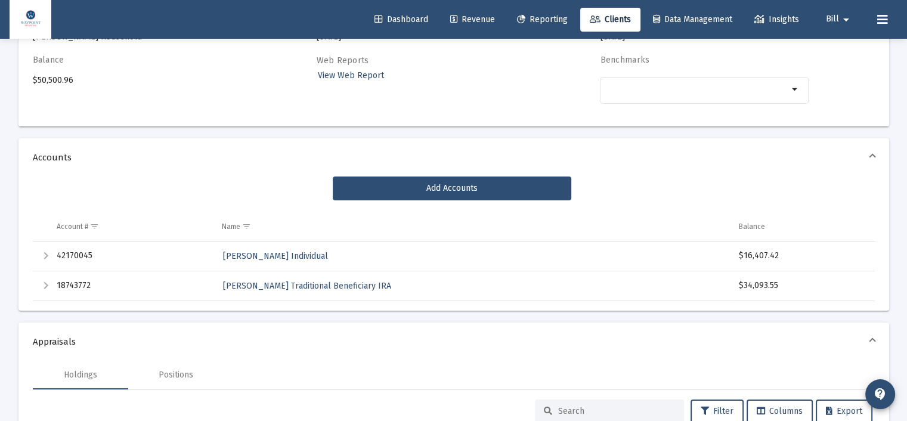
click at [384, 345] on span "Appraisals" at bounding box center [451, 342] width 837 height 12
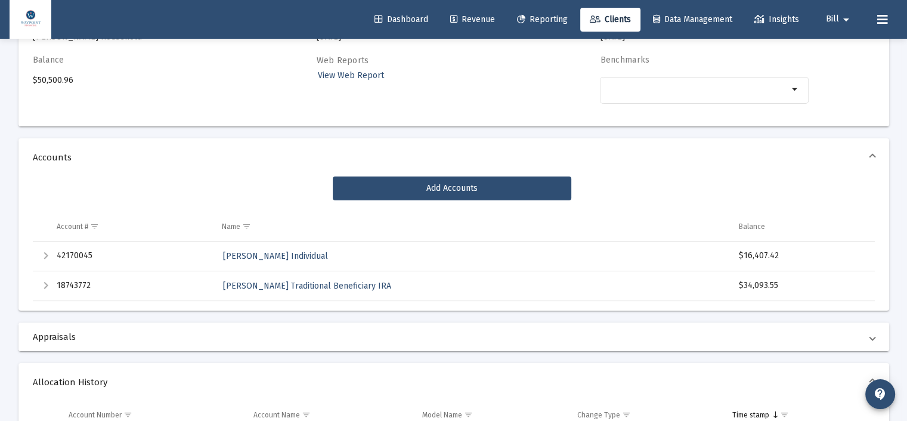
click at [383, 343] on mat-expansion-panel-header "Appraisals" at bounding box center [453, 337] width 870 height 29
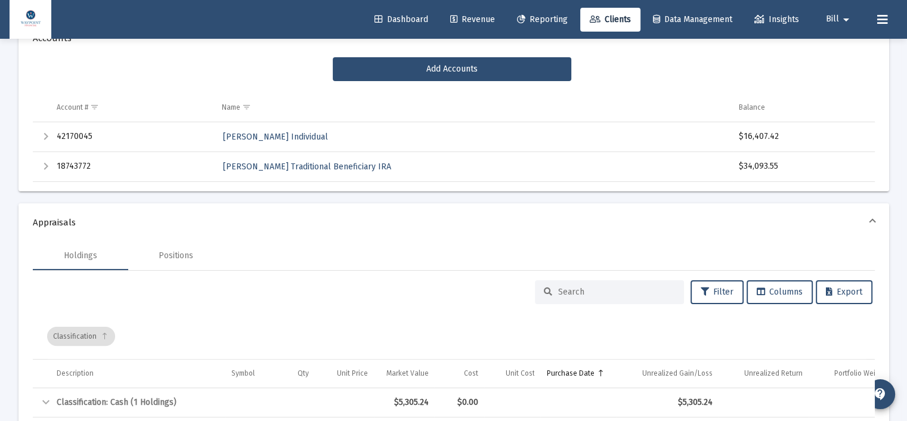
scroll to position [0, 0]
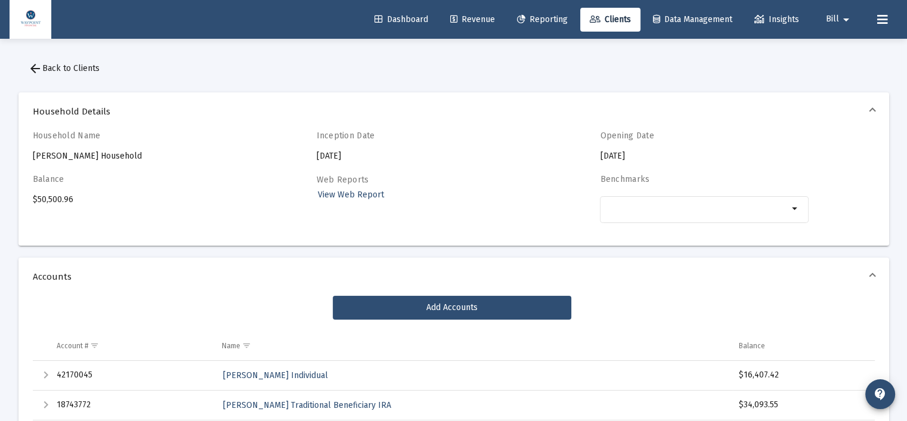
click at [50, 75] on button "arrow_back Back to Clients" at bounding box center [63, 69] width 91 height 24
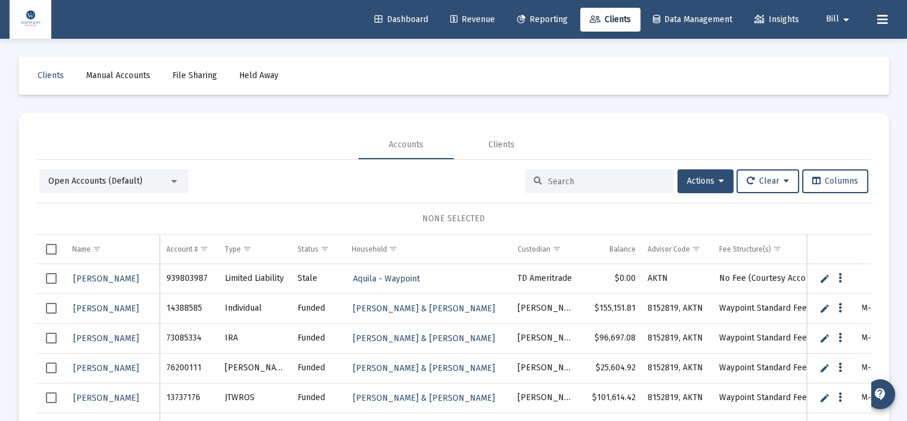
click at [112, 181] on span "Open Accounts (Default)" at bounding box center [95, 181] width 94 height 10
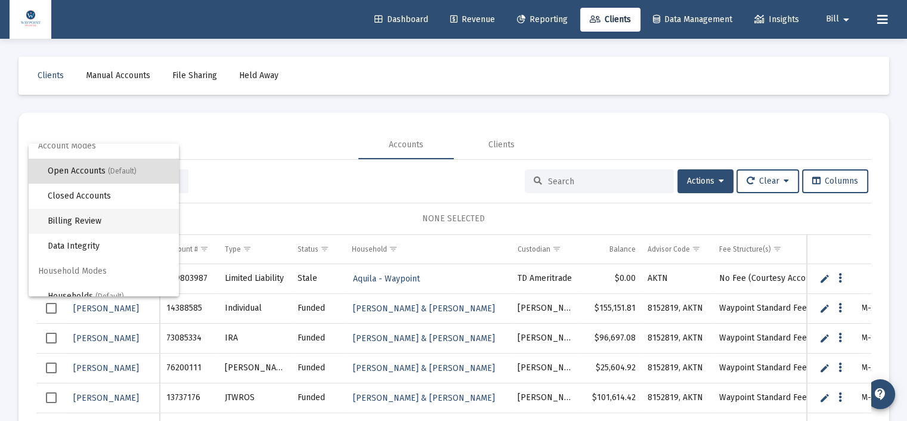
scroll to position [22, 0]
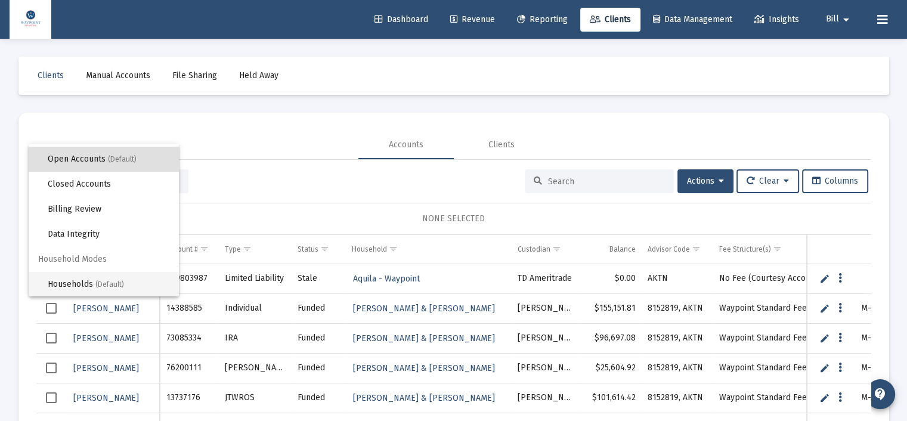
click at [95, 285] on span "Households (Default)" at bounding box center [109, 284] width 122 height 25
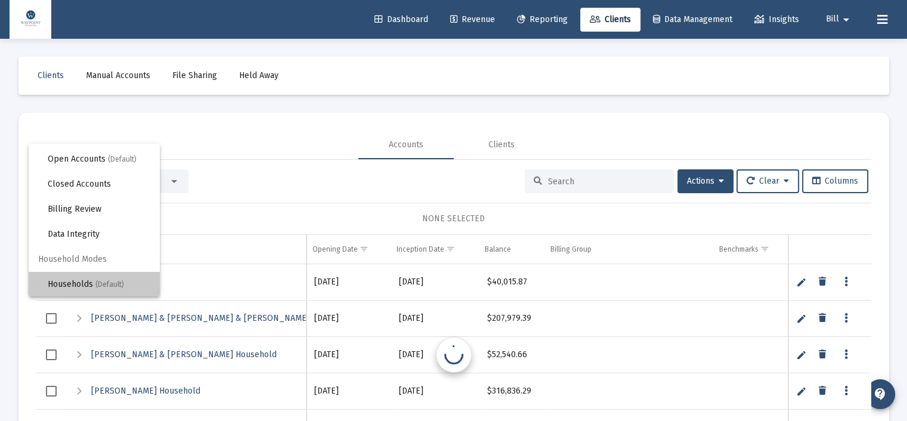
scroll to position [0, 0]
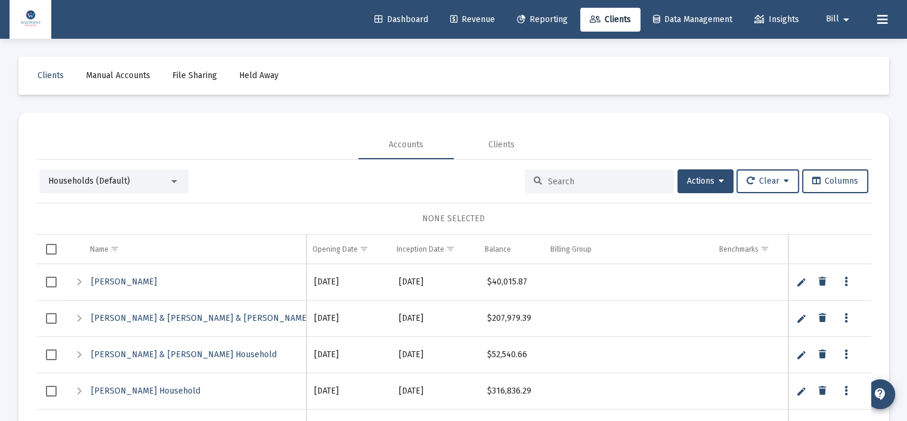
click at [578, 182] on input at bounding box center [606, 181] width 117 height 10
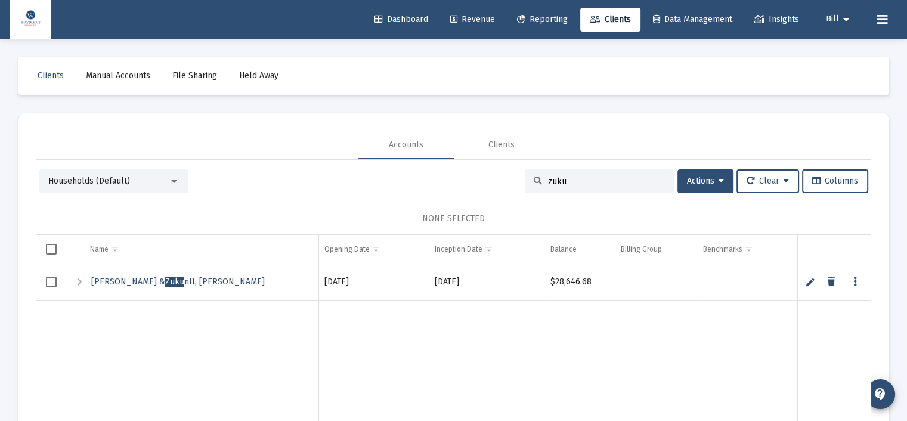
type input "zuku"
click at [811, 278] on link "Edit" at bounding box center [810, 282] width 11 height 11
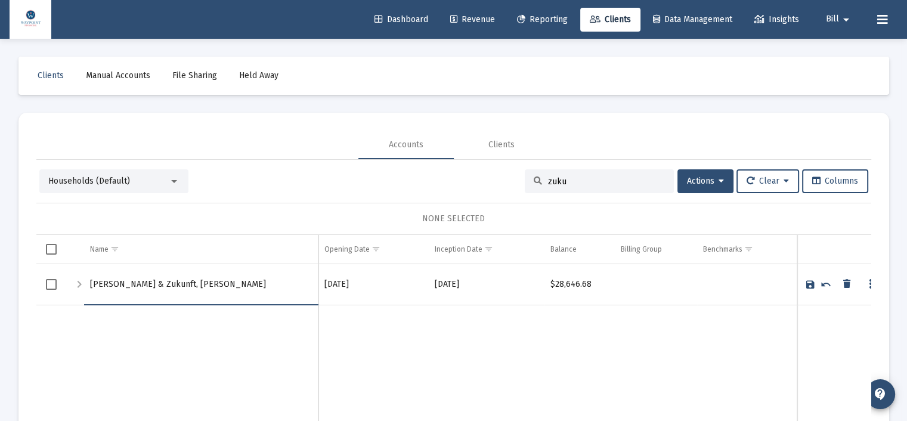
click at [188, 283] on input "[PERSON_NAME] & Zukunft, [PERSON_NAME]" at bounding box center [201, 284] width 222 height 29
drag, startPoint x: 156, startPoint y: 281, endPoint x: 87, endPoint y: 281, distance: 68.6
click at [87, 281] on td "[PERSON_NAME] & Zukunft, [PERSON_NAME] & [PERSON_NAME]" at bounding box center [201, 284] width 234 height 41
type input "Zukunft, [PERSON_NAME] & [PERSON_NAME]"
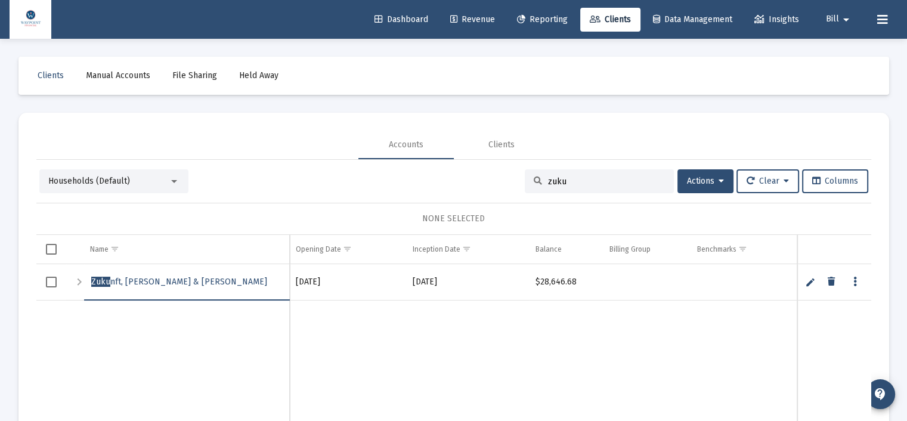
click at [126, 336] on td "Data grid" at bounding box center [187, 367] width 206 height 135
click at [54, 77] on span "Clients" at bounding box center [51, 75] width 26 height 10
click at [408, 18] on span "Dashboard" at bounding box center [401, 19] width 54 height 10
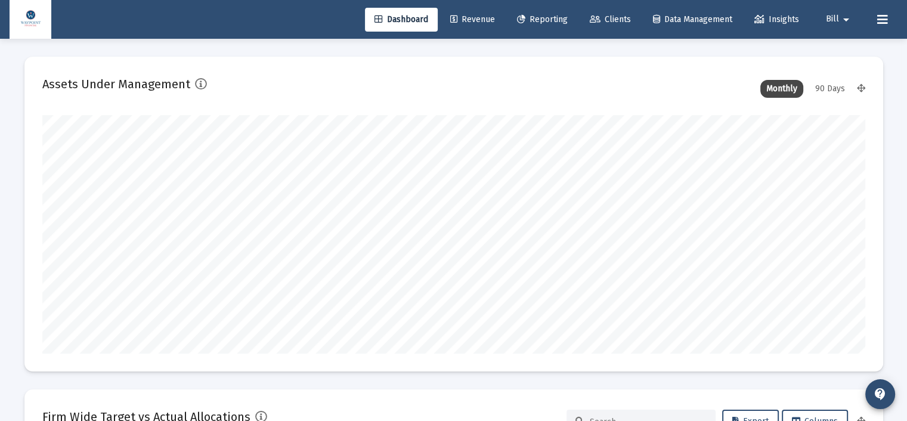
scroll to position [238, 443]
click at [468, 17] on span "Revenue" at bounding box center [472, 19] width 45 height 10
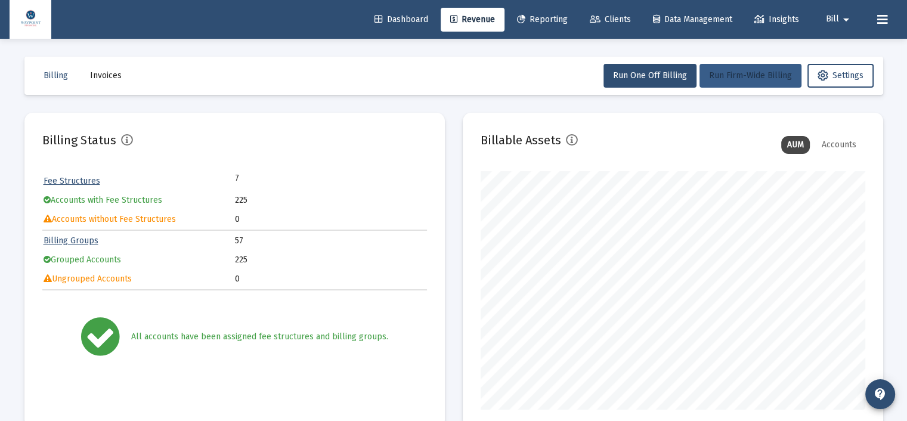
click at [756, 73] on span "Run Firm-Wide Billing" at bounding box center [750, 75] width 83 height 10
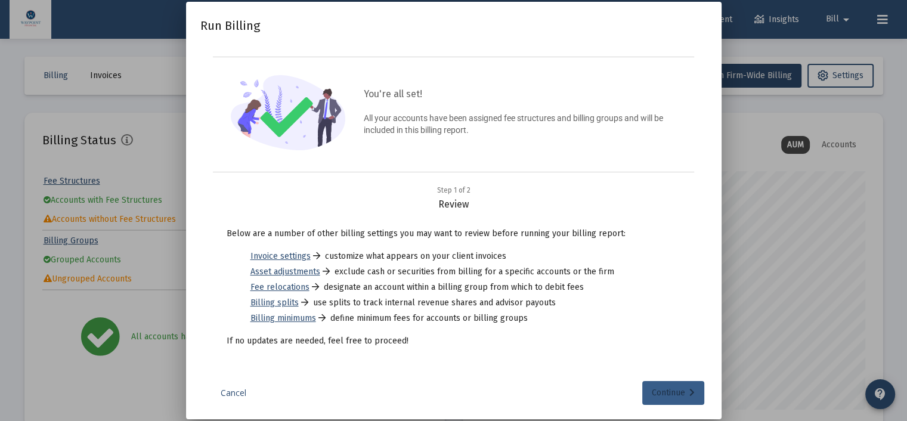
click at [662, 382] on div "Continue" at bounding box center [673, 393] width 43 height 24
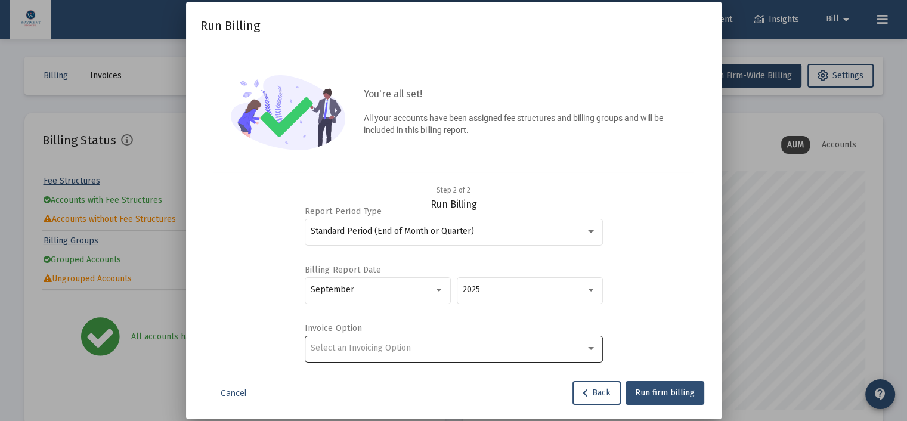
click at [534, 355] on div "Select an Invoicing Option" at bounding box center [454, 347] width 286 height 29
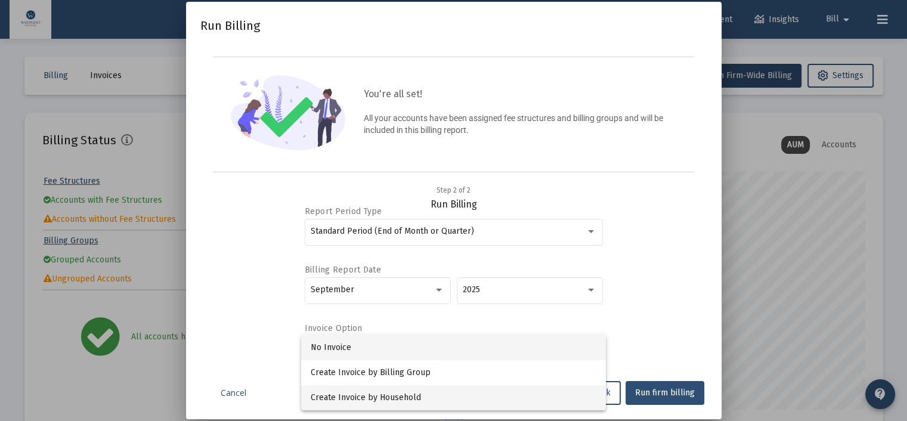
click at [389, 393] on span "Create Invoice by Household" at bounding box center [454, 397] width 286 height 25
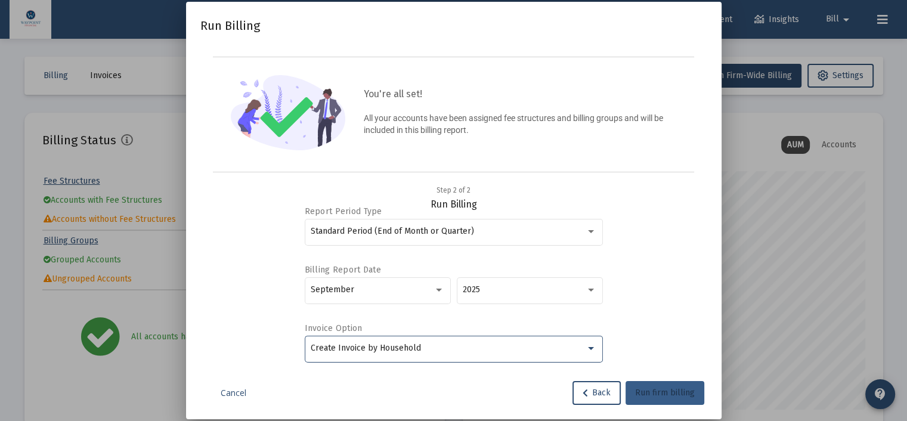
click at [672, 396] on span "Run firm billing" at bounding box center [665, 392] width 60 height 10
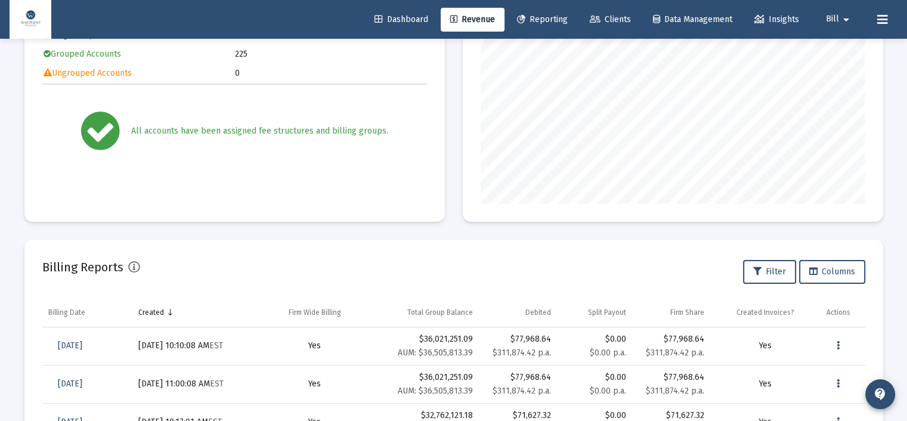
scroll to position [238, 0]
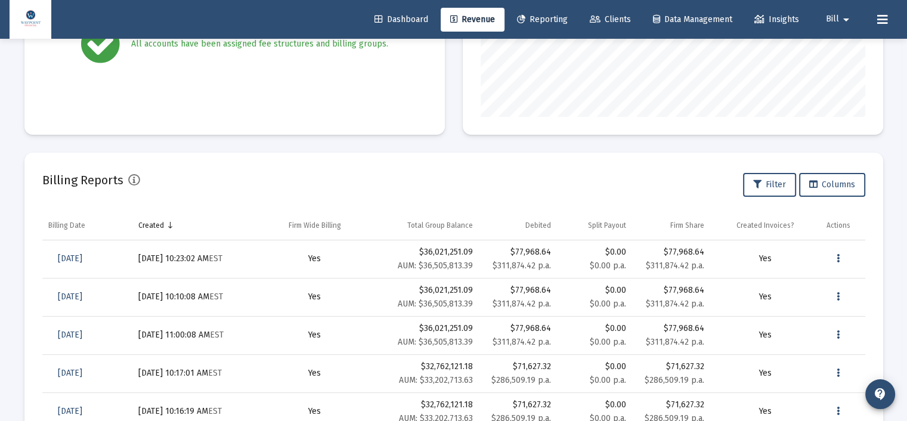
scroll to position [298, 0]
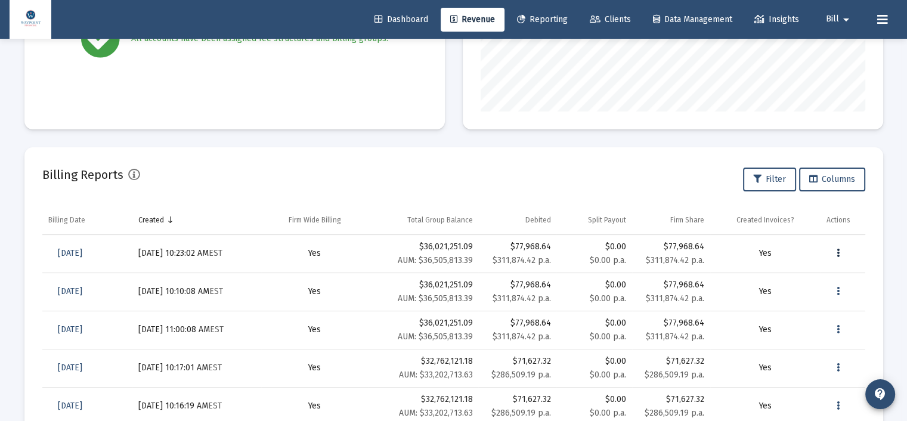
click at [836, 253] on icon "Data grid" at bounding box center [837, 253] width 3 height 14
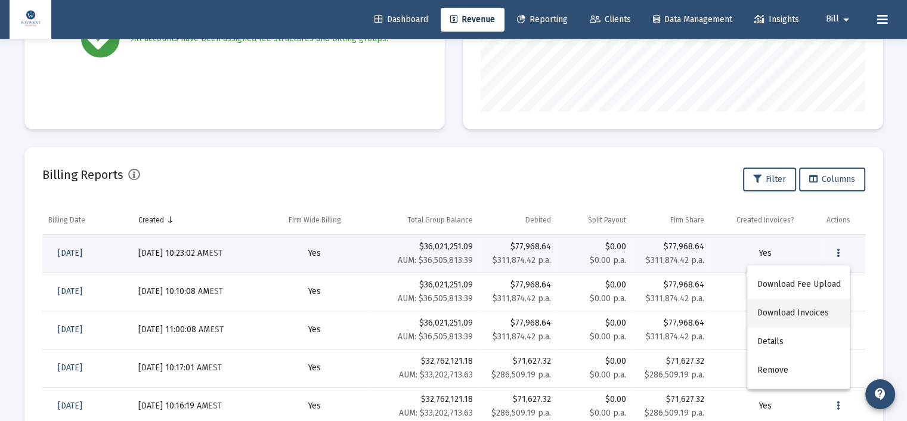
click at [813, 309] on button "Download Invoices" at bounding box center [798, 313] width 103 height 29
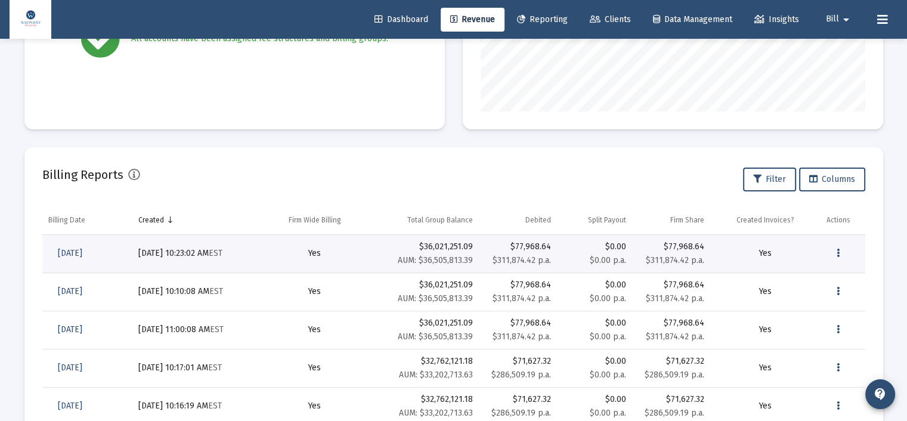
click at [836, 256] on icon "Data grid" at bounding box center [837, 253] width 3 height 14
click at [797, 334] on button "Details" at bounding box center [798, 341] width 103 height 29
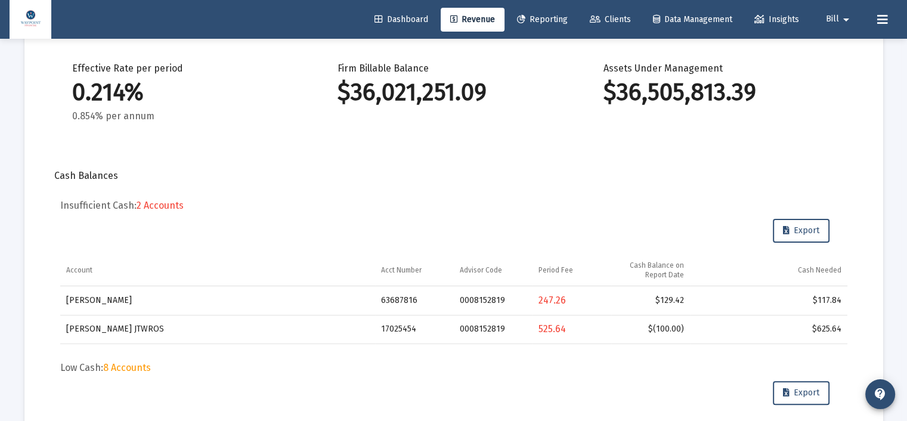
scroll to position [217, 0]
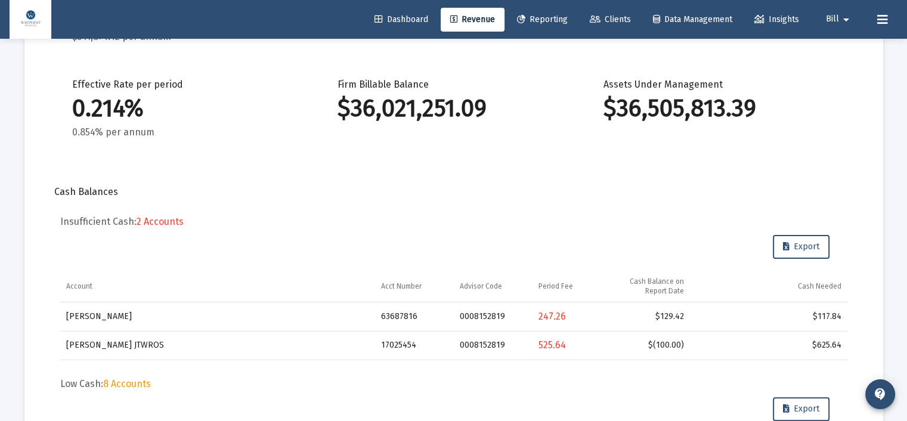
drag, startPoint x: 534, startPoint y: 341, endPoint x: 563, endPoint y: 342, distance: 28.6
click at [563, 342] on td "525.64" at bounding box center [571, 345] width 79 height 29
drag, startPoint x: 649, startPoint y: 341, endPoint x: 701, endPoint y: 343, distance: 52.5
click at [701, 343] on tr "George Fish JTWROS 17025454 0008152819 525.64 $(100.00) $625.64" at bounding box center [453, 345] width 787 height 29
click at [610, 22] on span "Clients" at bounding box center [610, 19] width 41 height 10
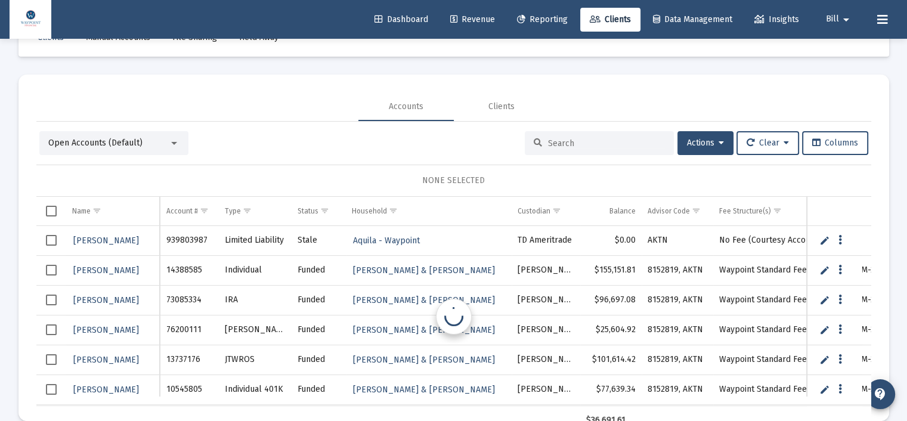
scroll to position [56, 0]
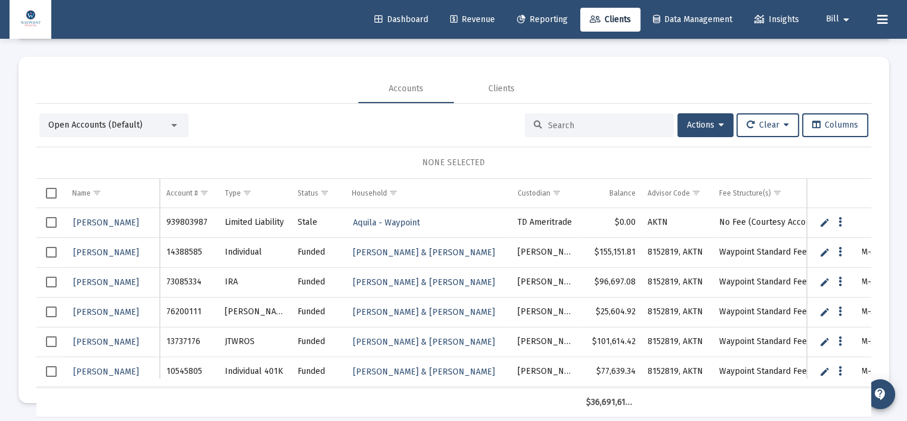
click at [177, 126] on div at bounding box center [174, 125] width 11 height 10
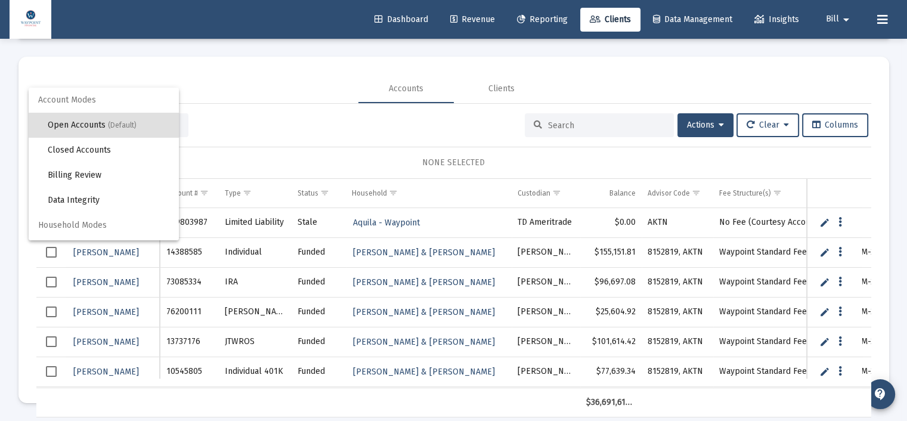
scroll to position [22, 0]
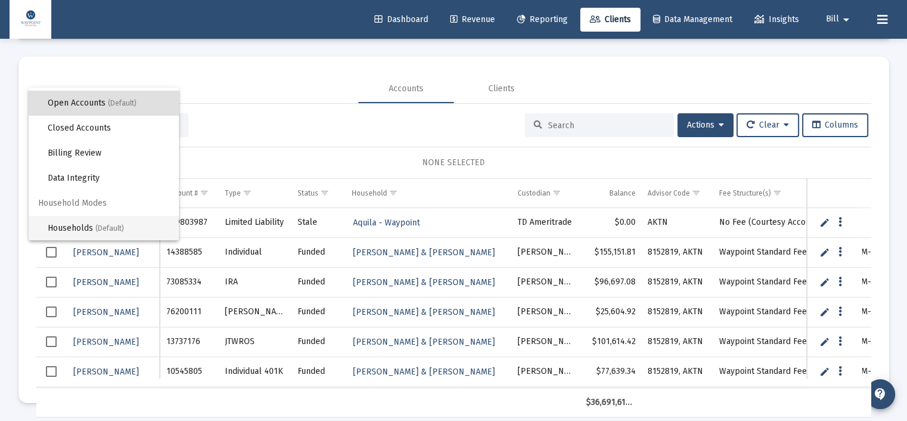
click at [88, 228] on span "Households (Default)" at bounding box center [109, 228] width 122 height 25
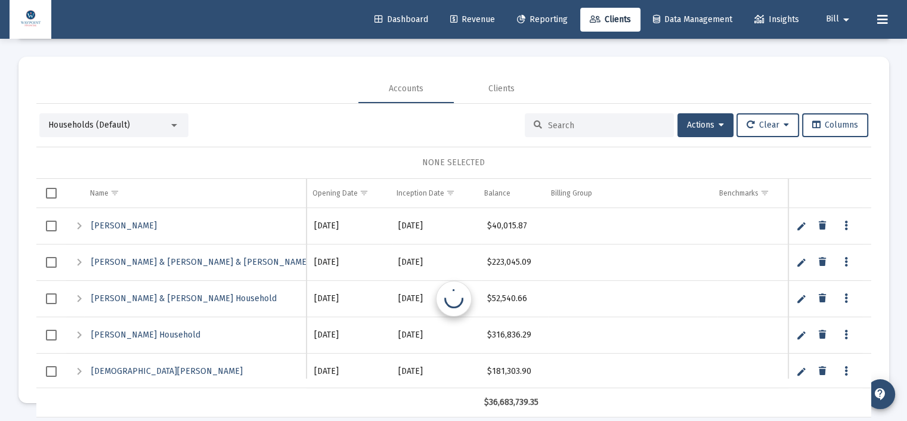
scroll to position [0, 0]
click at [46, 190] on span "Select all" at bounding box center [51, 193] width 11 height 11
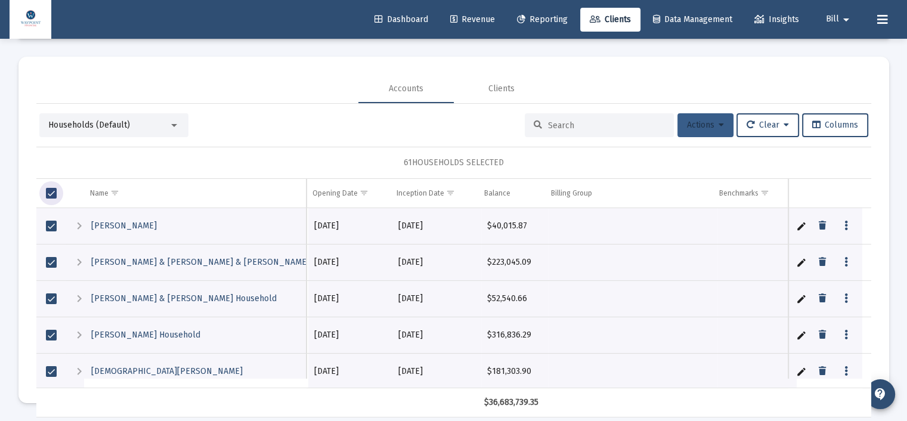
click at [718, 123] on icon at bounding box center [720, 125] width 5 height 8
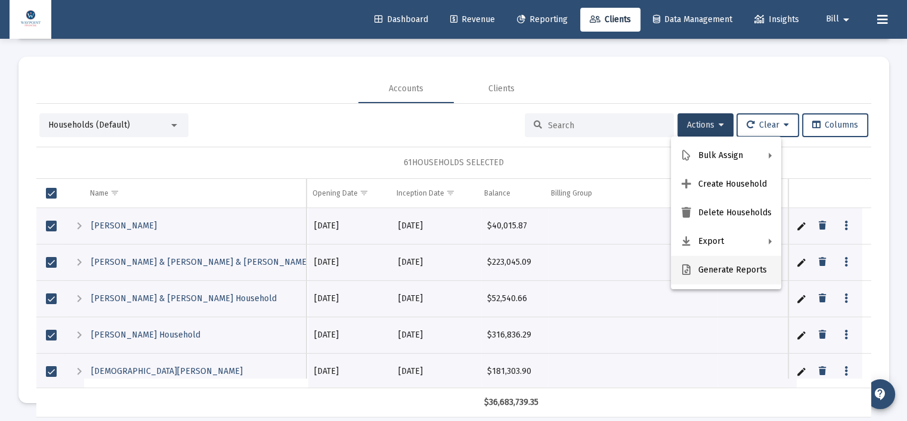
click at [724, 274] on button "Generate Reports" at bounding box center [726, 270] width 110 height 29
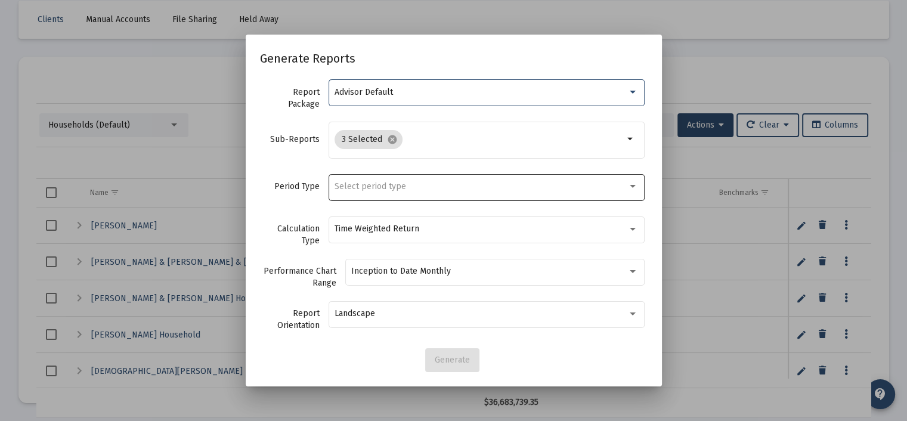
click at [445, 185] on div "Select period type" at bounding box center [480, 187] width 293 height 10
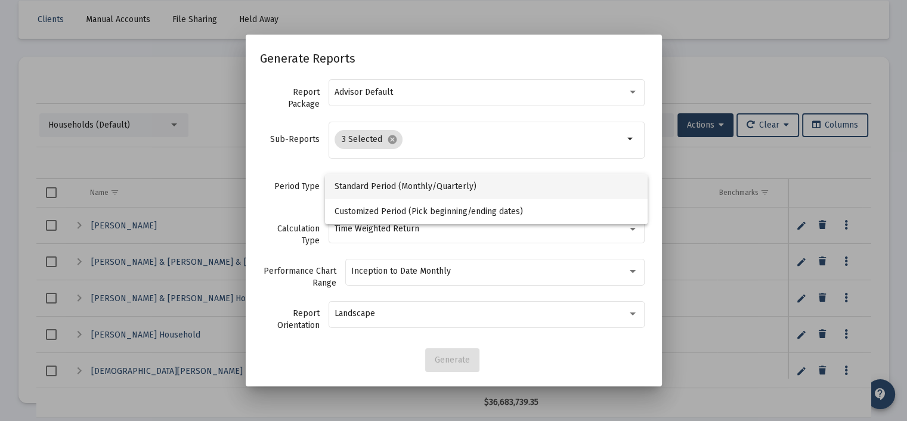
click at [445, 185] on span "Standard Period (Monthly/Quarterly)" at bounding box center [485, 186] width 303 height 25
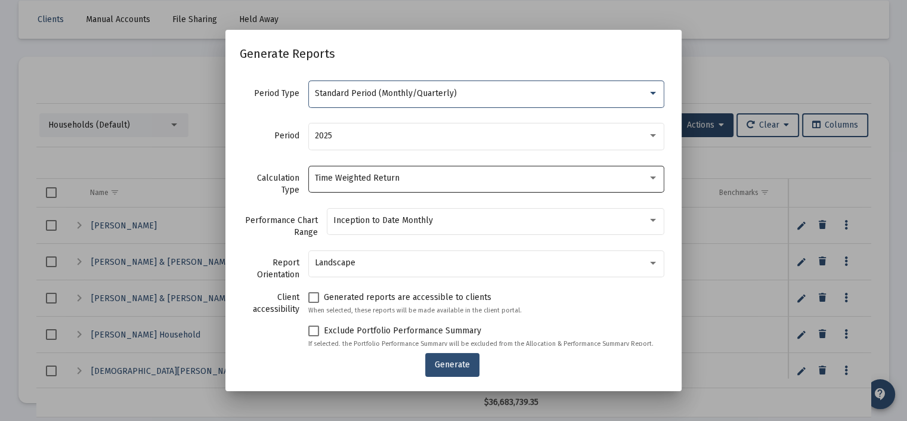
scroll to position [98, 0]
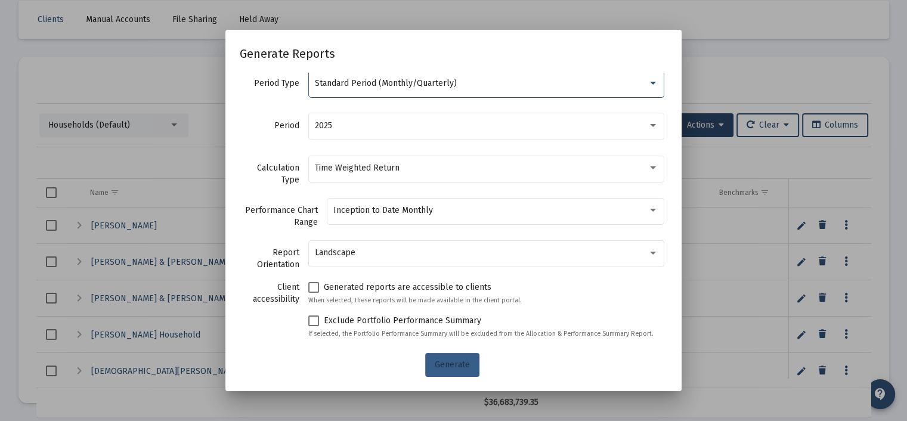
click at [468, 363] on span "Generate" at bounding box center [452, 364] width 35 height 10
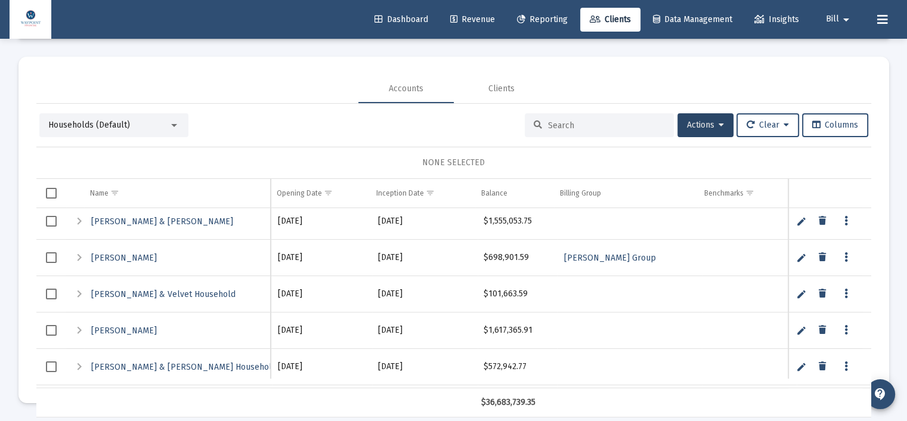
scroll to position [0, 0]
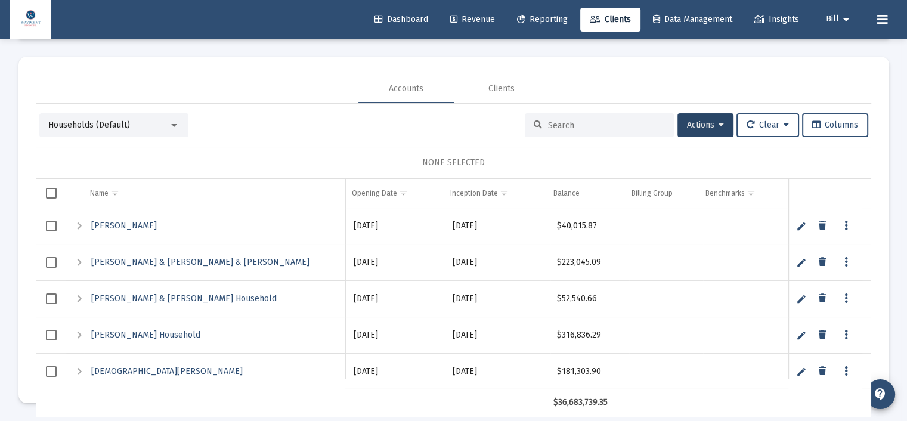
click at [203, 66] on mat-card "Accounts Clients Households (Default) Actions Clear Columns NONE SELECTED Name …" at bounding box center [453, 230] width 870 height 346
click at [547, 54] on div "Clients Manual Accounts File Sharing Held Away Accounts Clients Households (Def…" at bounding box center [454, 202] width 894 height 438
click at [547, 22] on span "Reporting" at bounding box center [542, 19] width 51 height 10
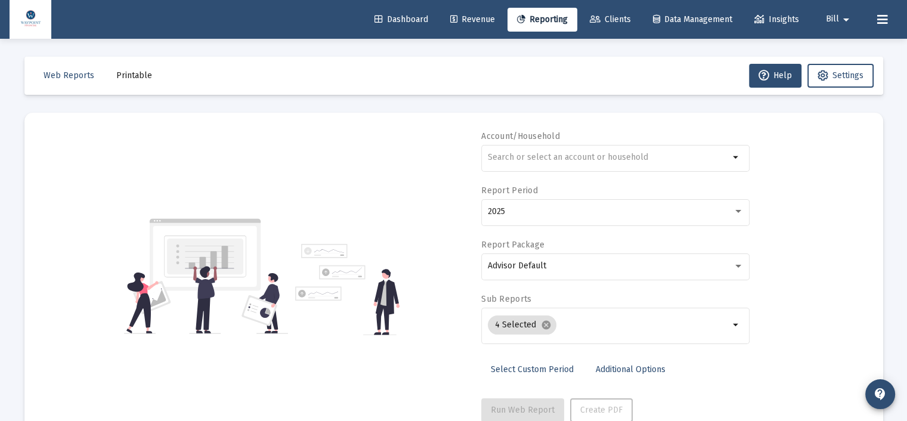
click at [137, 73] on span "Printable" at bounding box center [134, 75] width 36 height 10
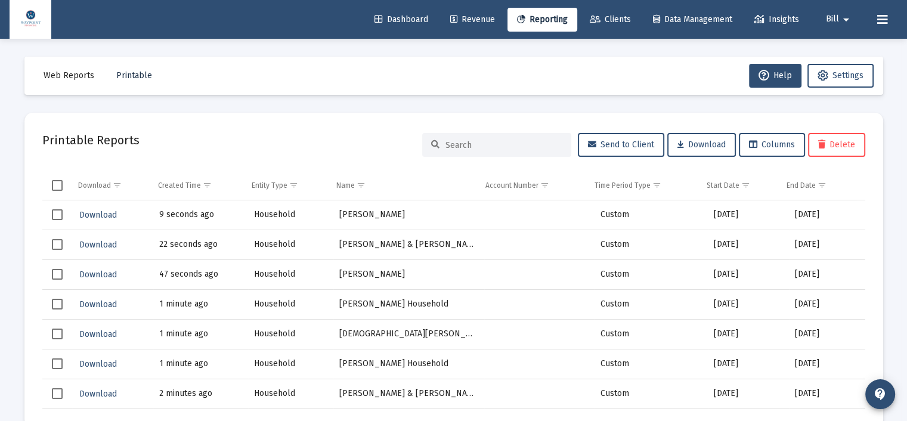
click at [134, 79] on span "Printable" at bounding box center [134, 75] width 36 height 10
click at [73, 76] on span "Web Reports" at bounding box center [69, 75] width 51 height 10
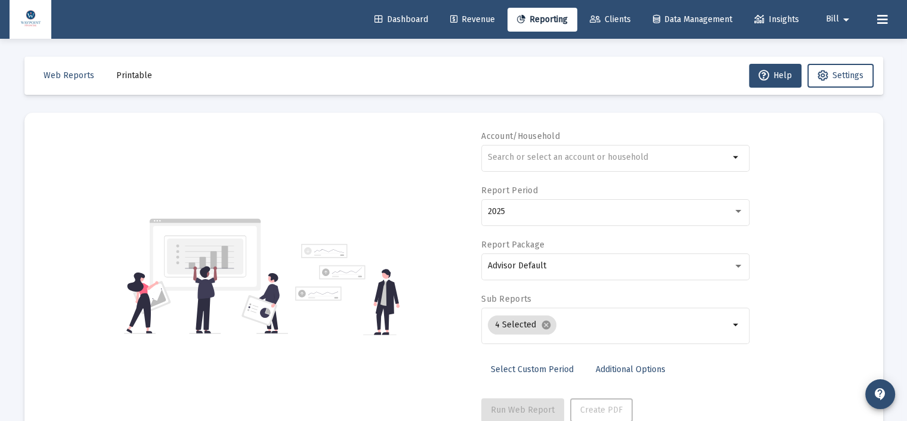
click at [122, 75] on span "Printable" at bounding box center [134, 75] width 36 height 10
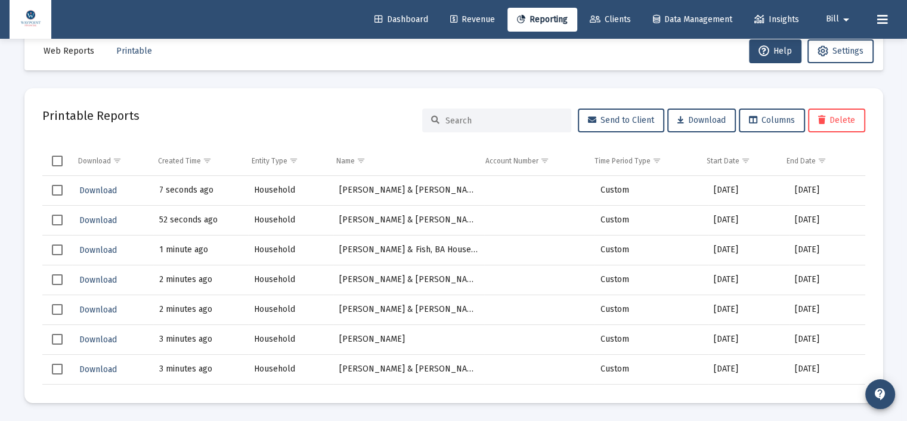
click at [526, 19] on span "Reporting" at bounding box center [542, 19] width 51 height 10
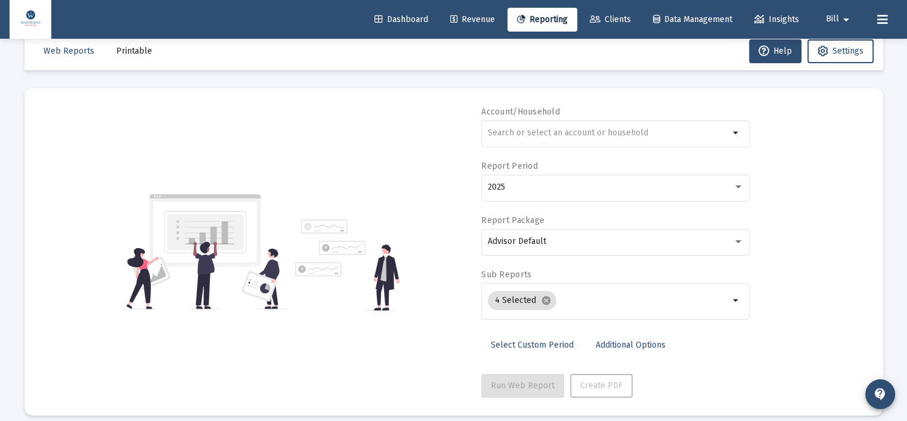
click at [129, 51] on span "Printable" at bounding box center [134, 51] width 36 height 10
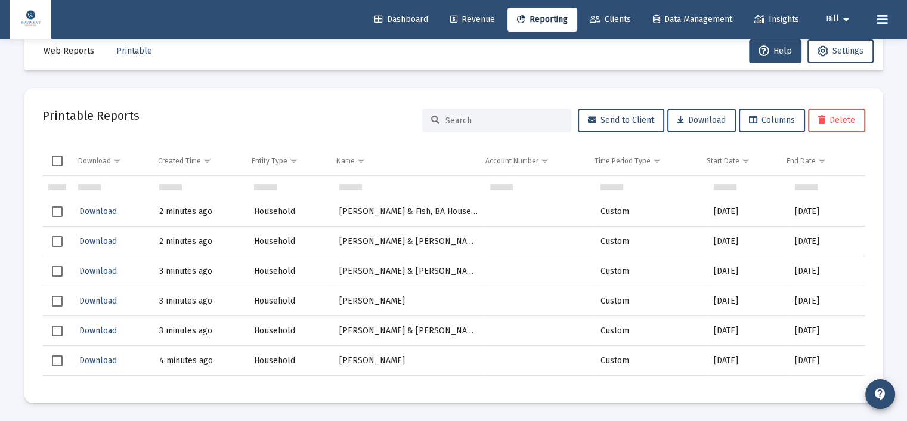
scroll to position [60, 0]
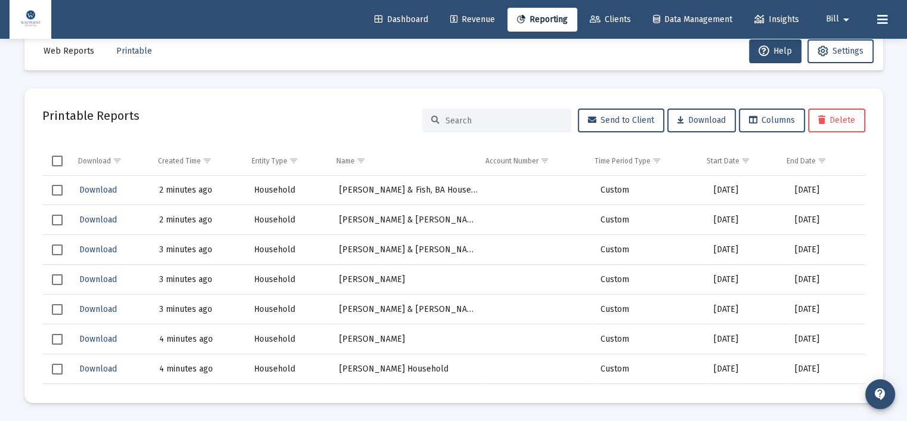
click at [73, 52] on span "Web Reports" at bounding box center [69, 51] width 51 height 10
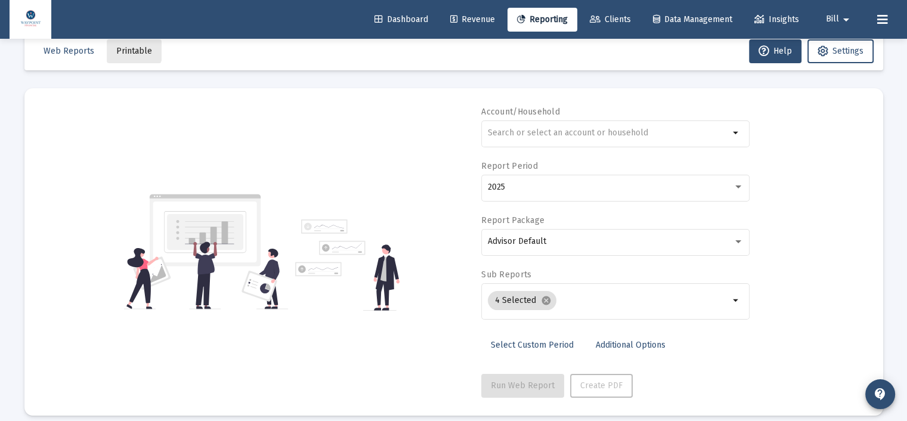
click at [129, 49] on span "Printable" at bounding box center [134, 51] width 36 height 10
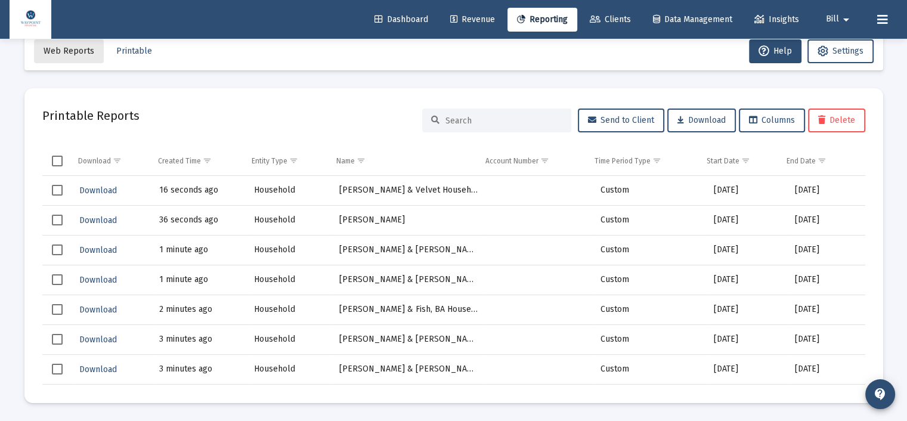
click at [75, 52] on span "Web Reports" at bounding box center [69, 51] width 51 height 10
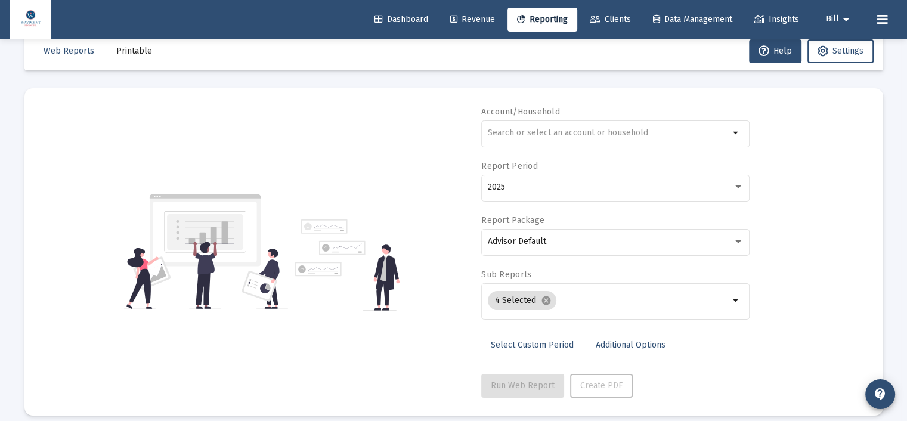
click at [137, 51] on span "Printable" at bounding box center [134, 51] width 36 height 10
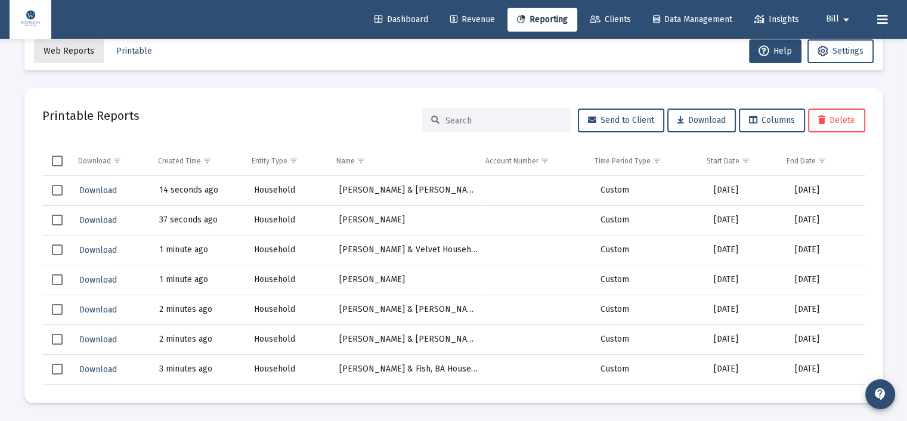
click at [86, 54] on span "Web Reports" at bounding box center [69, 51] width 51 height 10
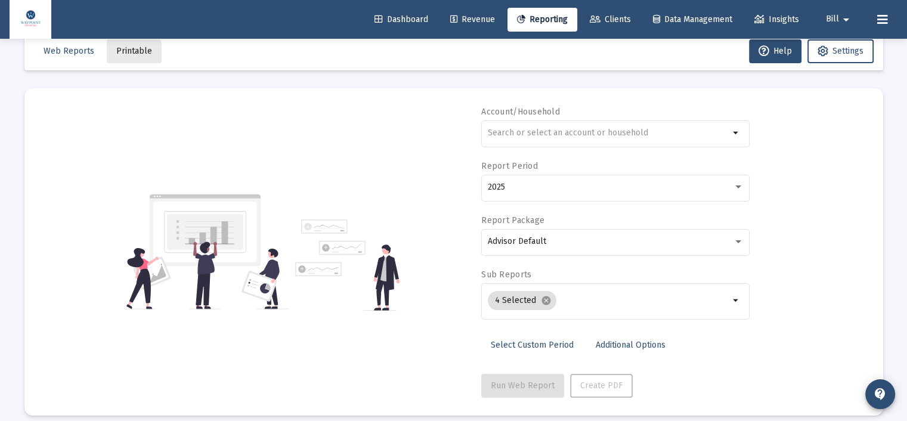
click at [128, 55] on span "Printable" at bounding box center [134, 51] width 36 height 10
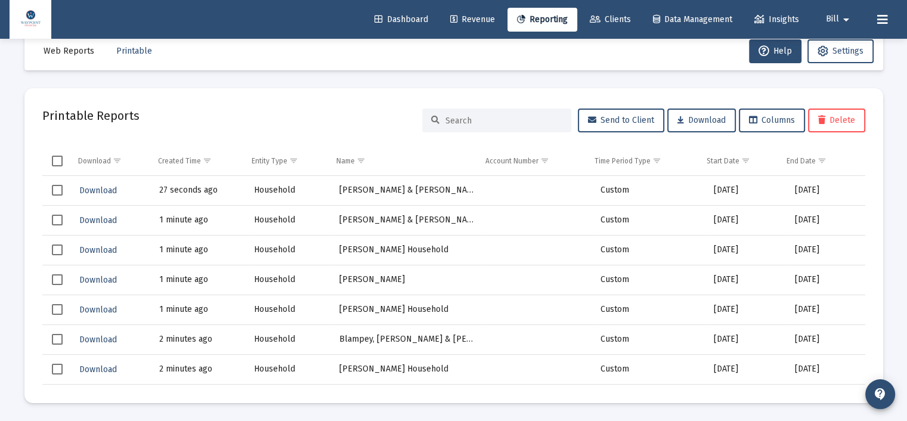
click at [72, 47] on button "Web Reports" at bounding box center [69, 51] width 70 height 24
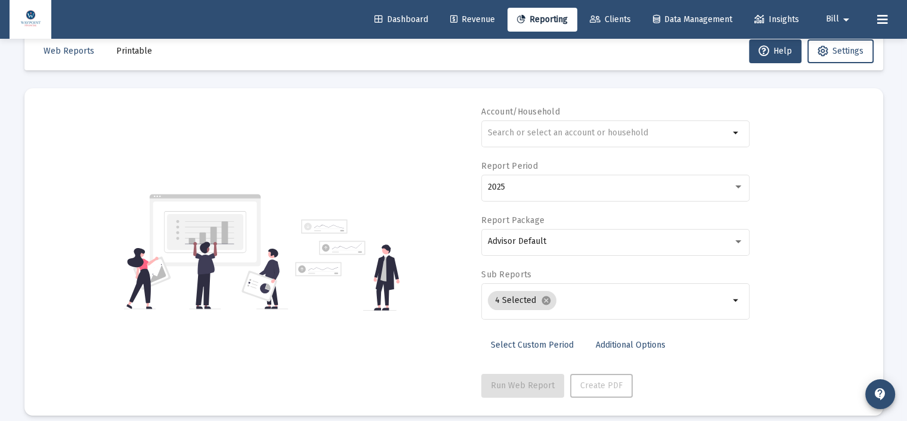
click at [137, 48] on span "Printable" at bounding box center [134, 51] width 36 height 10
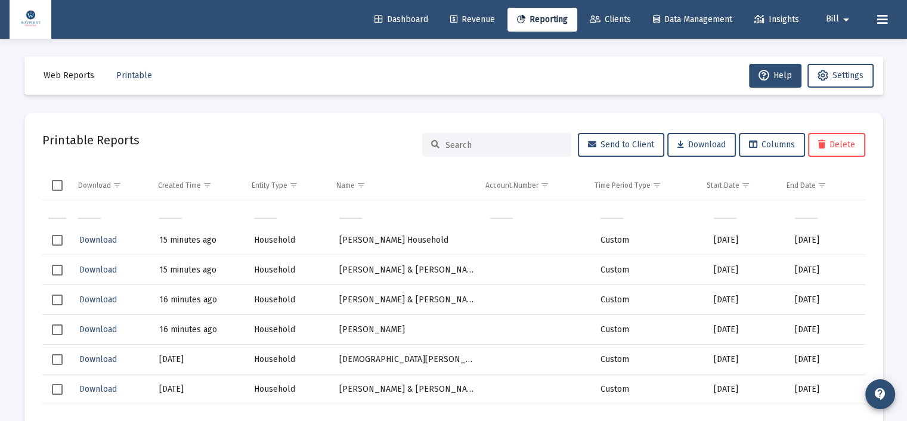
scroll to position [1073, 0]
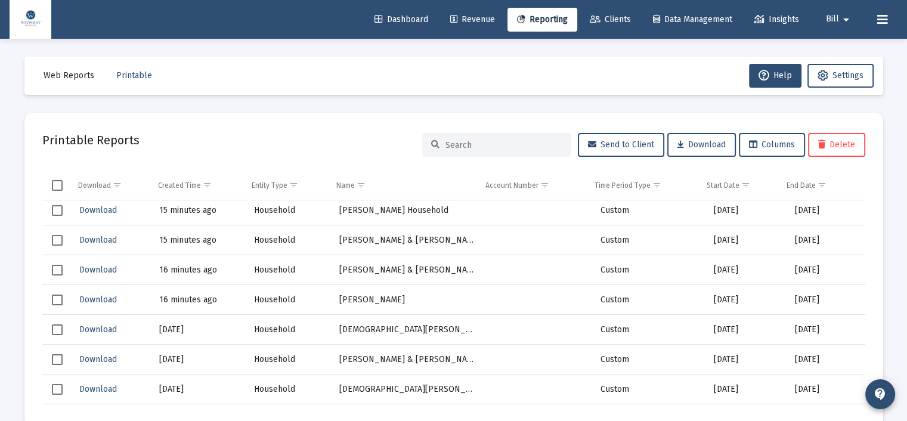
click at [90, 74] on span "Web Reports" at bounding box center [69, 75] width 51 height 10
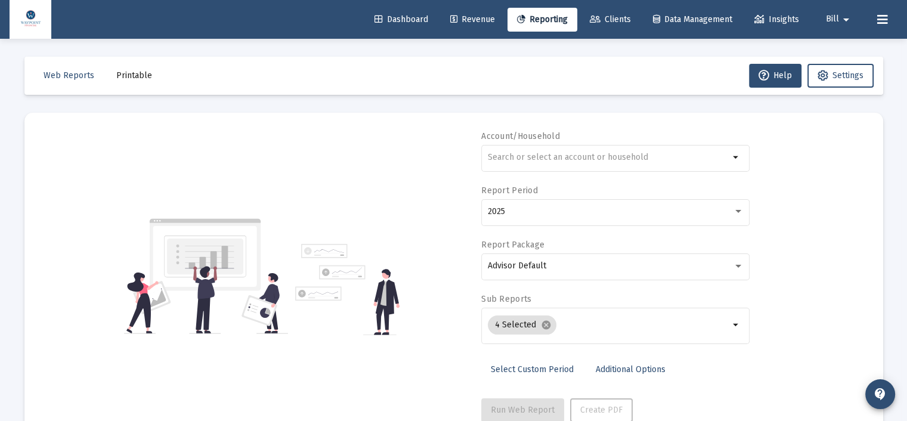
click at [129, 76] on span "Printable" at bounding box center [134, 75] width 36 height 10
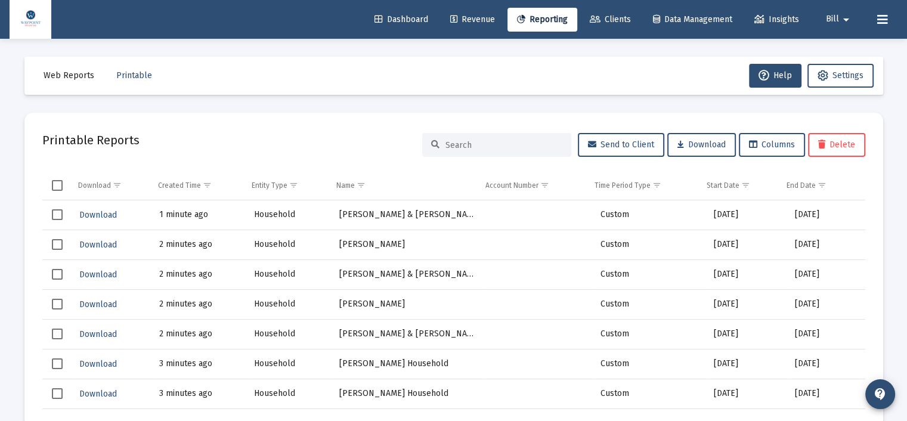
click at [77, 78] on span "Web Reports" at bounding box center [69, 75] width 51 height 10
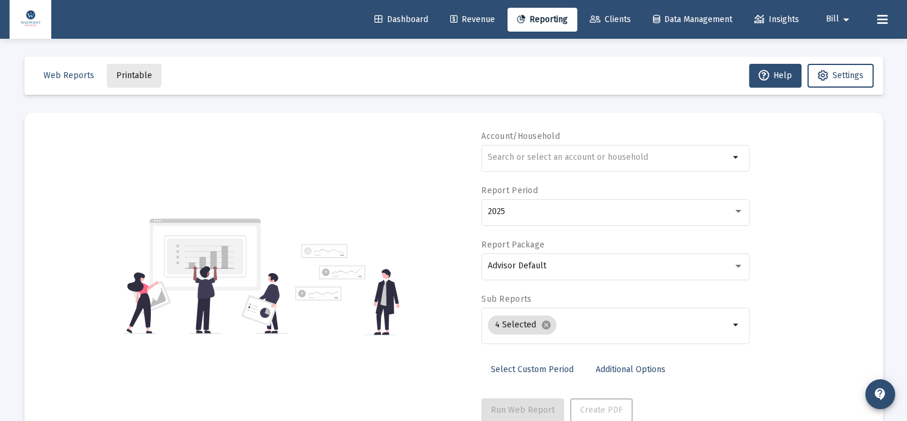
click at [122, 70] on span "Printable" at bounding box center [134, 75] width 36 height 10
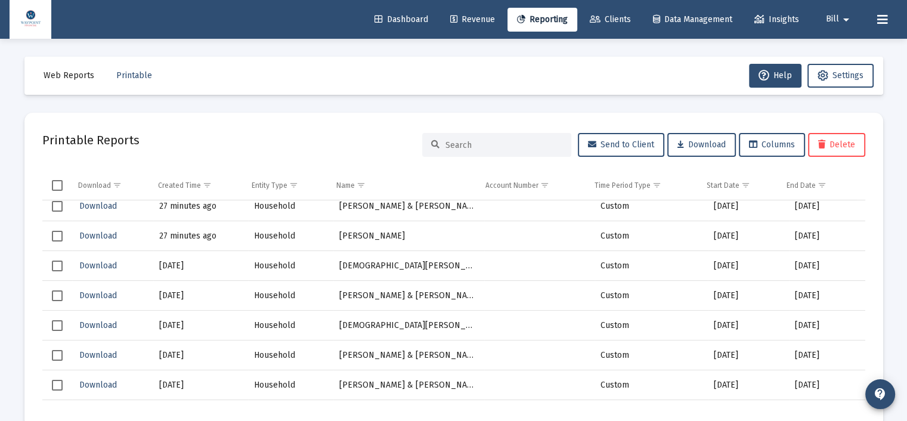
scroll to position [1729, 0]
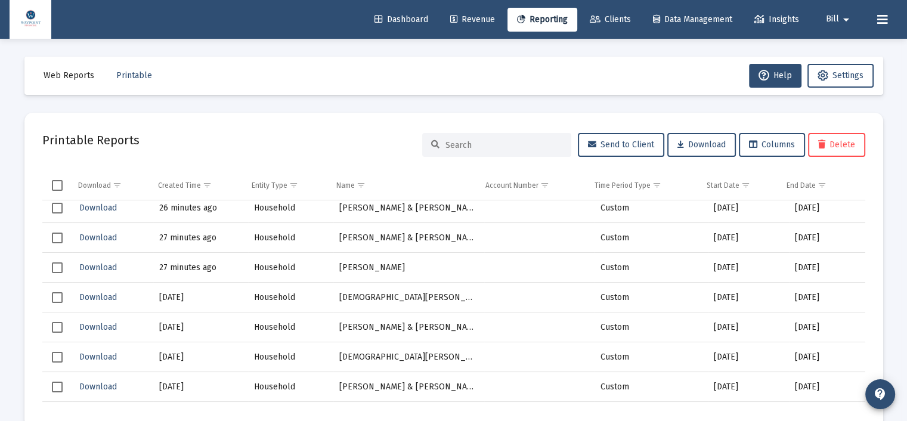
click at [52, 264] on span "Select row" at bounding box center [57, 267] width 11 height 11
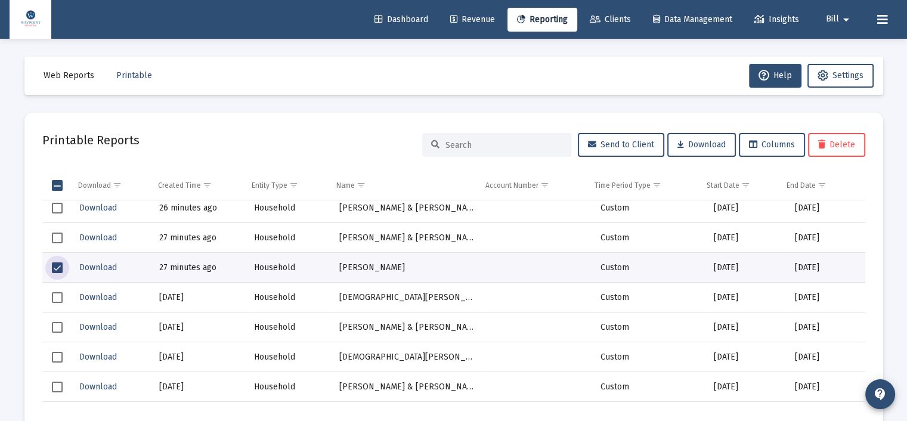
click at [55, 237] on span "Select row" at bounding box center [57, 237] width 11 height 11
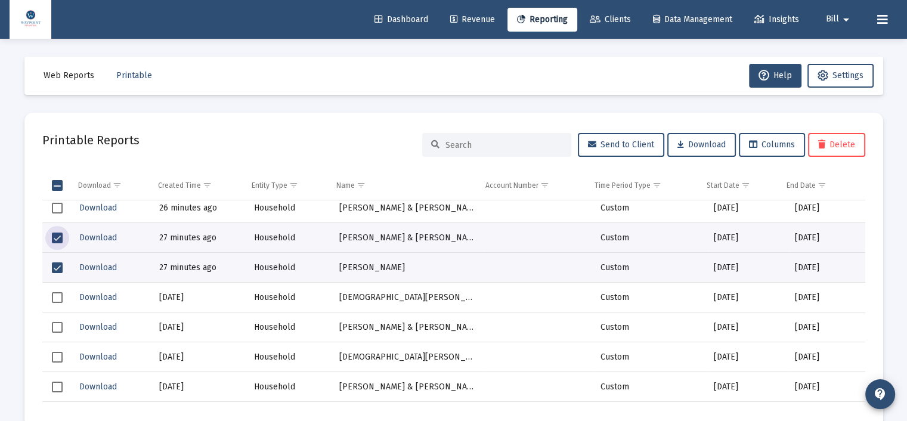
click at [59, 211] on span "Select row" at bounding box center [57, 208] width 11 height 11
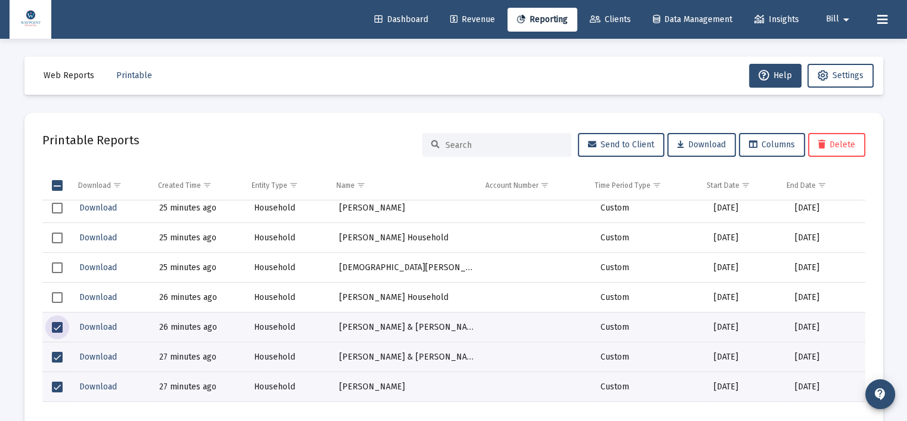
scroll to position [1610, 0]
click at [58, 296] on span "Select row" at bounding box center [57, 297] width 11 height 11
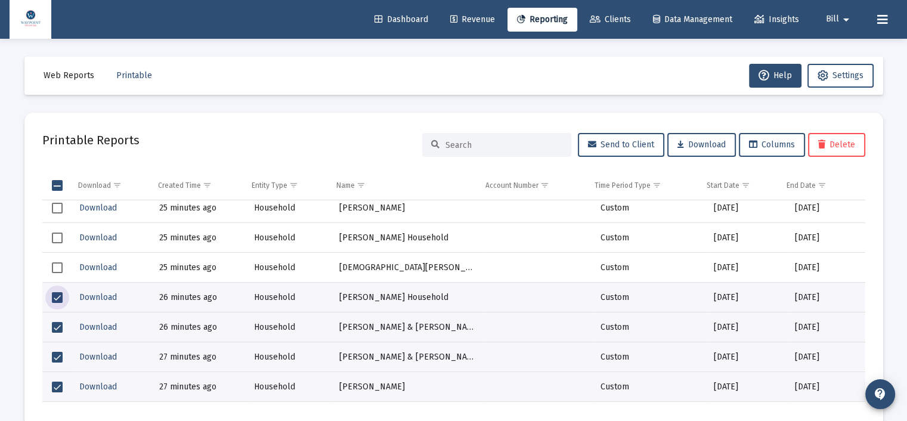
click at [55, 267] on span "Select row" at bounding box center [57, 267] width 11 height 11
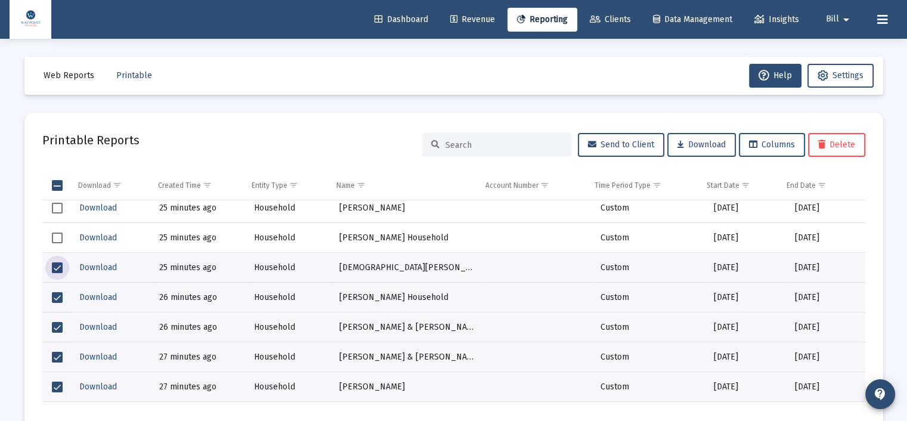
click at [55, 240] on span "Select row" at bounding box center [57, 237] width 11 height 11
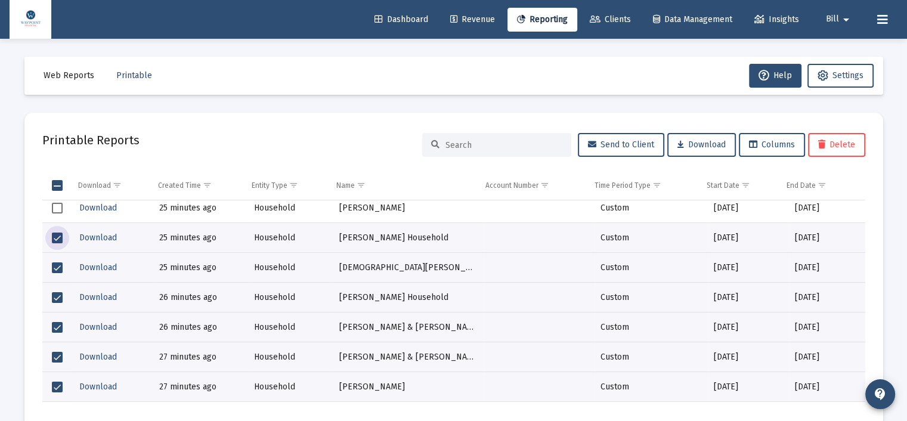
click at [57, 209] on span "Select row" at bounding box center [57, 208] width 11 height 11
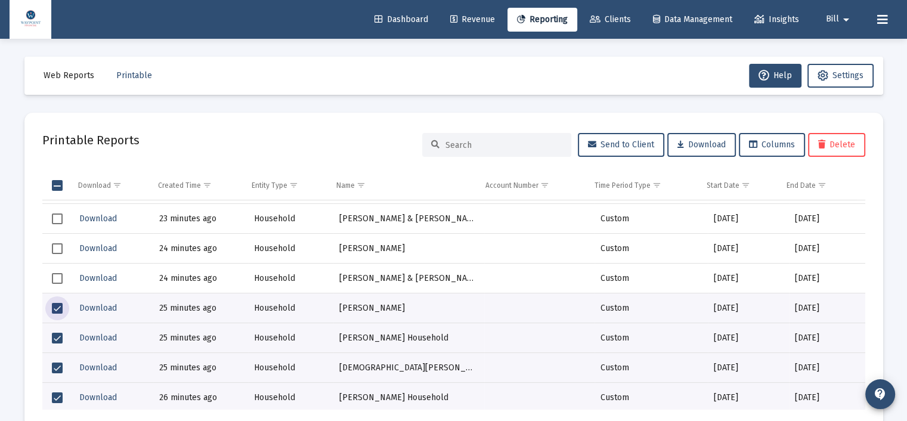
scroll to position [1490, 0]
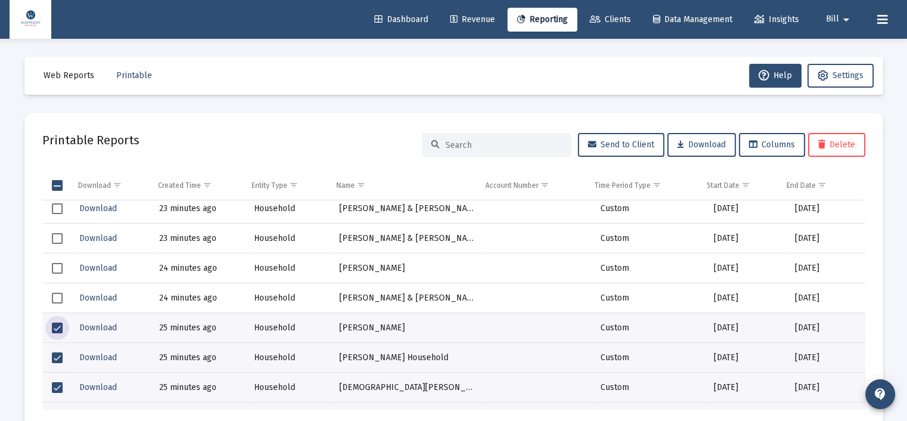
click at [55, 294] on span "Select row" at bounding box center [57, 298] width 11 height 11
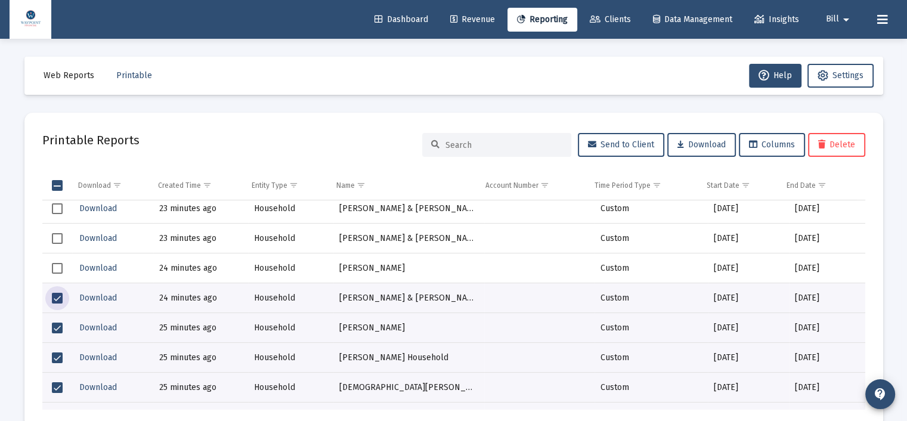
click at [55, 294] on span "Select row" at bounding box center [57, 298] width 11 height 11
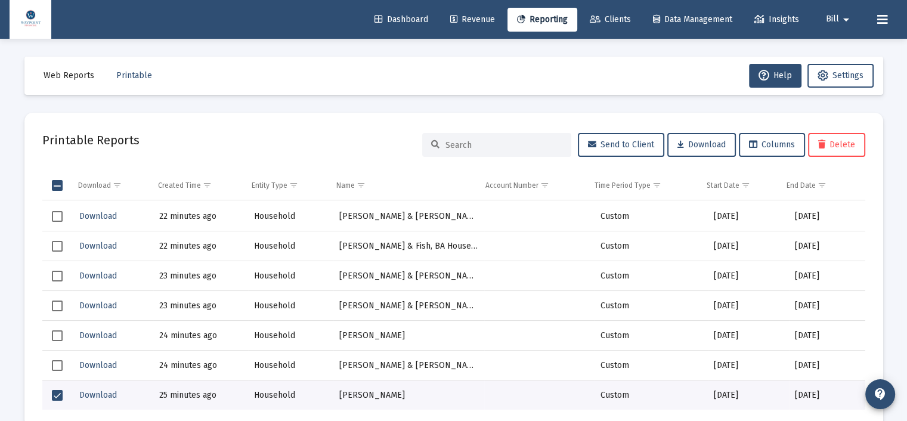
scroll to position [1431, 0]
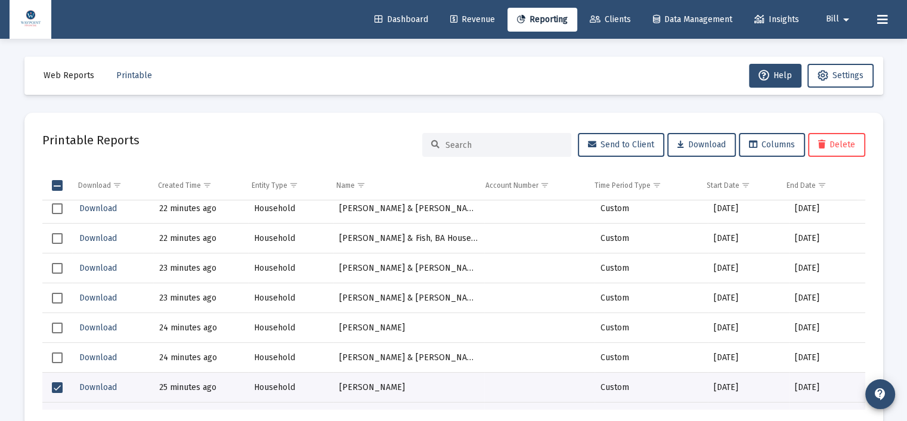
click at [60, 330] on span "Select row" at bounding box center [57, 328] width 11 height 11
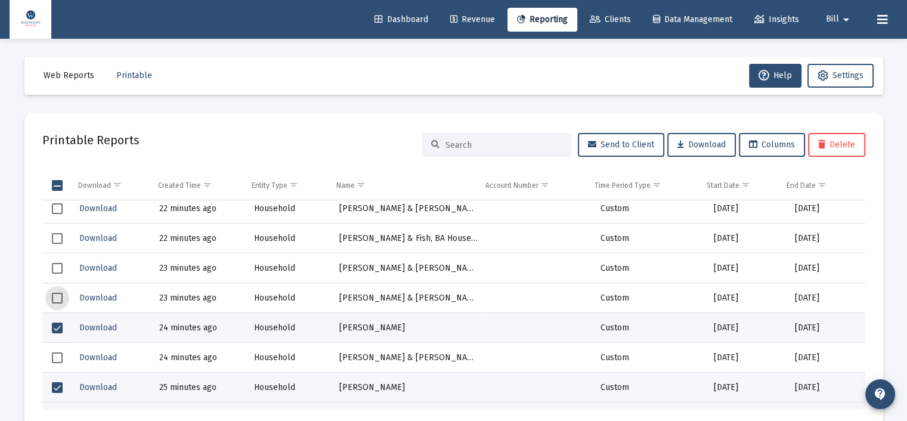
click at [60, 295] on span "Select row" at bounding box center [57, 298] width 11 height 11
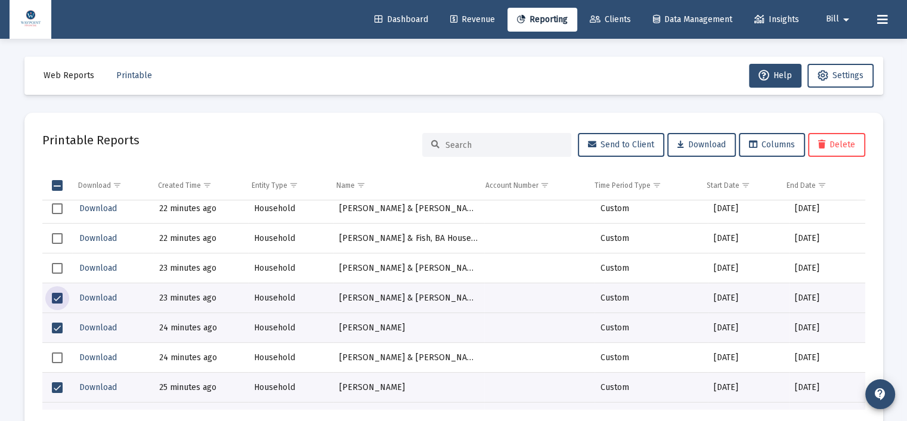
click at [58, 269] on span "Select row" at bounding box center [57, 268] width 11 height 11
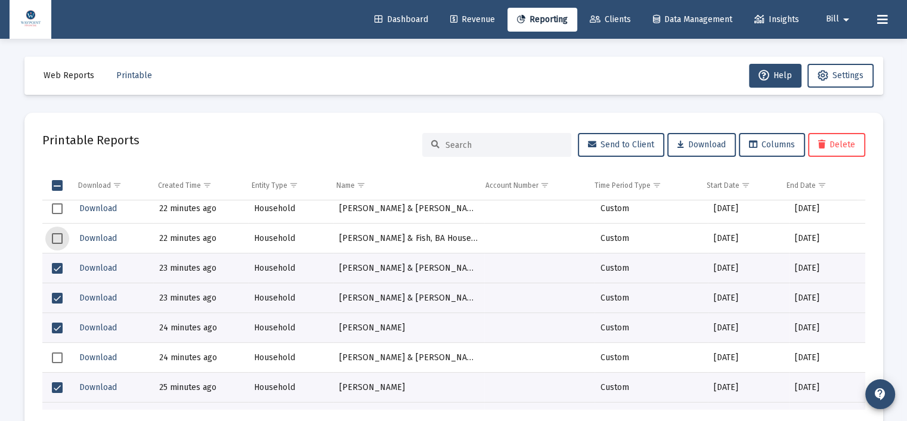
click at [57, 238] on span "Select row" at bounding box center [57, 238] width 11 height 11
click at [58, 204] on span "Select row" at bounding box center [57, 208] width 11 height 11
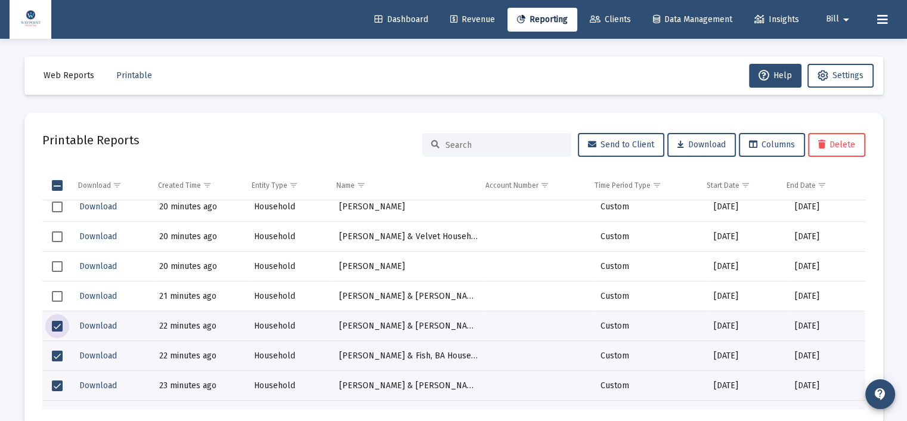
scroll to position [1312, 0]
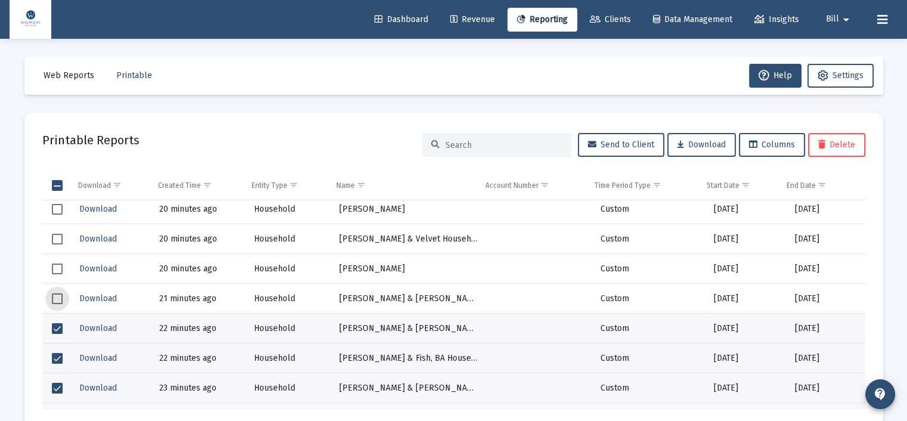
click at [61, 297] on span "Select row" at bounding box center [57, 298] width 11 height 11
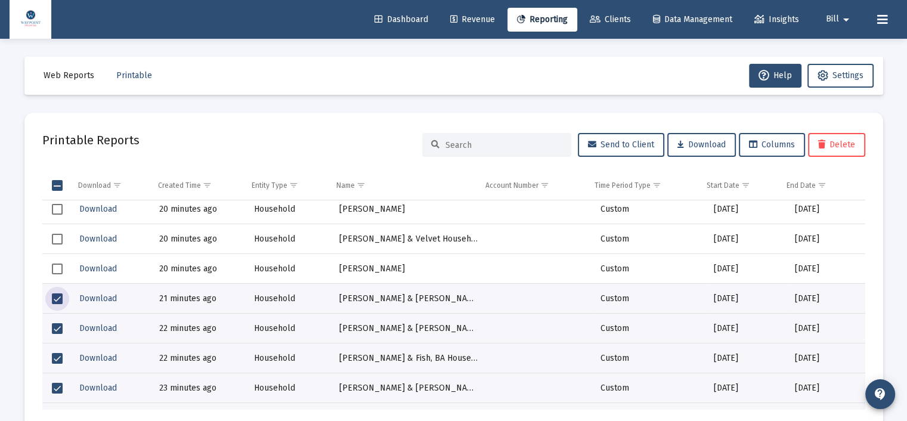
click at [58, 268] on span "Select row" at bounding box center [57, 268] width 11 height 11
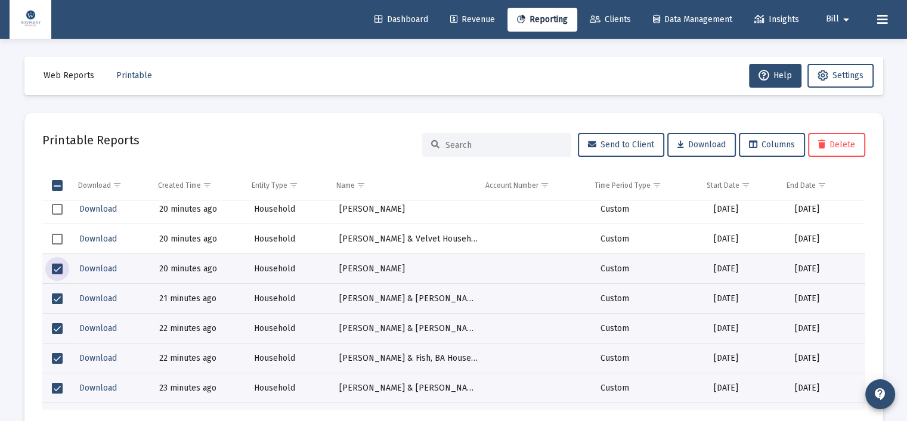
click at [55, 236] on span "Select row" at bounding box center [57, 239] width 11 height 11
click at [61, 212] on span "Select row" at bounding box center [57, 209] width 11 height 11
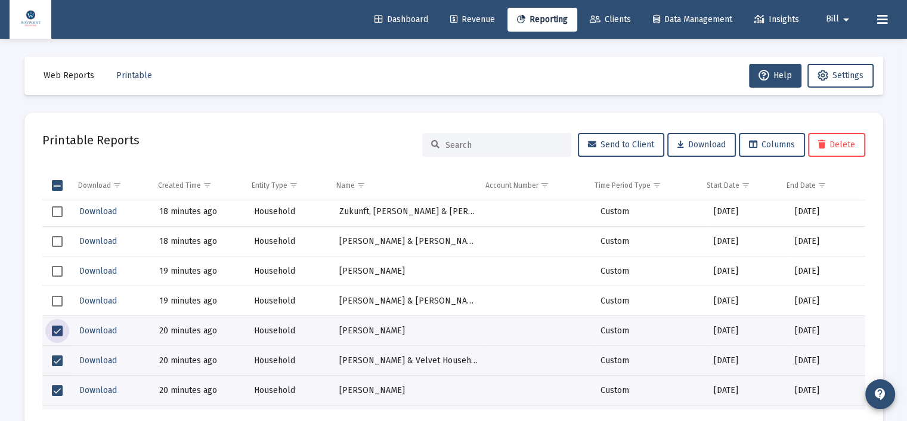
scroll to position [1133, 0]
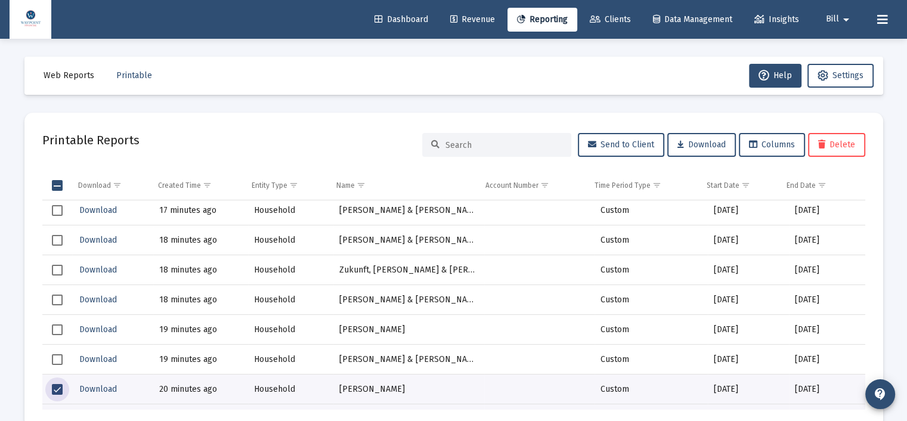
click at [55, 355] on span "Select row" at bounding box center [57, 359] width 11 height 11
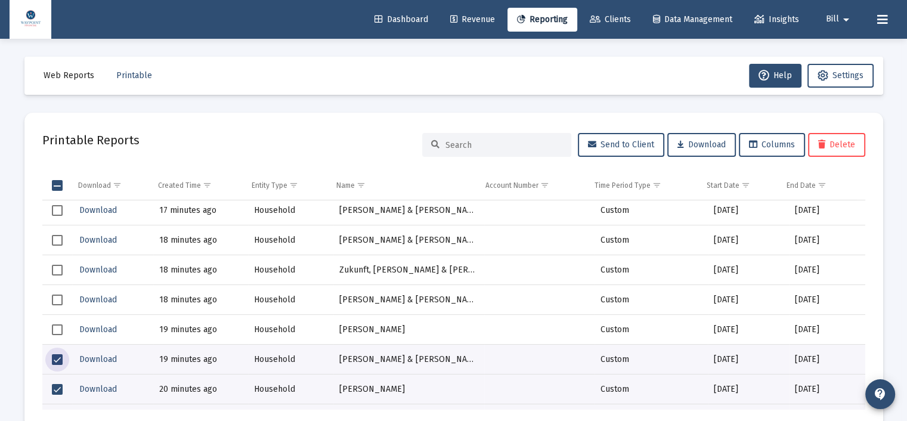
click at [55, 330] on span "Select row" at bounding box center [57, 329] width 11 height 11
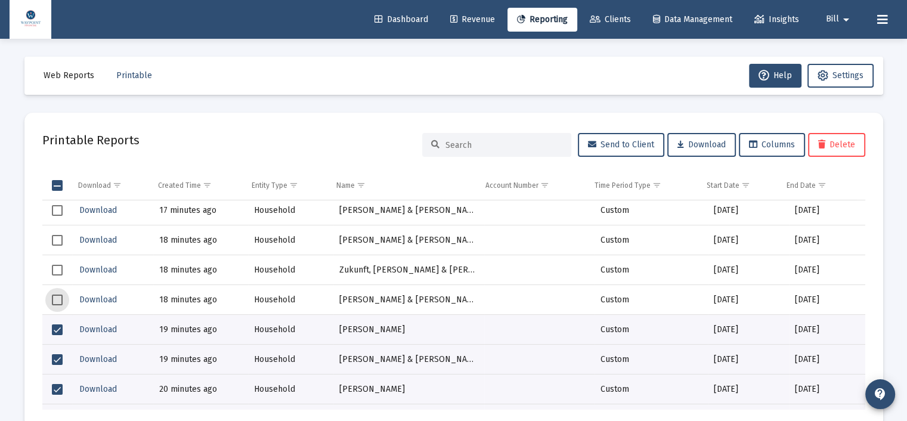
click at [57, 295] on span "Select row" at bounding box center [57, 299] width 11 height 11
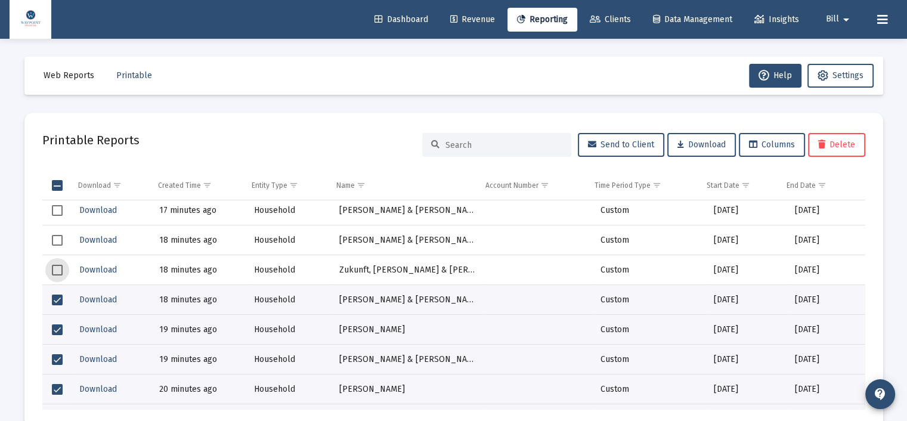
click at [57, 268] on span "Select row" at bounding box center [57, 270] width 11 height 11
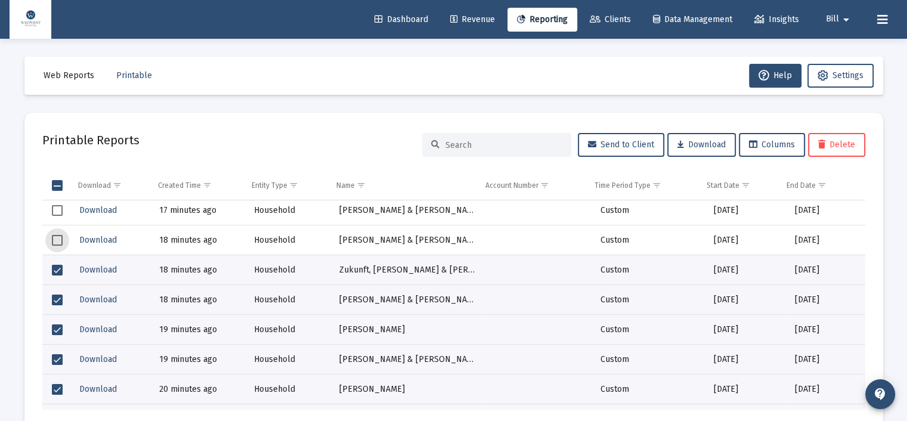
click at [57, 240] on span "Select row" at bounding box center [57, 240] width 11 height 11
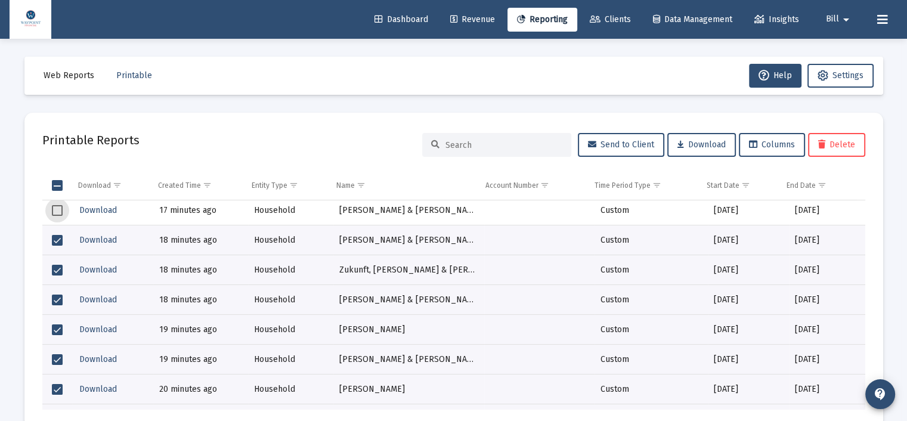
click at [58, 209] on span "Select row" at bounding box center [57, 210] width 11 height 11
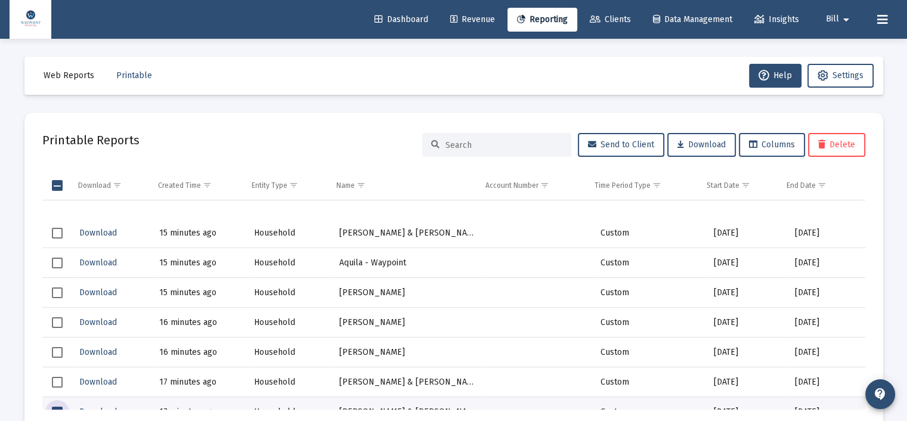
scroll to position [954, 0]
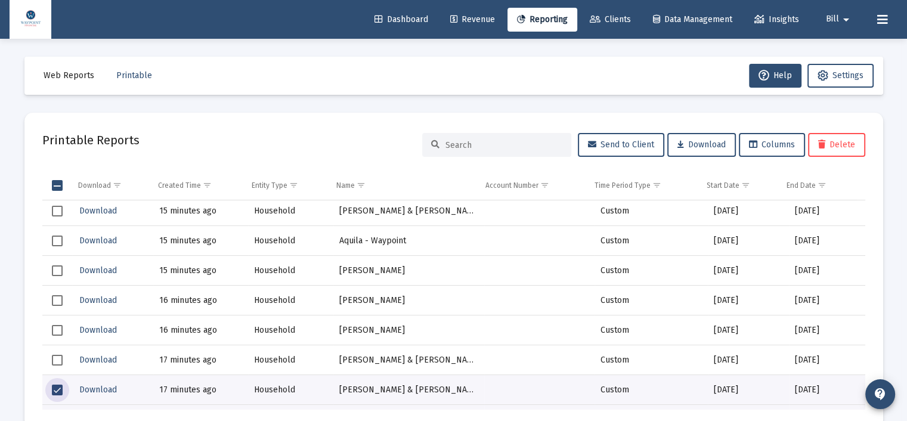
click at [62, 356] on span "Select row" at bounding box center [57, 360] width 11 height 11
click at [58, 300] on span "Select row" at bounding box center [57, 300] width 11 height 11
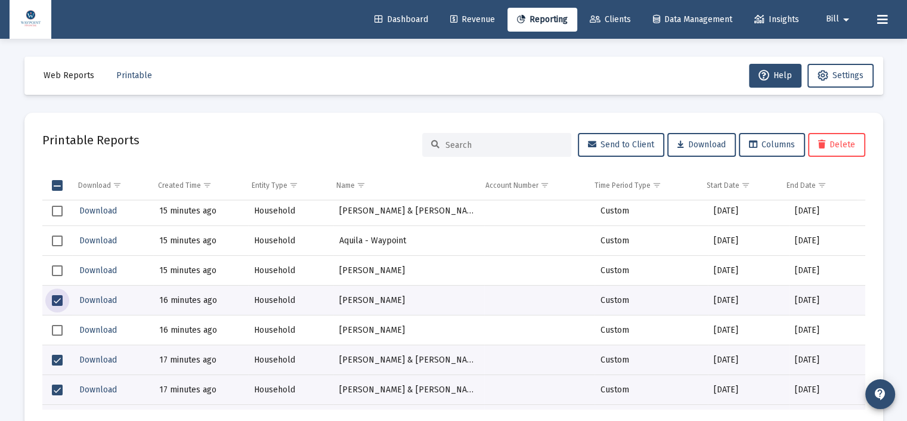
click at [60, 272] on span "Select row" at bounding box center [57, 270] width 11 height 11
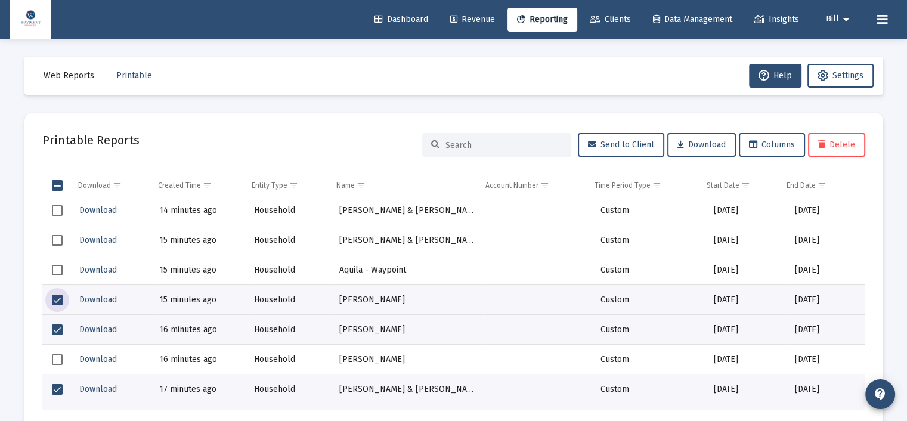
scroll to position [894, 0]
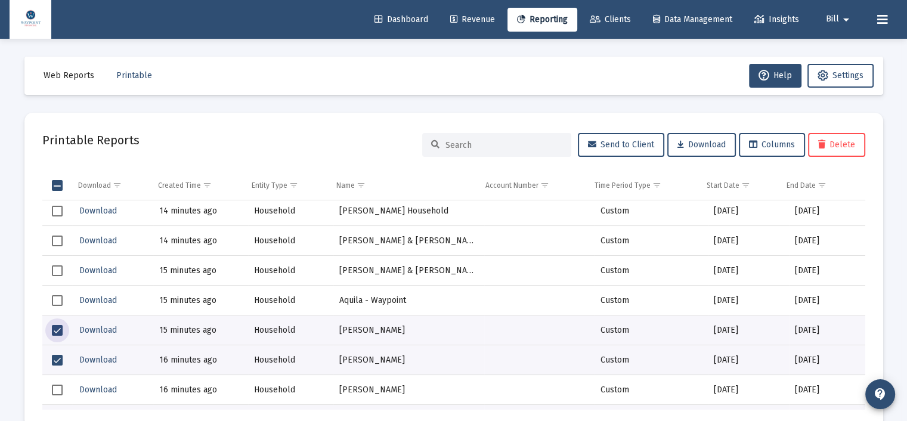
click at [57, 269] on span "Select row" at bounding box center [57, 270] width 11 height 11
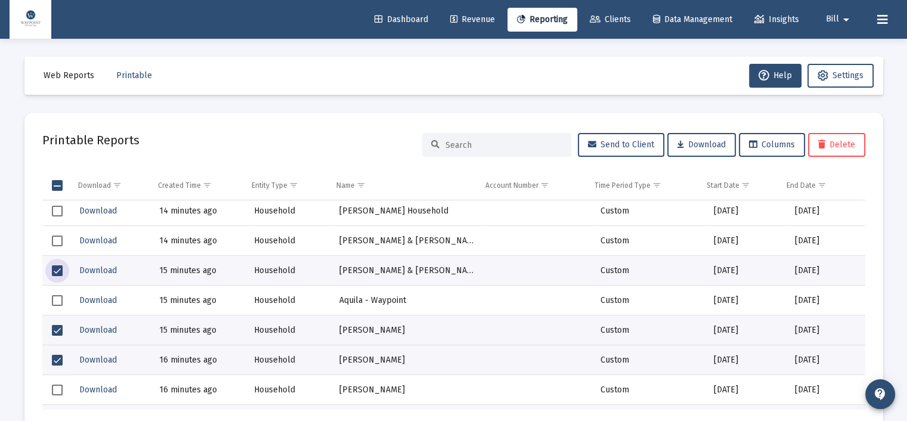
click at [55, 238] on span "Select row" at bounding box center [57, 240] width 11 height 11
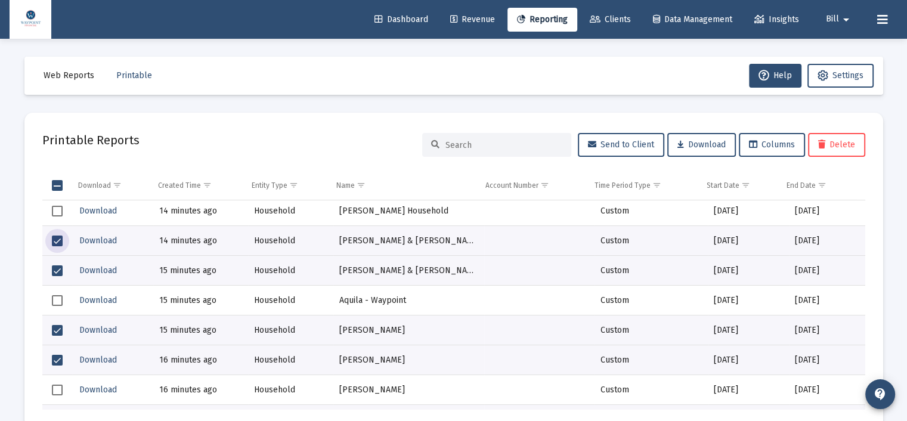
click at [56, 209] on span "Select row" at bounding box center [57, 211] width 11 height 11
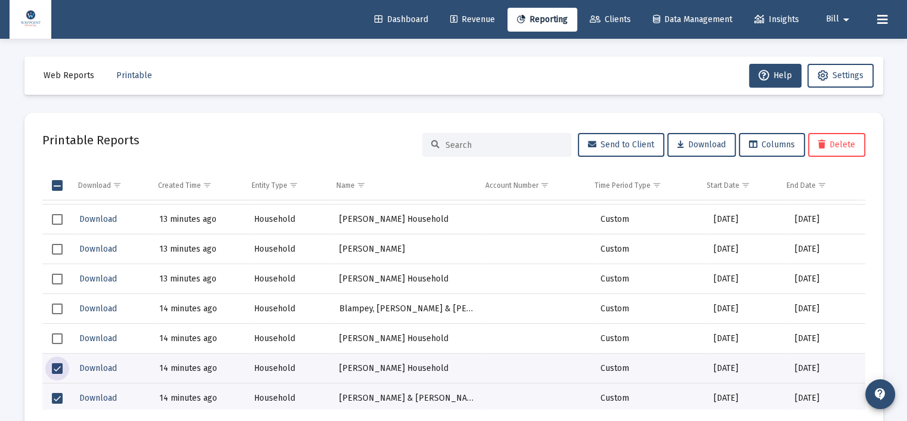
scroll to position [715, 0]
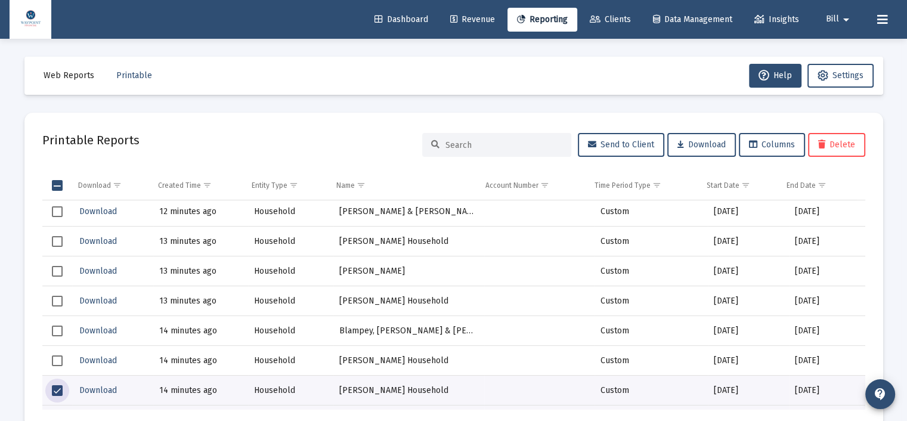
click at [58, 357] on span "Select row" at bounding box center [57, 360] width 11 height 11
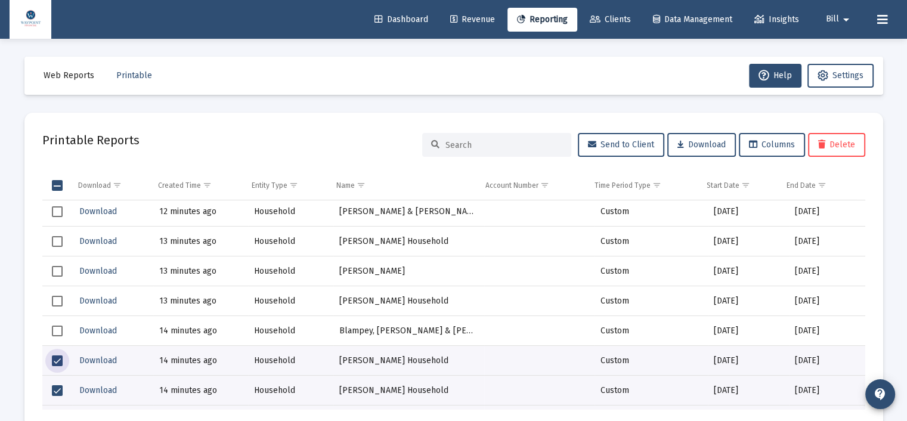
click at [58, 328] on span "Select row" at bounding box center [57, 330] width 11 height 11
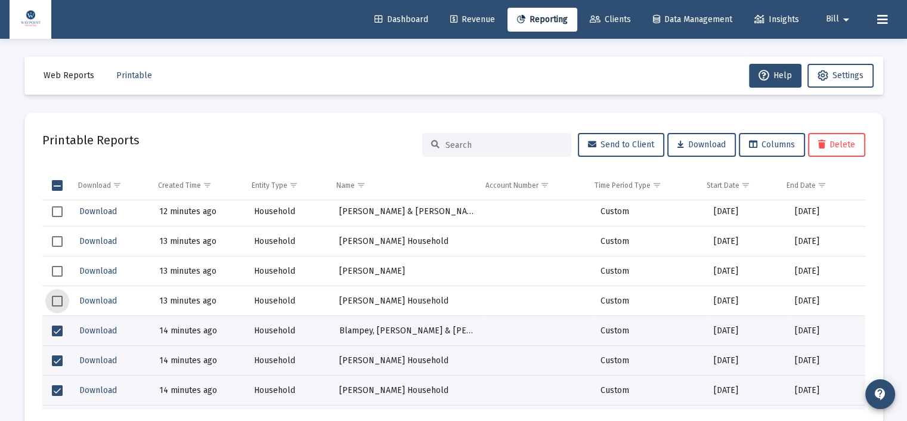
click at [57, 300] on span "Select row" at bounding box center [57, 301] width 11 height 11
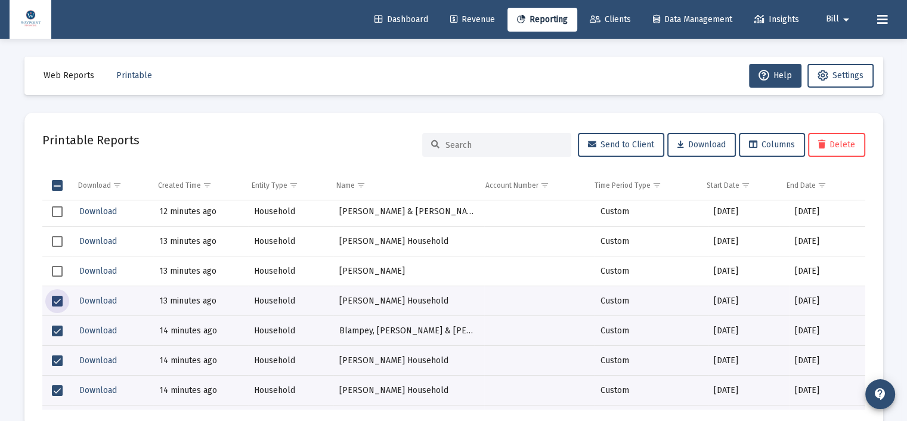
click at [56, 271] on span "Select row" at bounding box center [57, 271] width 11 height 11
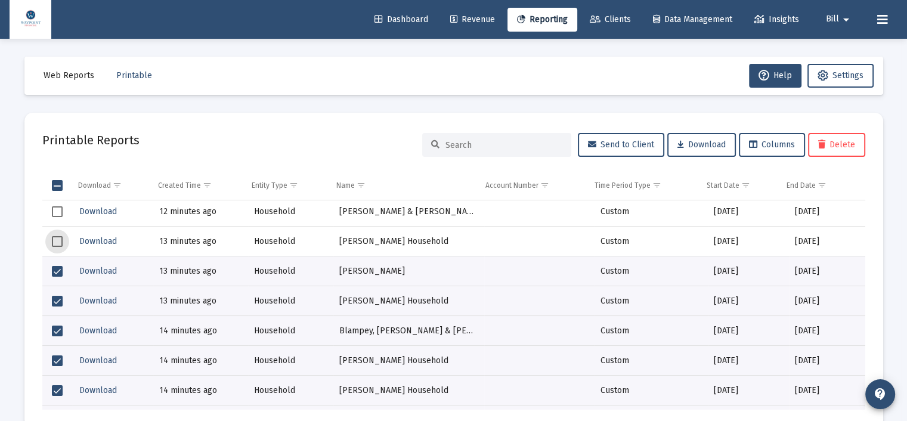
click at [55, 240] on span "Select row" at bounding box center [57, 241] width 11 height 11
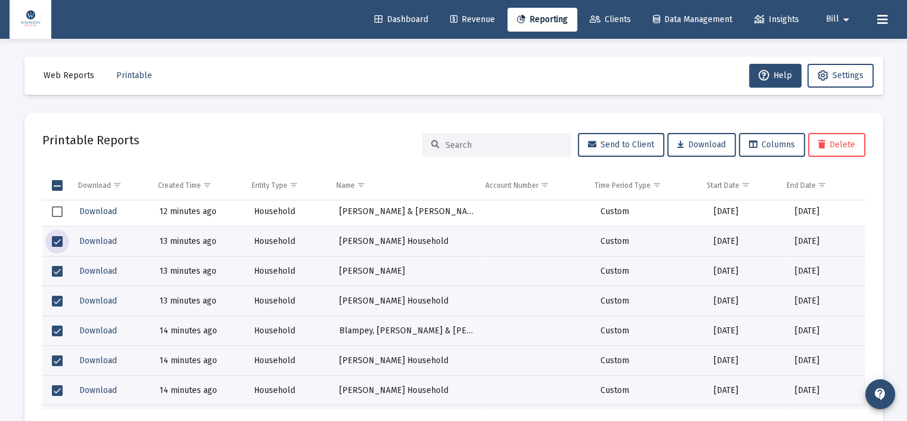
click at [57, 212] on span "Select row" at bounding box center [57, 211] width 11 height 11
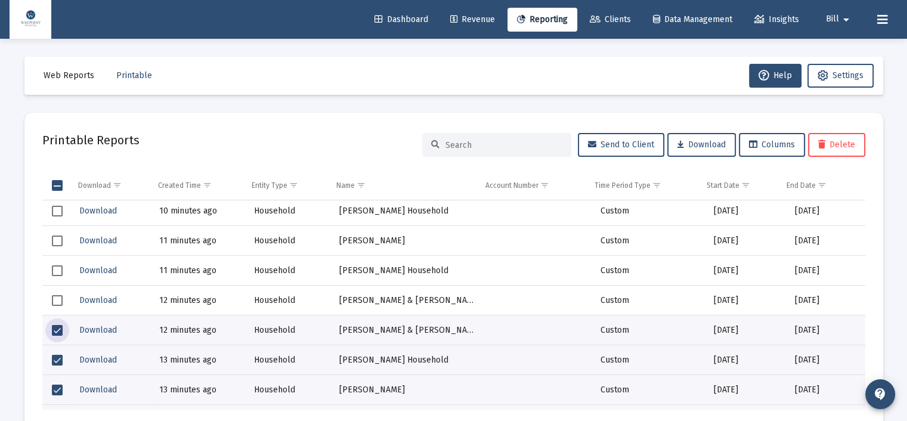
scroll to position [596, 0]
click at [58, 302] on span "Select row" at bounding box center [57, 301] width 11 height 11
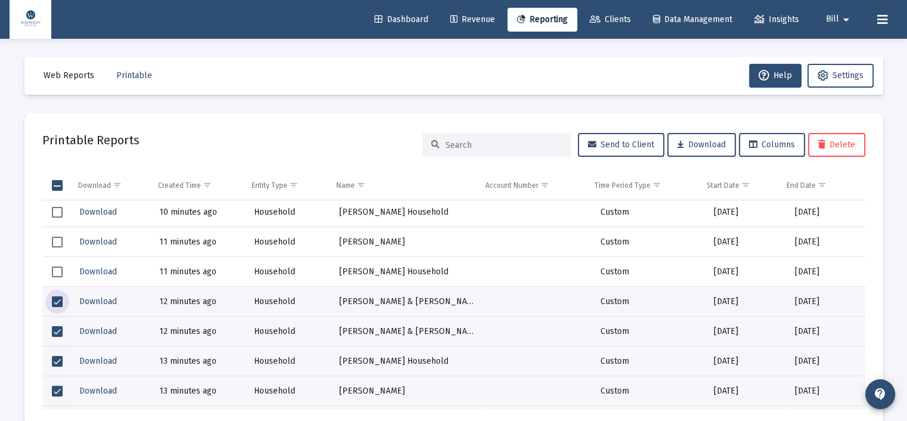
click at [61, 271] on span "Select row" at bounding box center [57, 271] width 11 height 11
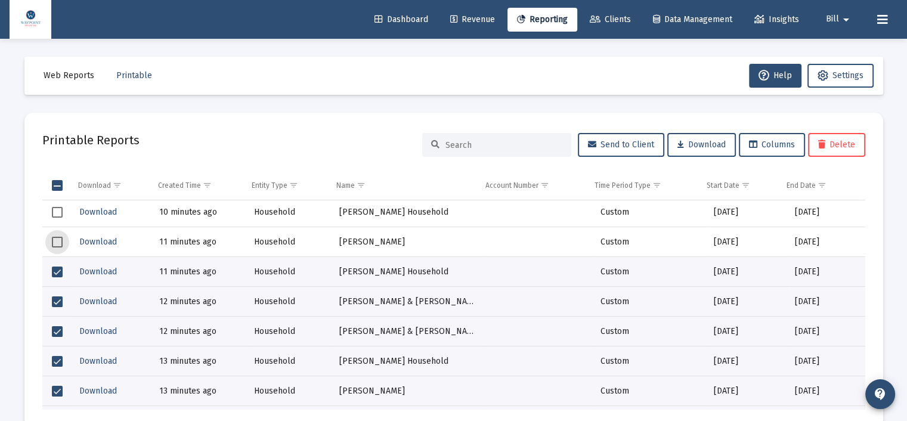
click at [54, 237] on span "Select row" at bounding box center [57, 242] width 11 height 11
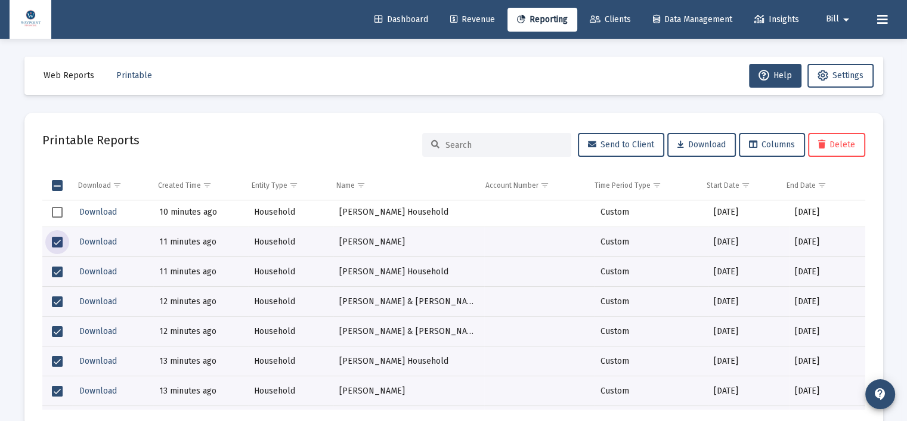
click at [55, 211] on span "Select row" at bounding box center [57, 212] width 11 height 11
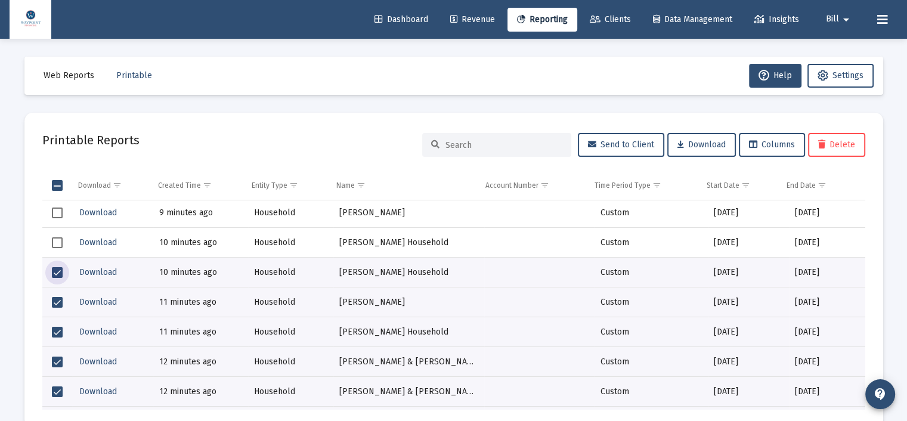
scroll to position [477, 0]
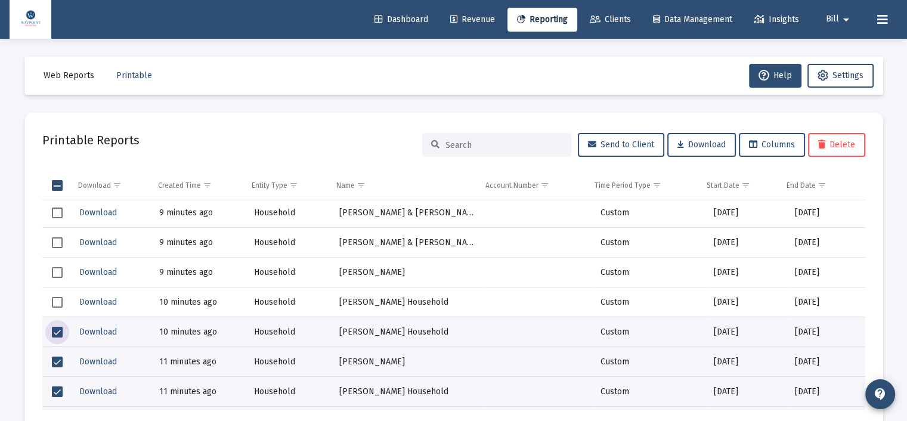
click at [60, 300] on span "Select row" at bounding box center [57, 302] width 11 height 11
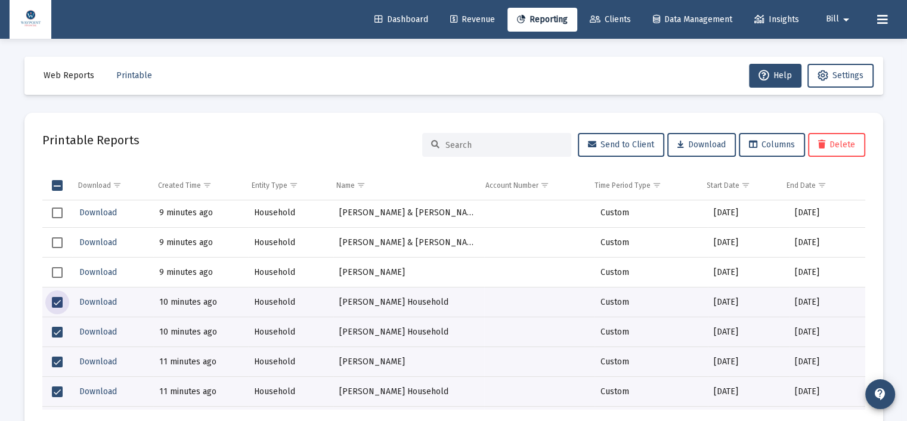
click at [60, 274] on span "Select row" at bounding box center [57, 272] width 11 height 11
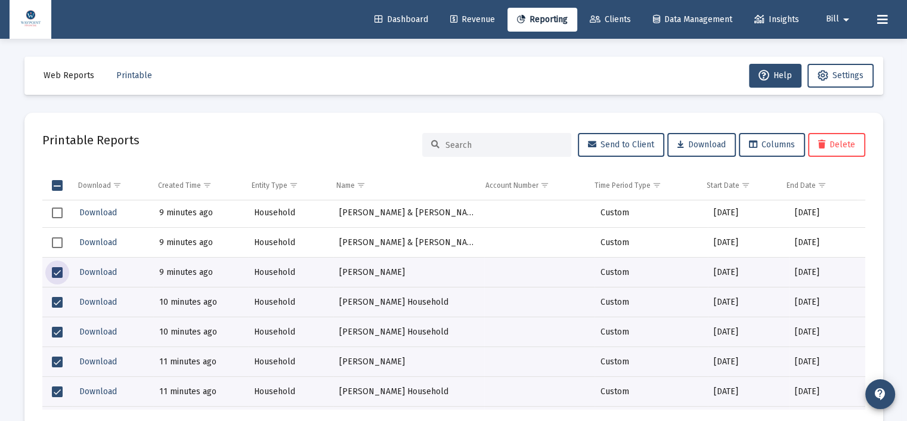
click at [58, 240] on span "Select row" at bounding box center [57, 242] width 11 height 11
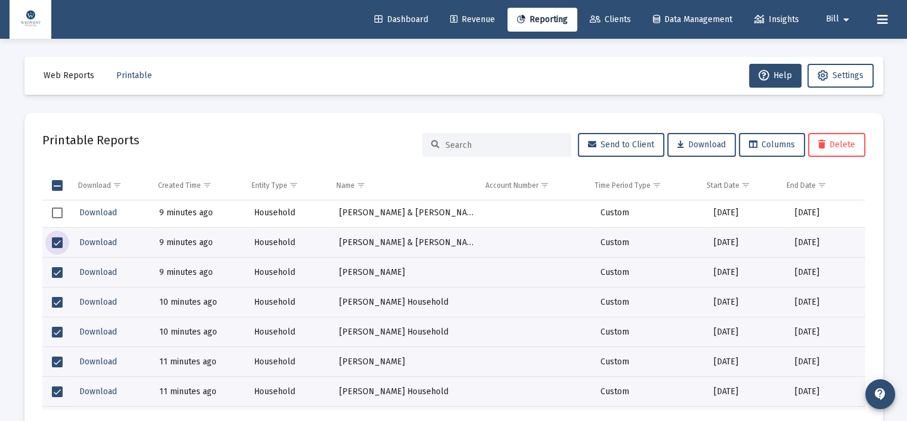
click at [55, 215] on span "Select row" at bounding box center [57, 212] width 11 height 11
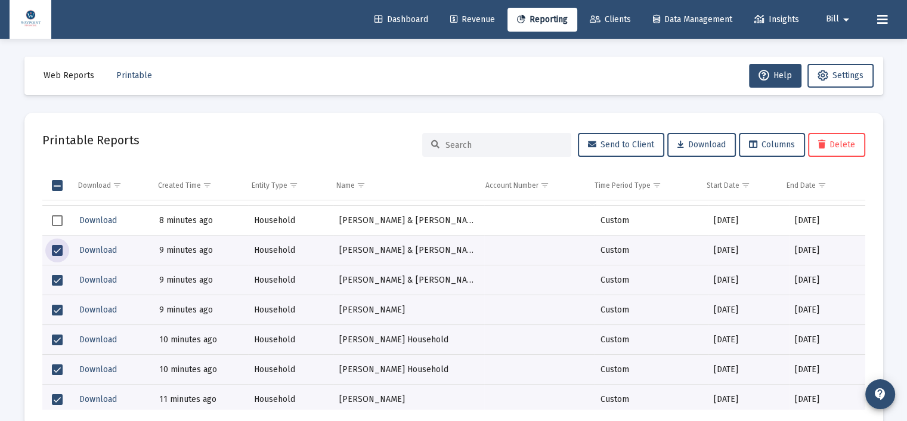
scroll to position [358, 0]
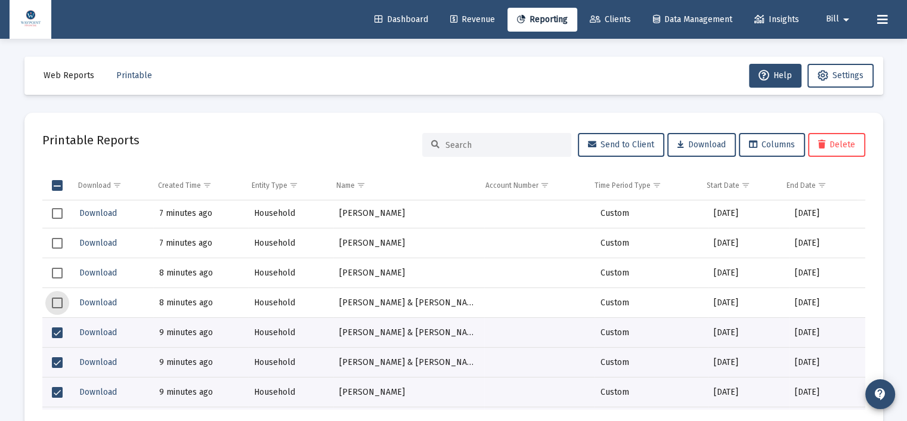
click at [58, 304] on span "Select row" at bounding box center [57, 302] width 11 height 11
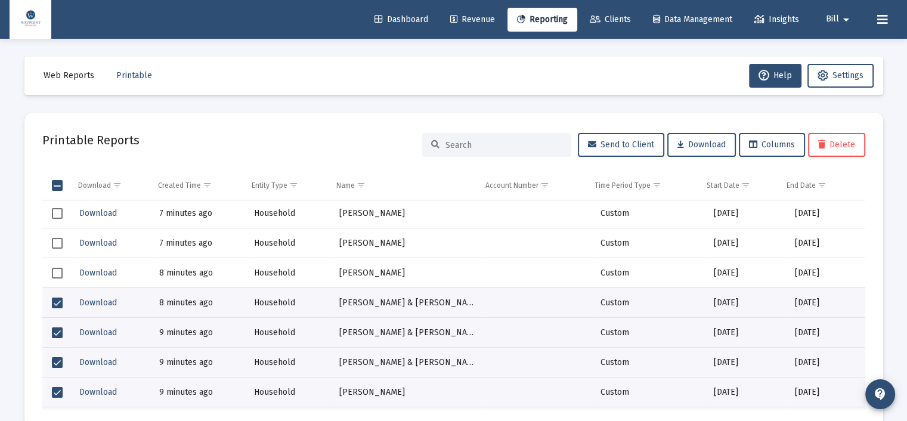
click at [55, 262] on td "Data grid" at bounding box center [57, 273] width 30 height 30
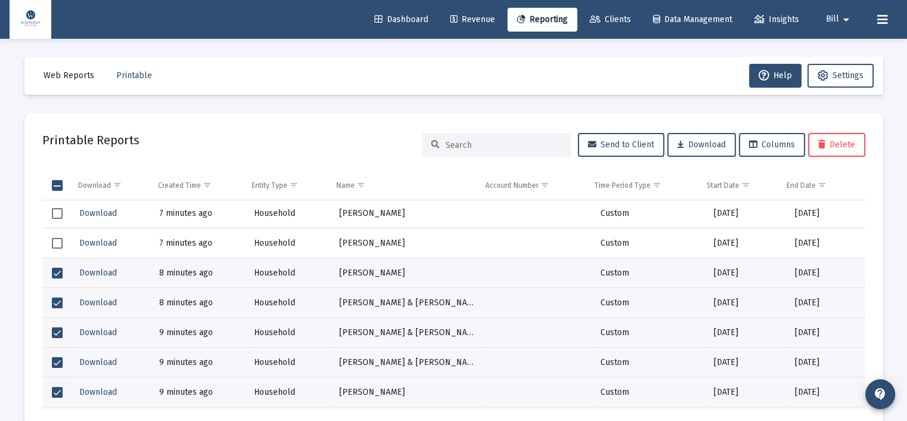
click at [57, 242] on span "Select row" at bounding box center [57, 243] width 11 height 11
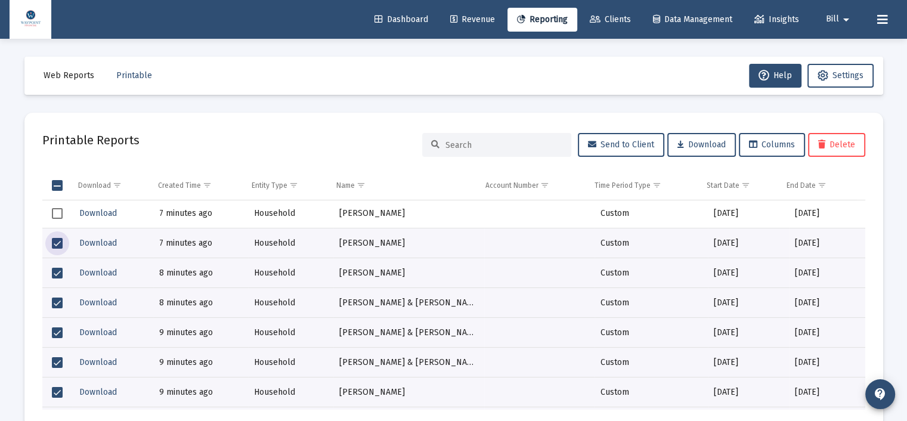
click at [55, 215] on span "Select row" at bounding box center [57, 213] width 11 height 11
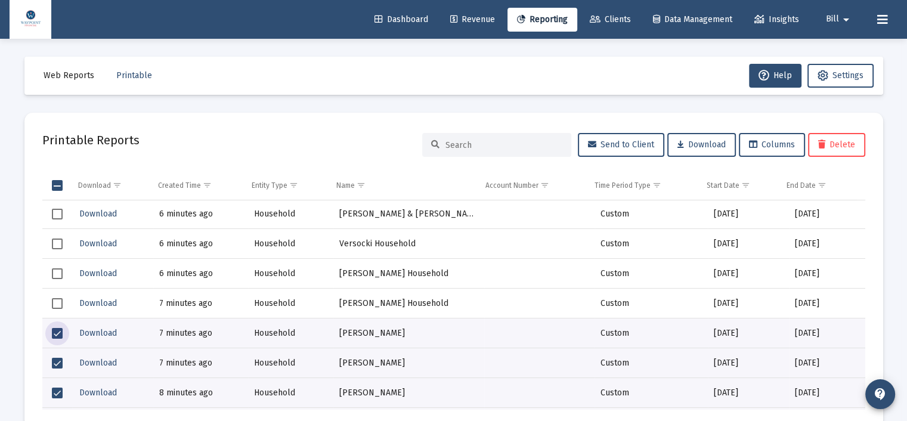
scroll to position [238, 0]
click at [58, 300] on span "Select row" at bounding box center [57, 303] width 11 height 11
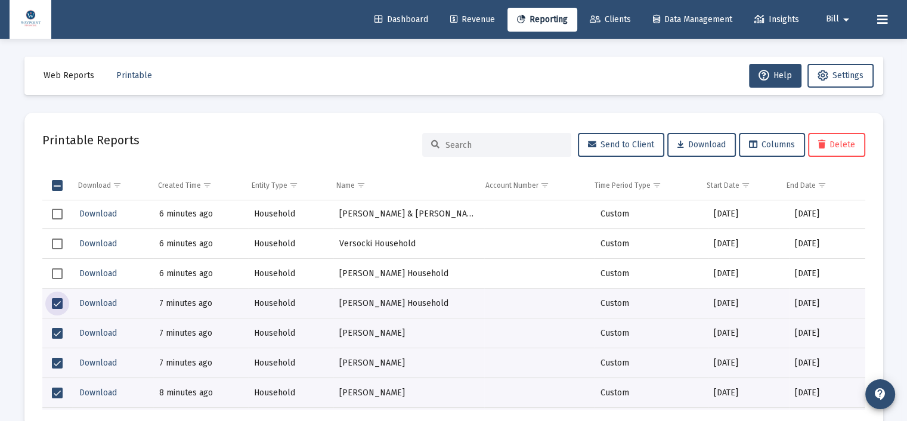
click at [57, 269] on span "Select row" at bounding box center [57, 273] width 11 height 11
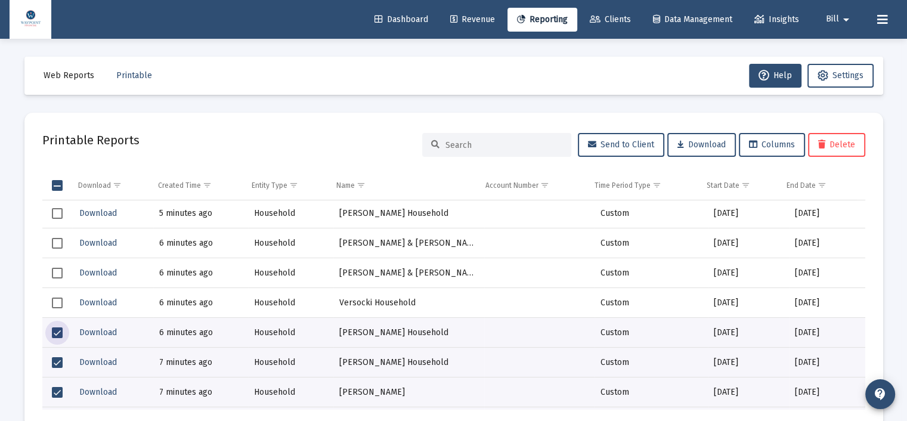
scroll to position [179, 0]
click at [55, 271] on span "Select row" at bounding box center [57, 273] width 11 height 11
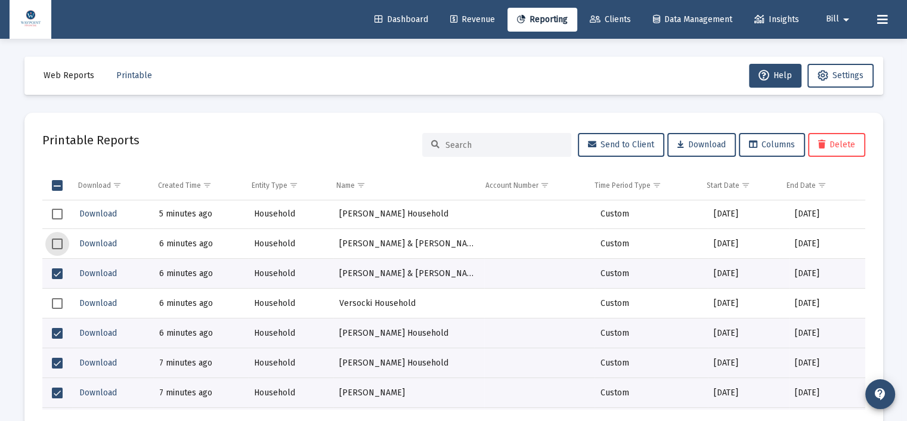
click at [59, 246] on span "Select row" at bounding box center [57, 243] width 11 height 11
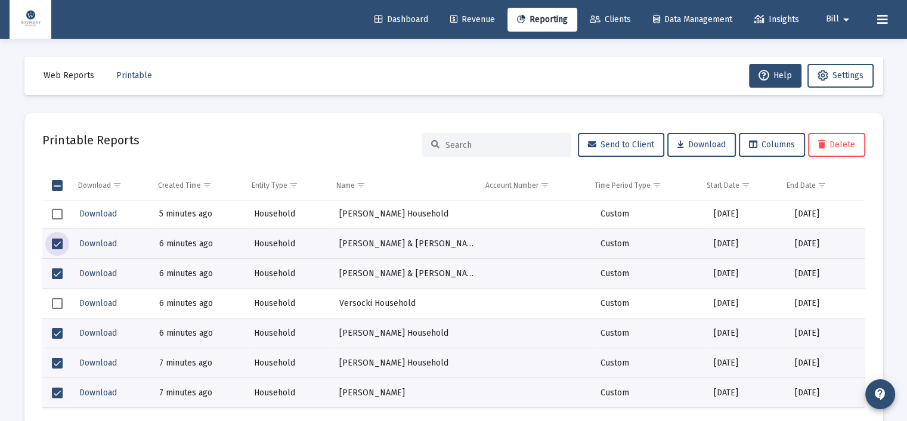
click at [55, 218] on span "Select row" at bounding box center [57, 214] width 11 height 11
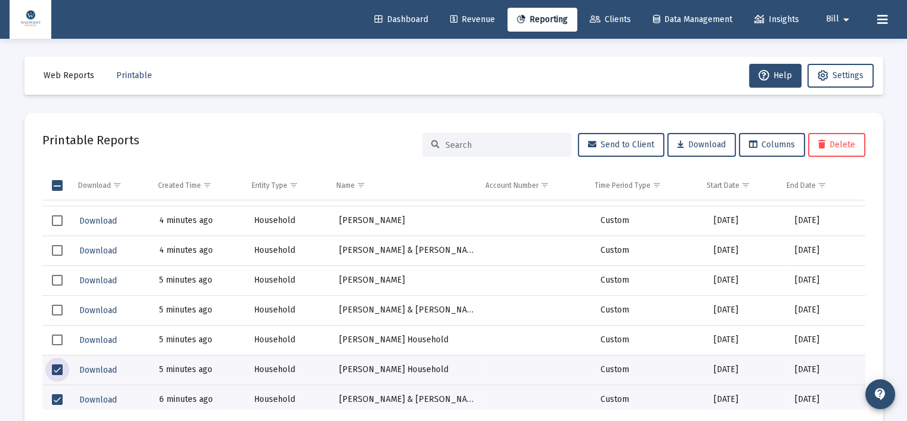
scroll to position [0, 0]
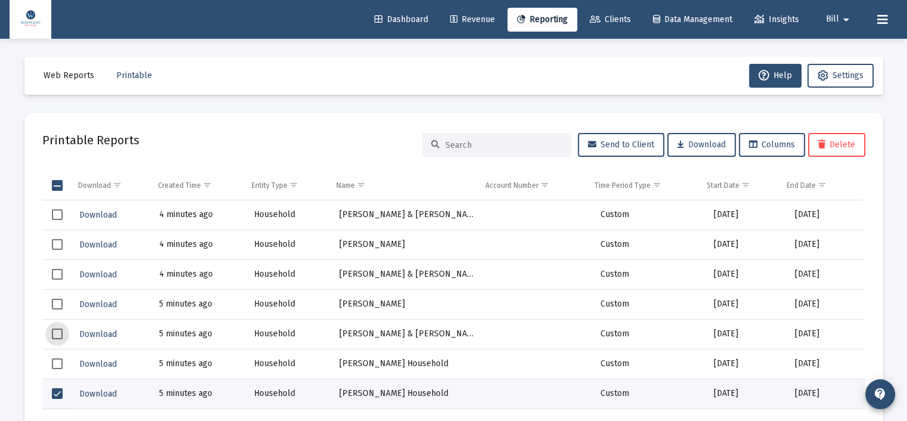
click at [57, 333] on span "Select row" at bounding box center [57, 333] width 11 height 11
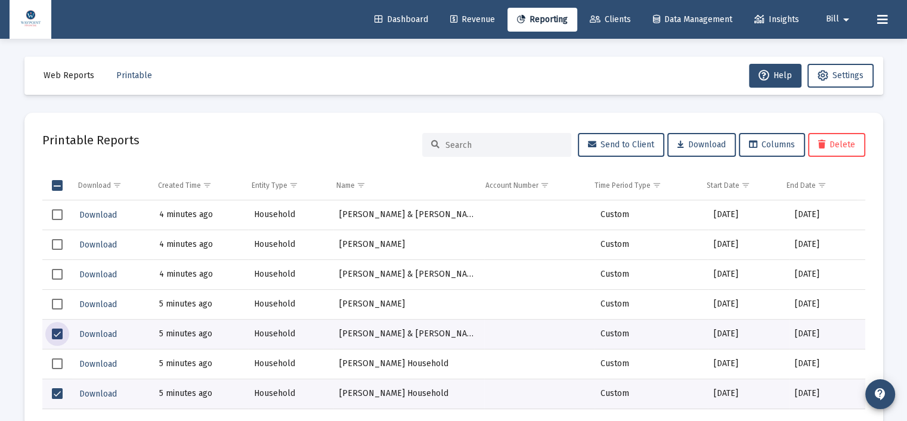
click at [54, 300] on span "Select row" at bounding box center [57, 304] width 11 height 11
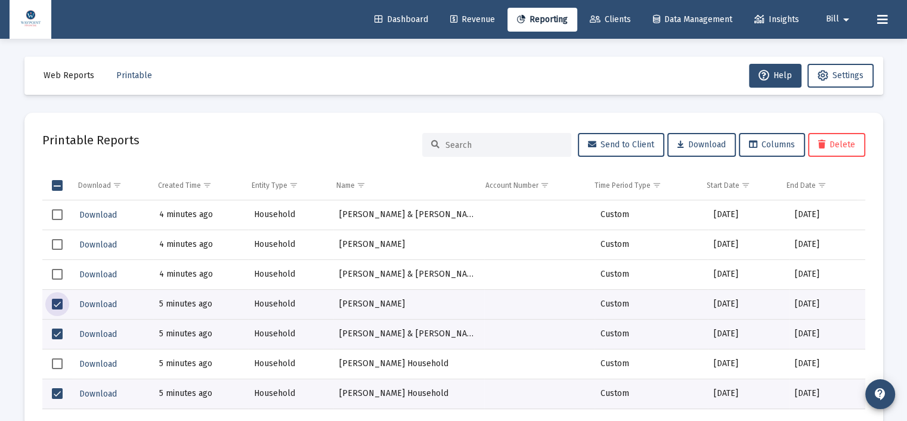
click at [60, 276] on span "Select row" at bounding box center [57, 274] width 11 height 11
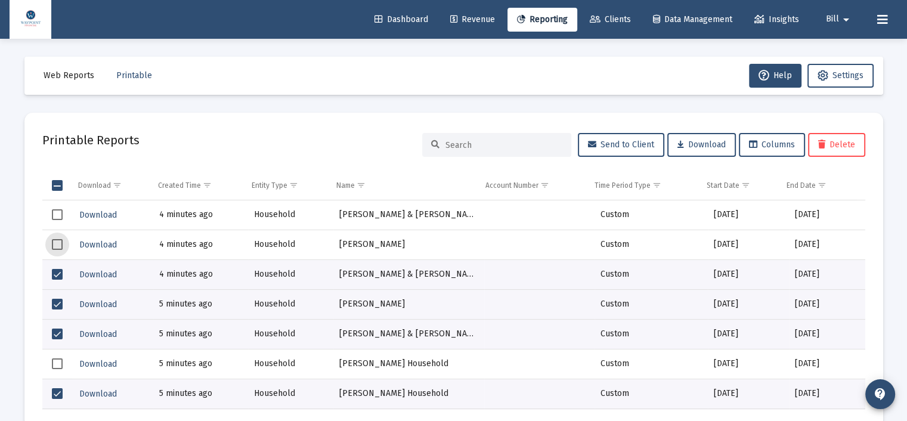
click at [57, 241] on span "Select row" at bounding box center [57, 244] width 11 height 11
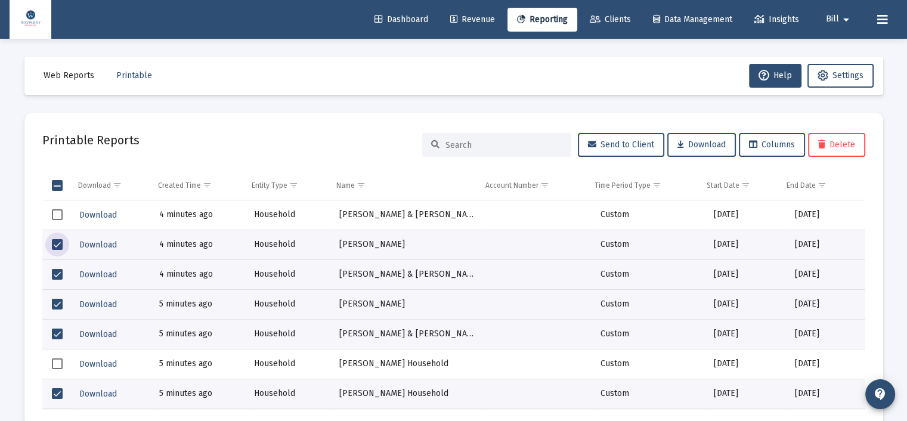
click at [57, 206] on td "Data grid" at bounding box center [57, 215] width 30 height 30
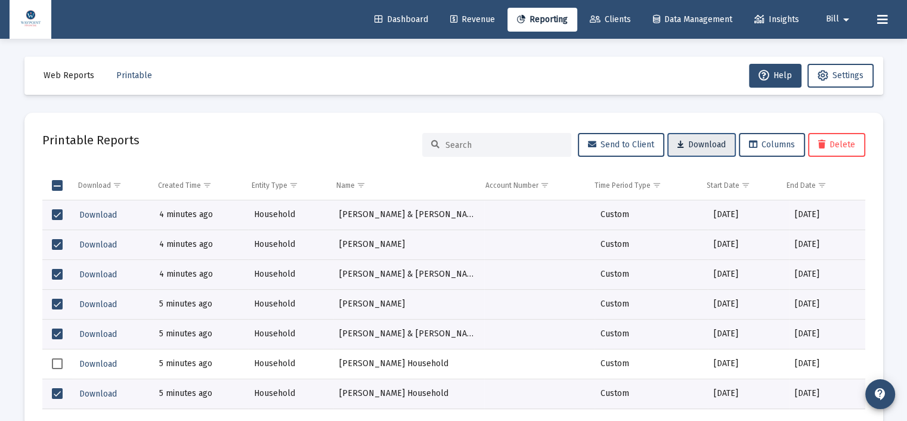
click at [699, 142] on span "Download" at bounding box center [701, 144] width 48 height 10
click at [632, 79] on mat-toolbar-row "Web Reports Printable Help Settings" at bounding box center [453, 76] width 858 height 38
click at [594, 66] on mat-toolbar-row "Web Reports Printable Help Settings" at bounding box center [453, 76] width 858 height 38
click at [565, 74] on mat-toolbar-row "Web Reports Printable Help Settings" at bounding box center [453, 76] width 858 height 38
click at [532, 72] on mat-toolbar-row "Web Reports Printable Help Settings" at bounding box center [453, 76] width 858 height 38
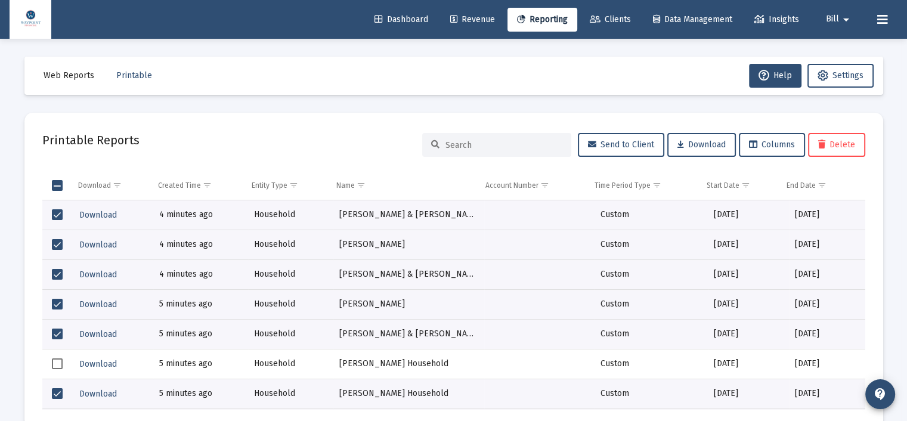
click at [411, 80] on mat-toolbar-row "Web Reports Printable Help Settings" at bounding box center [453, 76] width 858 height 38
click at [702, 146] on span "Download" at bounding box center [701, 144] width 48 height 10
